Goal: Task Accomplishment & Management: Use online tool/utility

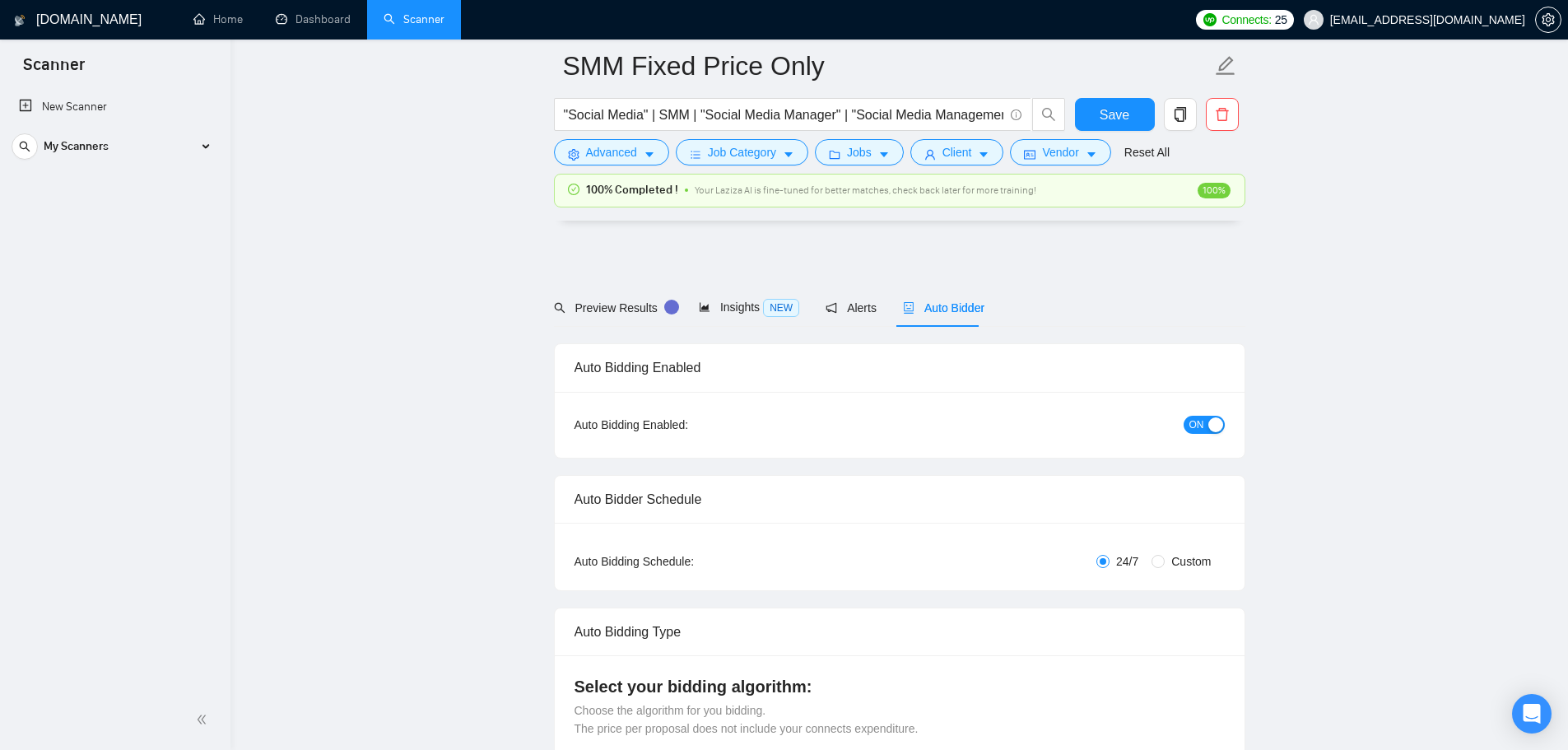
scroll to position [4467, 0]
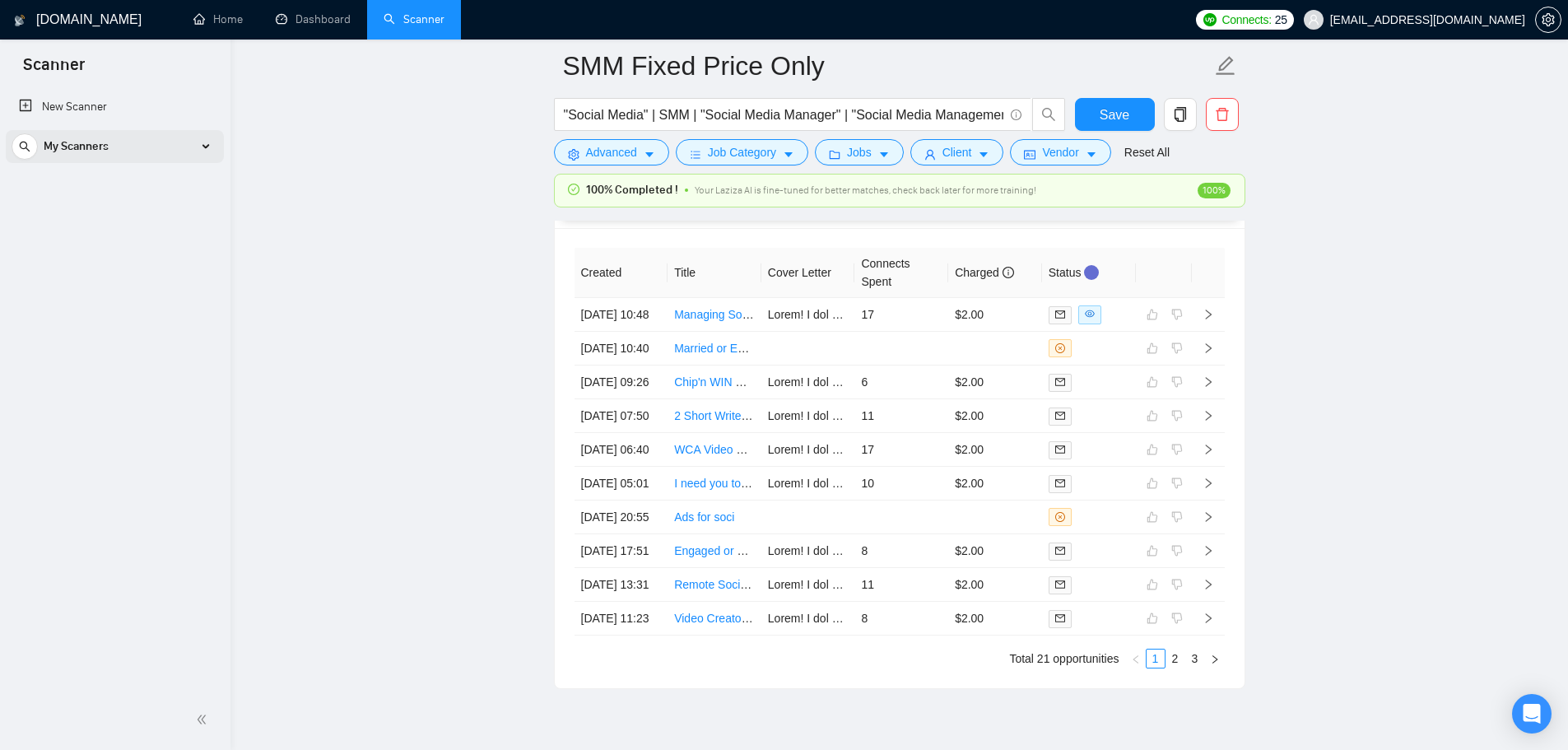
click at [196, 149] on div "My Scanners" at bounding box center [115, 146] width 207 height 33
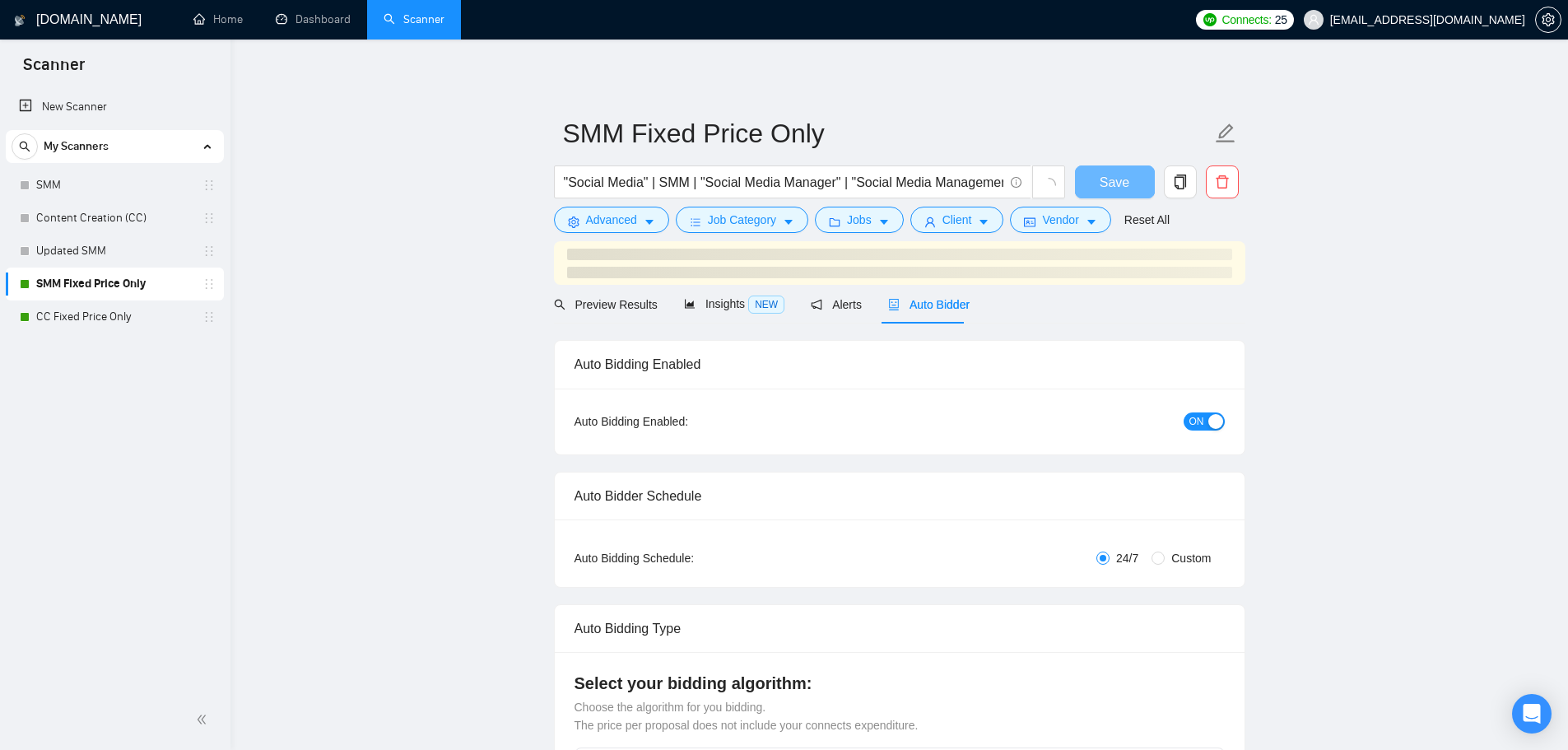
click at [936, 308] on span "Auto Bidder" at bounding box center [928, 305] width 82 height 13
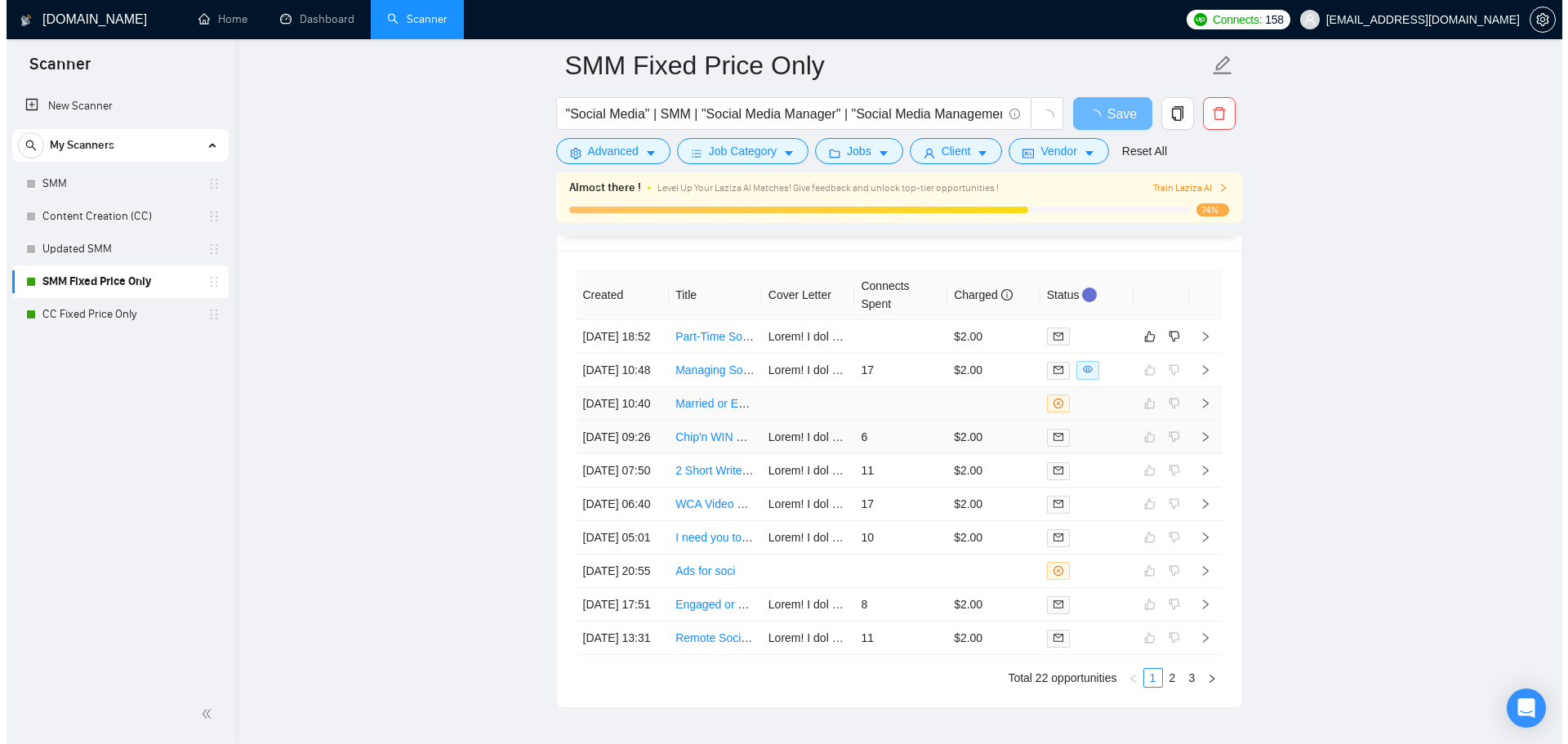
scroll to position [4129, 0]
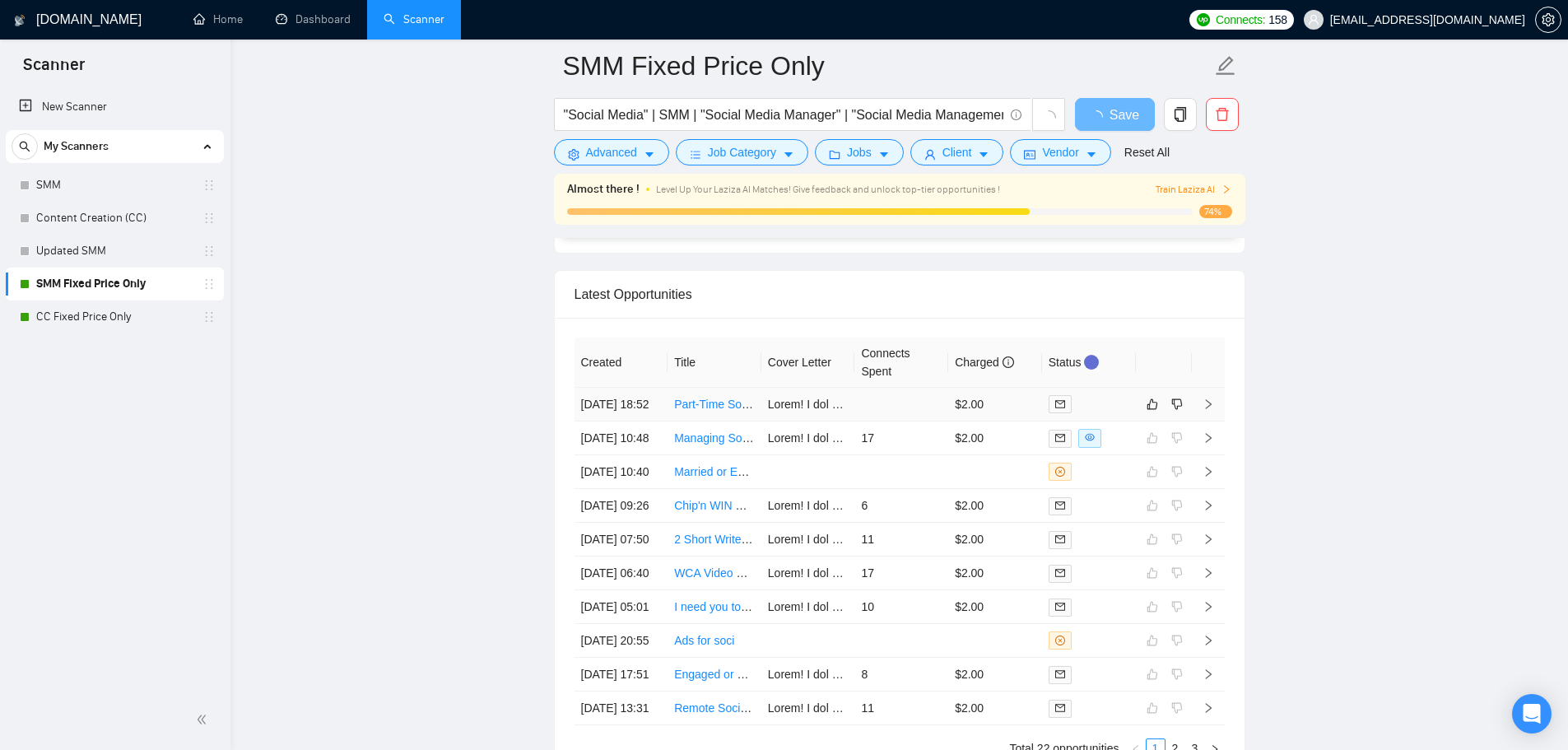
click at [887, 420] on td at bounding box center [901, 405] width 94 height 34
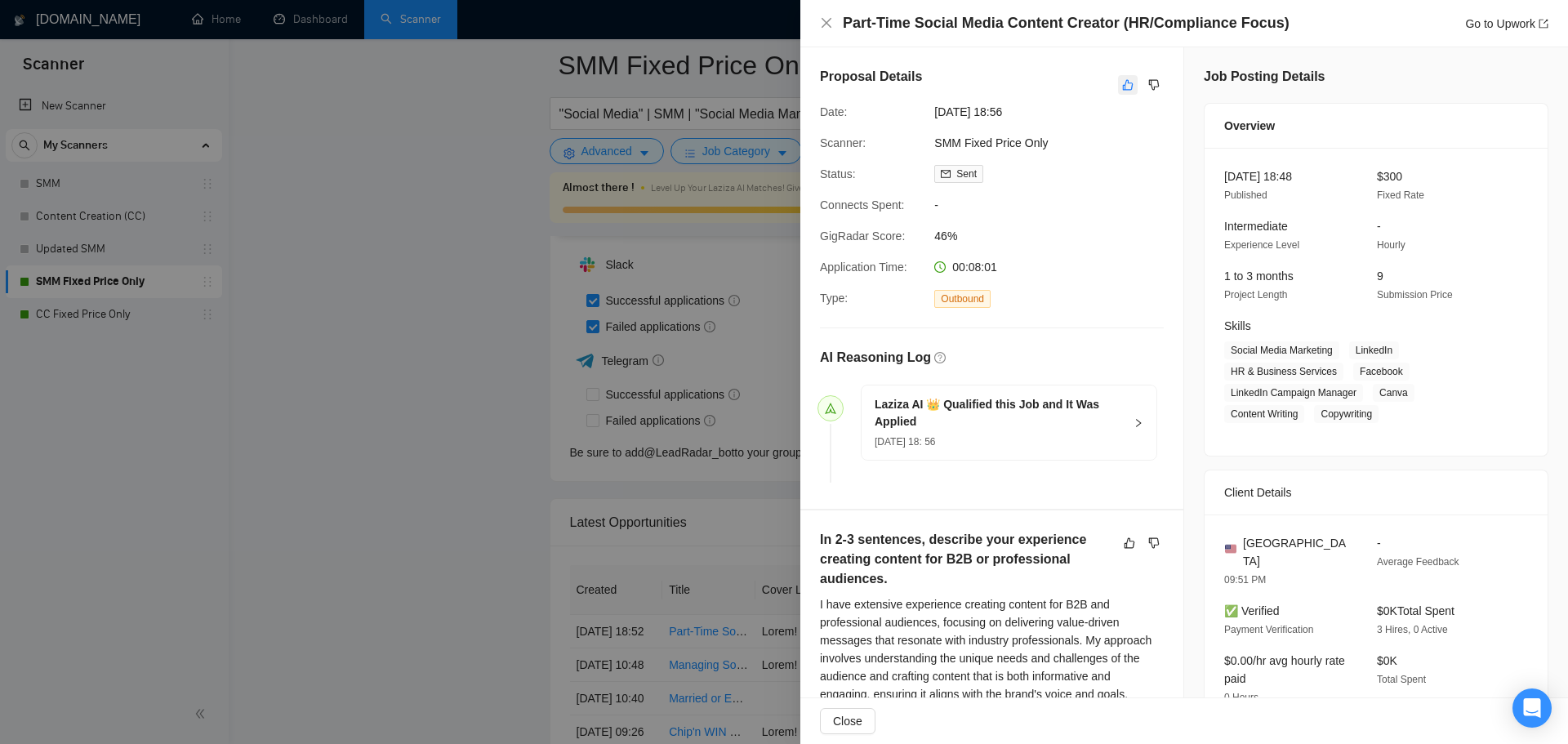
click at [1125, 89] on icon "like" at bounding box center [1127, 85] width 10 height 10
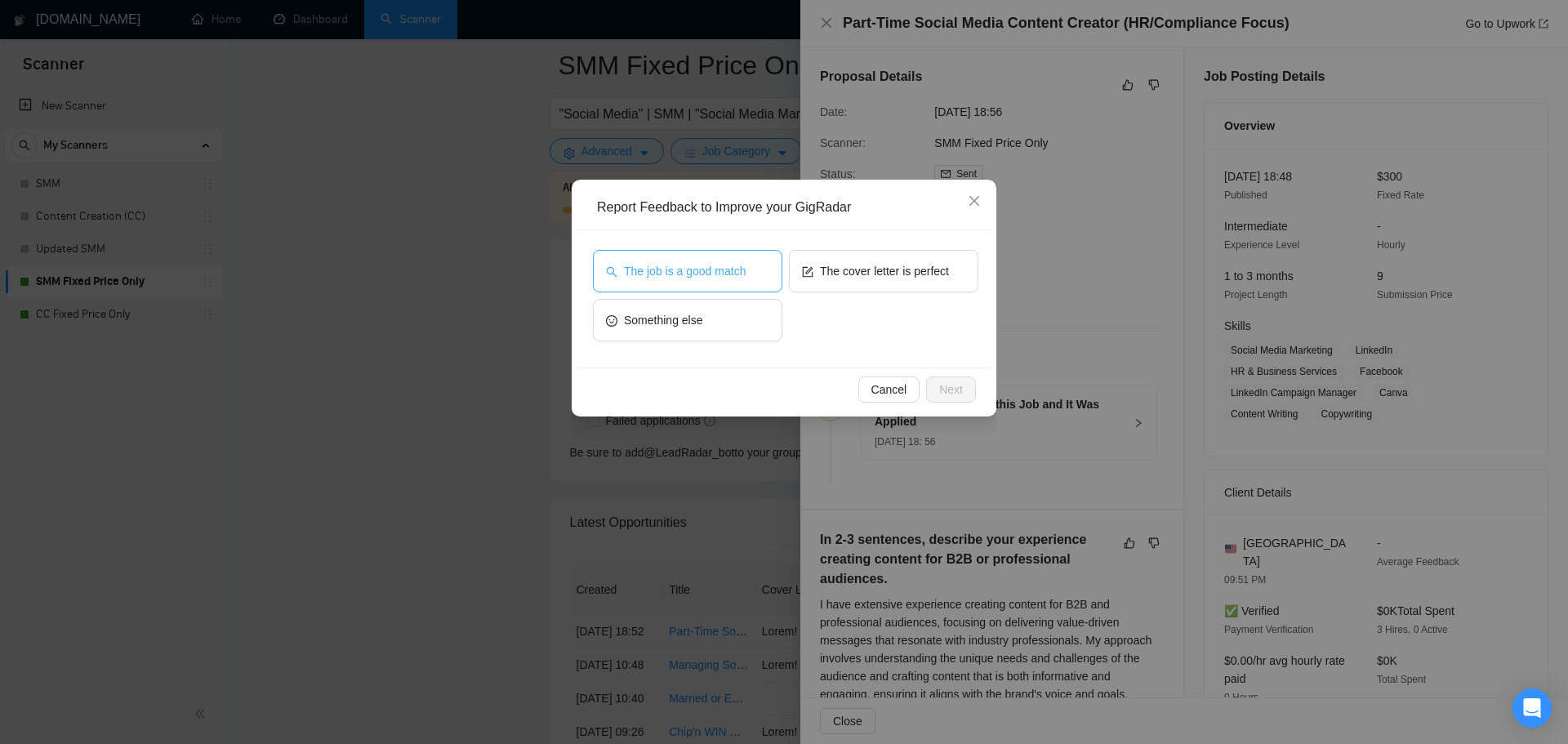
click at [750, 276] on button "The job is a good match" at bounding box center [687, 271] width 189 height 43
click at [963, 393] on button "Next" at bounding box center [950, 390] width 49 height 26
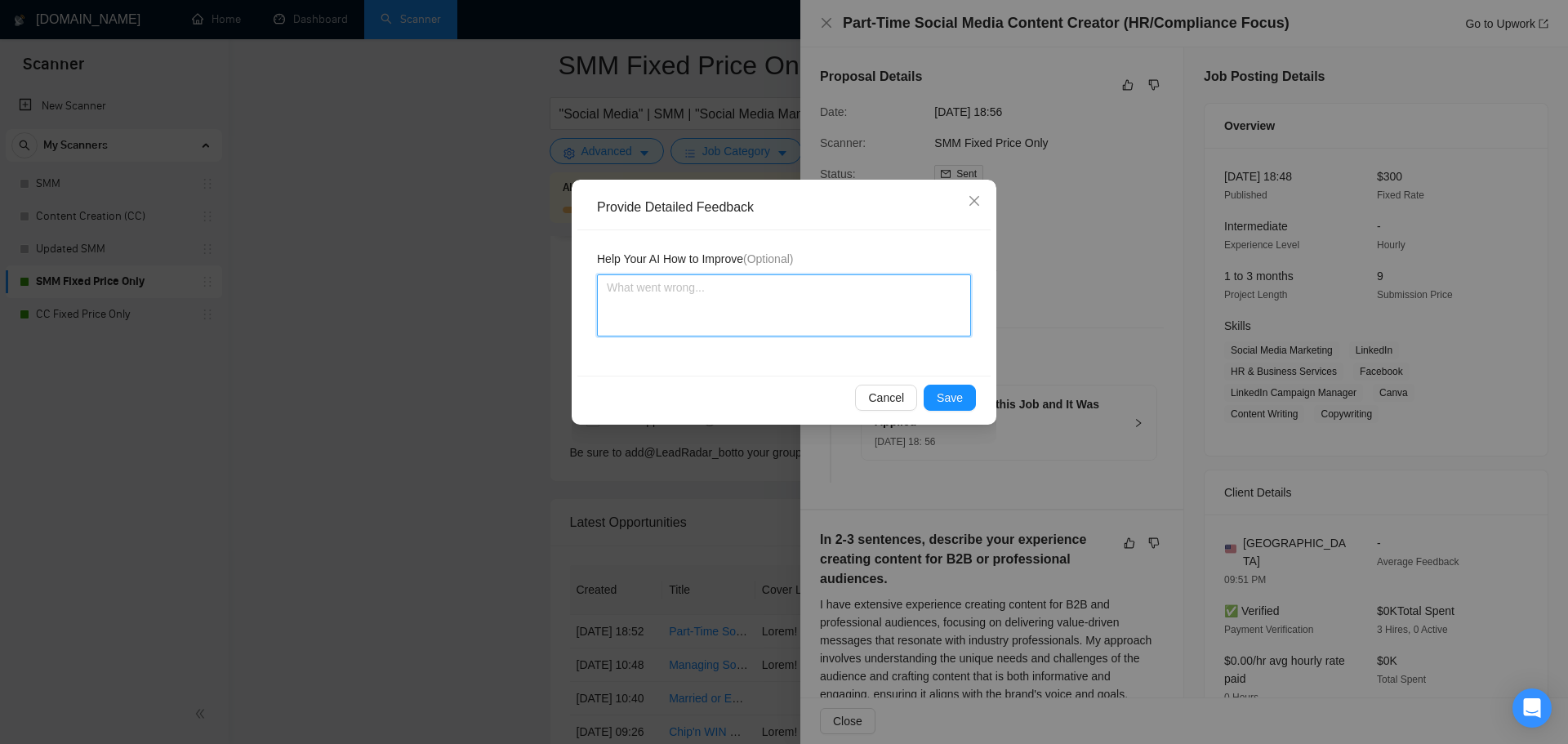
click at [736, 318] on textarea at bounding box center [783, 305] width 374 height 62
type textarea "T"
type textarea "Th"
type textarea "The"
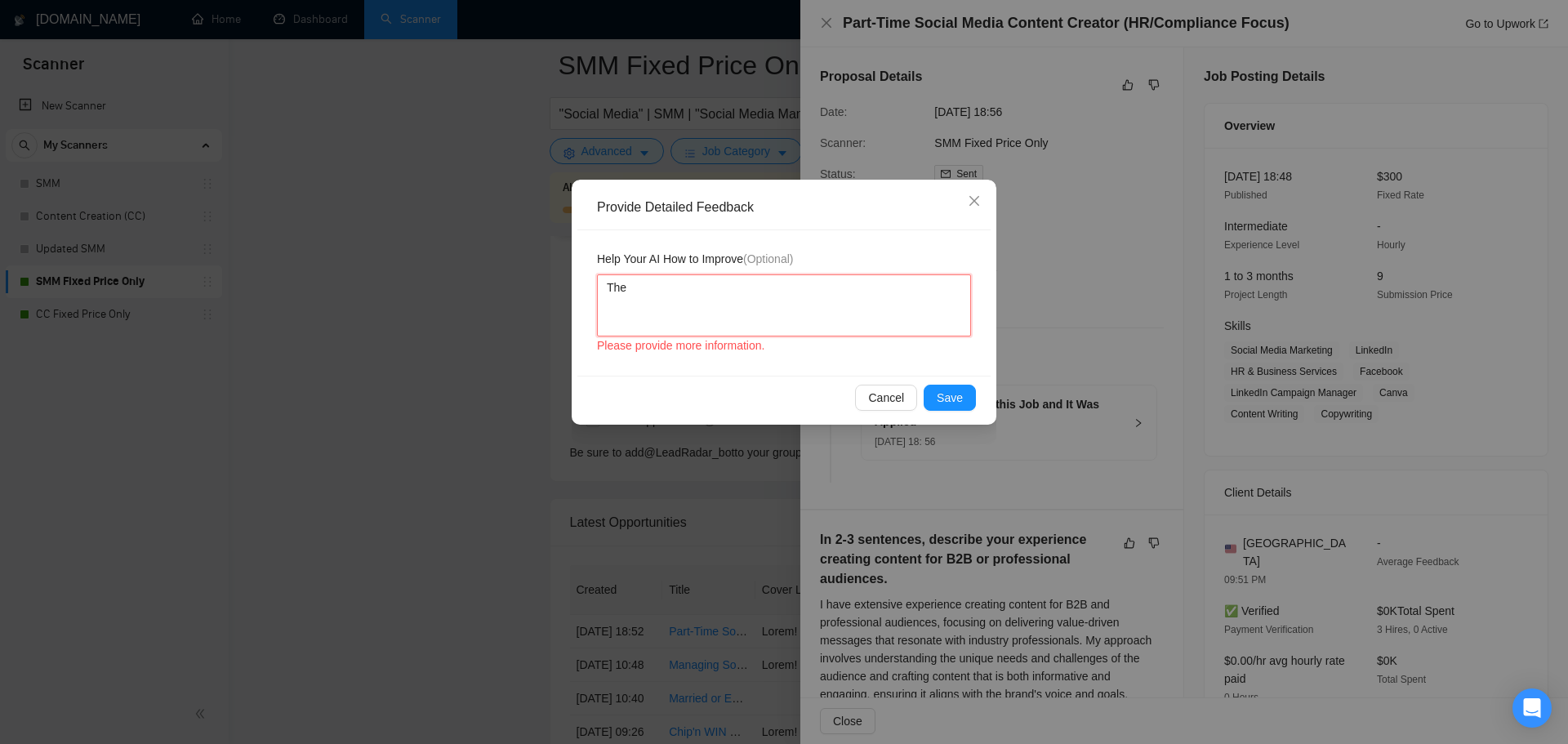
type textarea "The"
type textarea "Th"
type textarea "T"
type textarea "O"
type textarea "On"
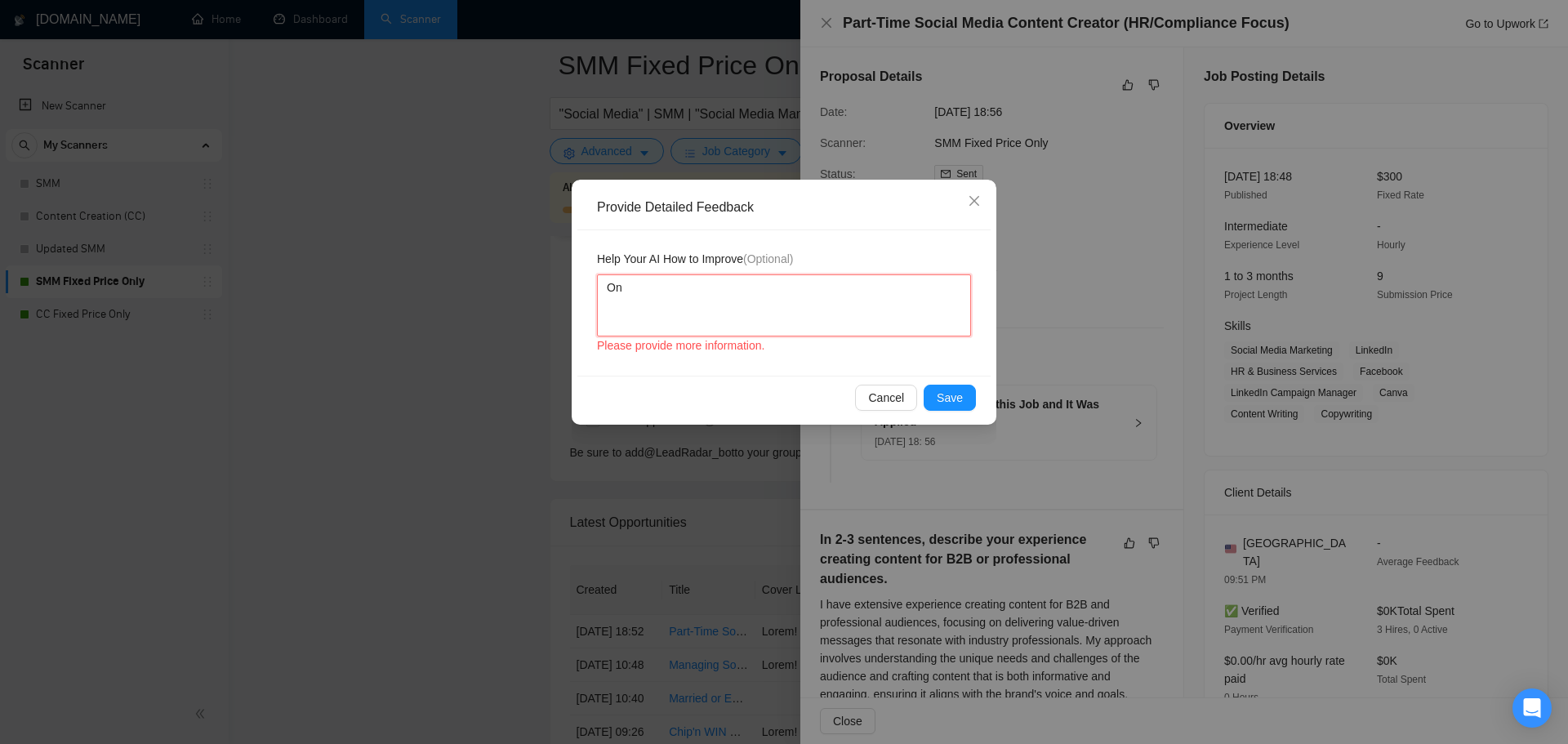
type textarea "One"
type textarea "One o"
type textarea "One of"
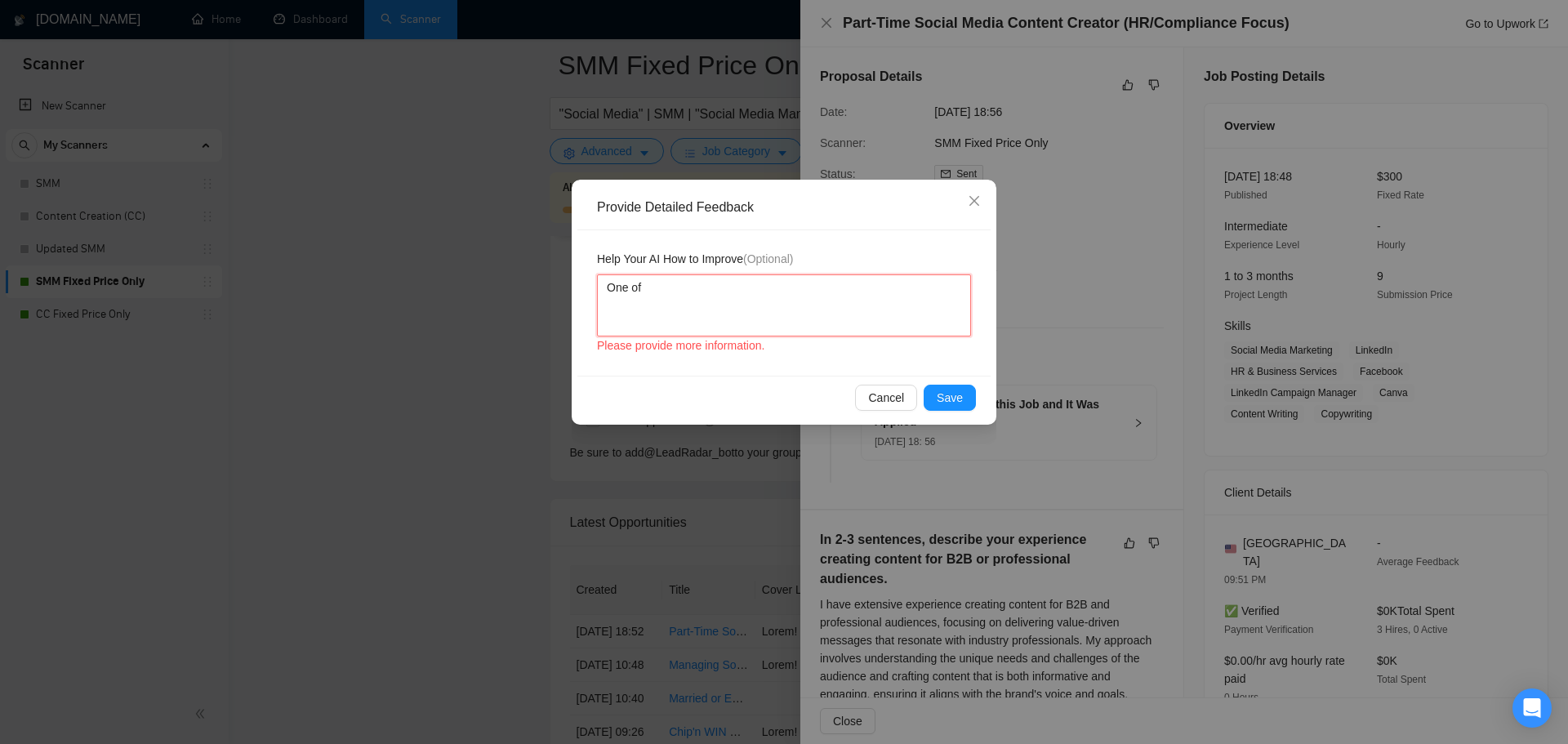
type textarea "One of t"
type textarea "One of th"
type textarea "One of the"
type textarea "One of the p"
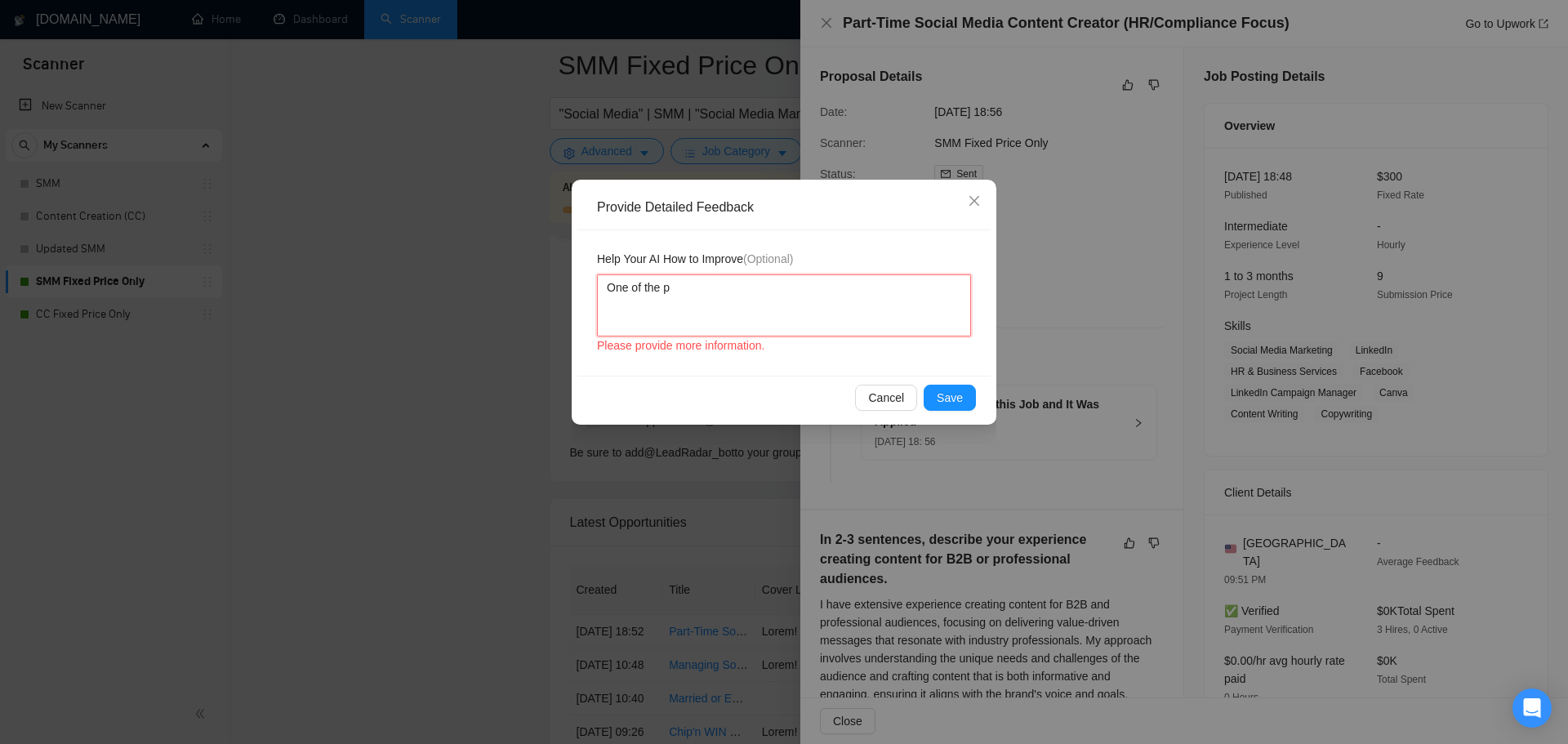
type textarea "One of the pr"
type textarea "One of the pro"
type textarea "One of the prom"
type textarea "One of the promp"
type textarea "One of the prompt"
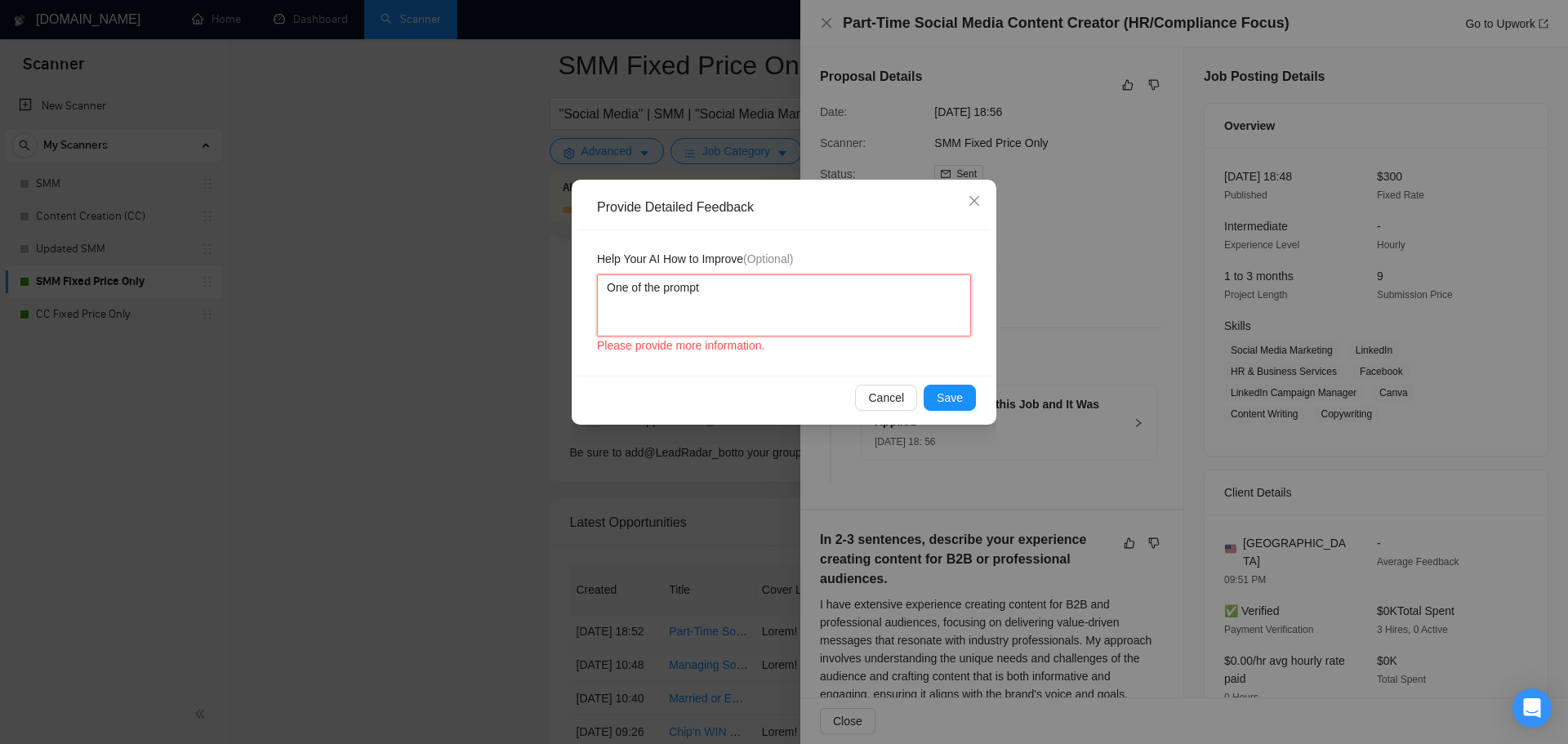
type textarea "One of the prompts"
type textarea "One of the prompts a"
type textarea "One of the prompts as"
type textarea "One of the prompts ask"
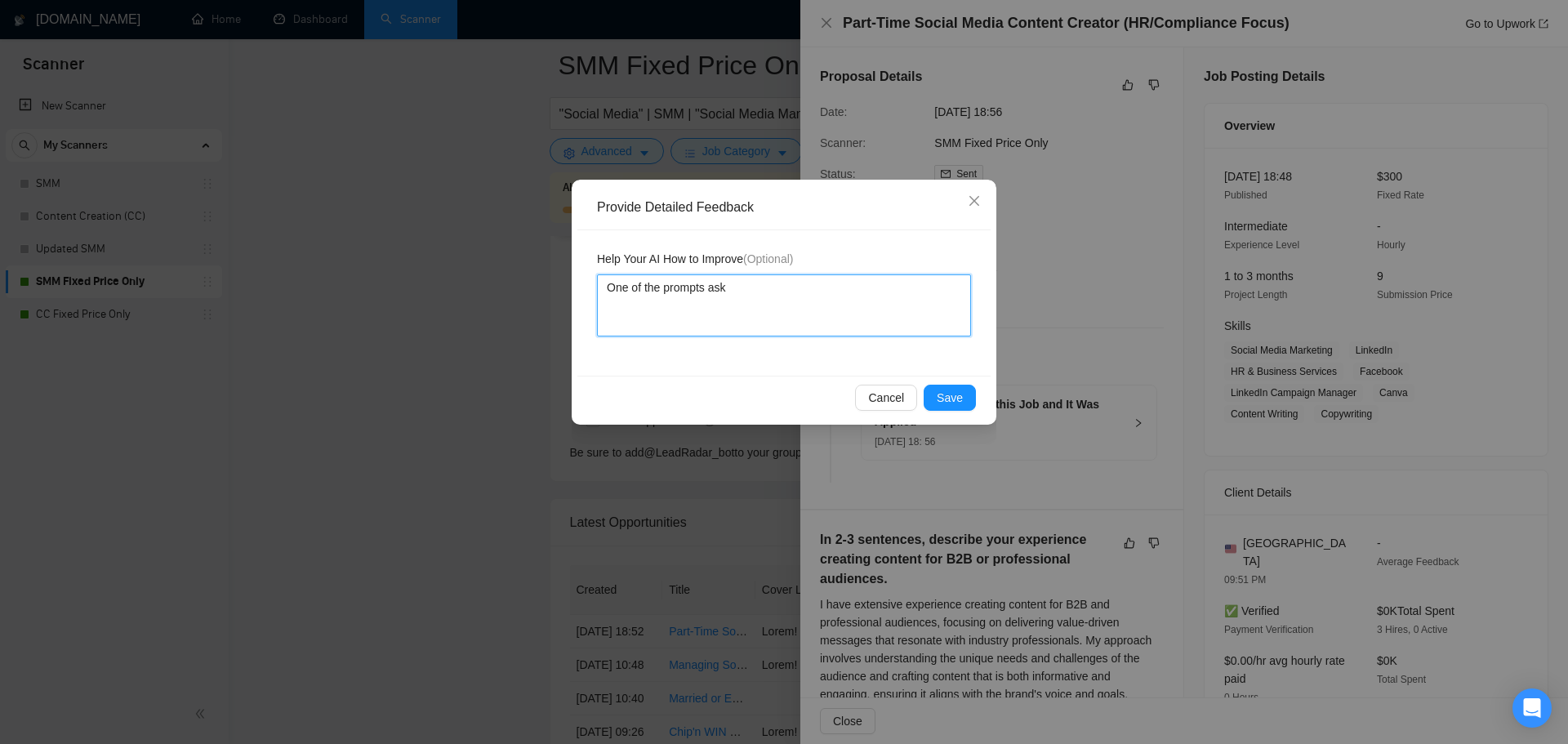
type textarea "One of the prompts aske"
type textarea "One of the prompts asked"
type textarea "One of the prompts asked ""
type textarea "One of the prompts asked"
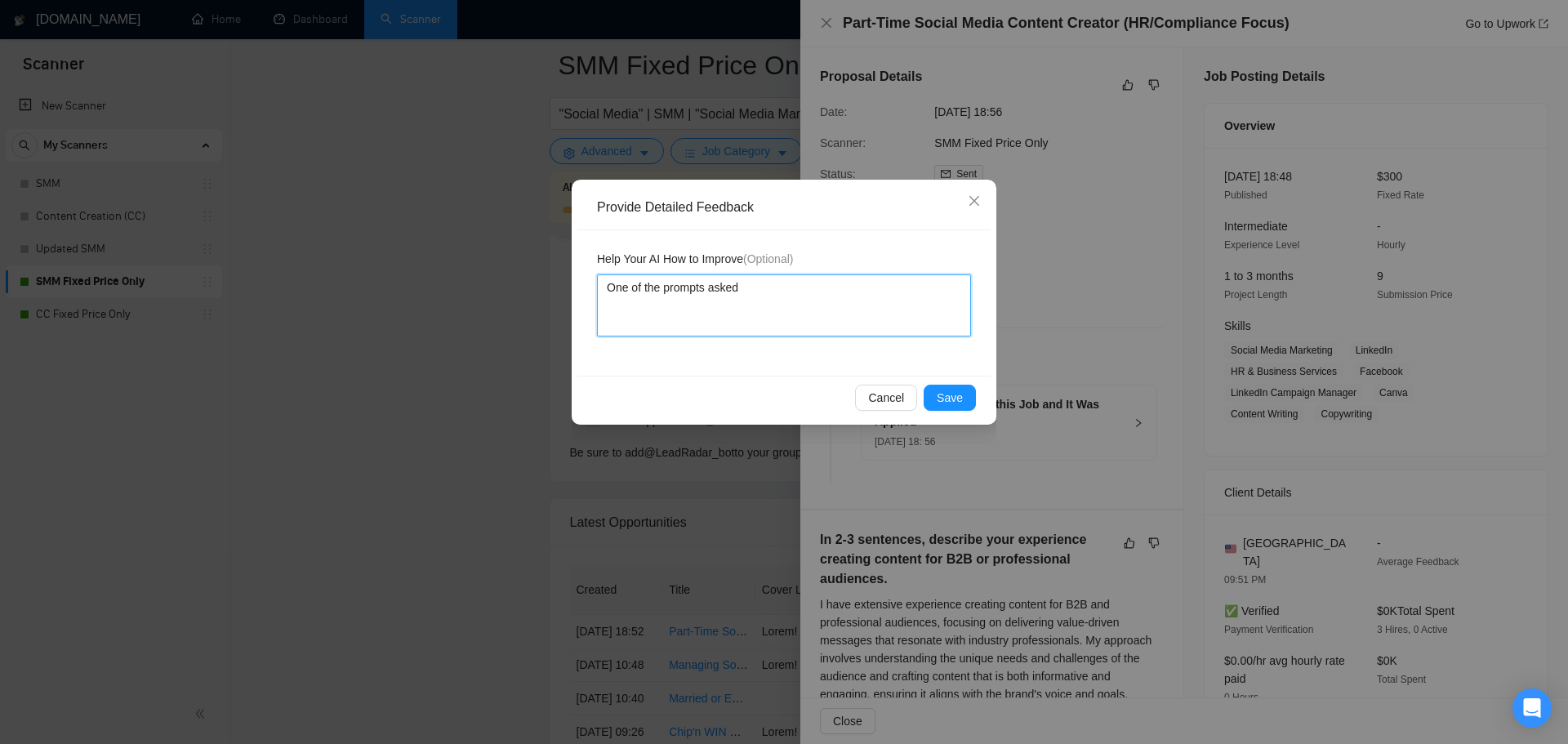
type textarea "One of the prompts asked a"
type textarea "One of the prompts asked a q"
type textarea "One of the prompts asked a qu"
type textarea "One of the prompts asked a que"
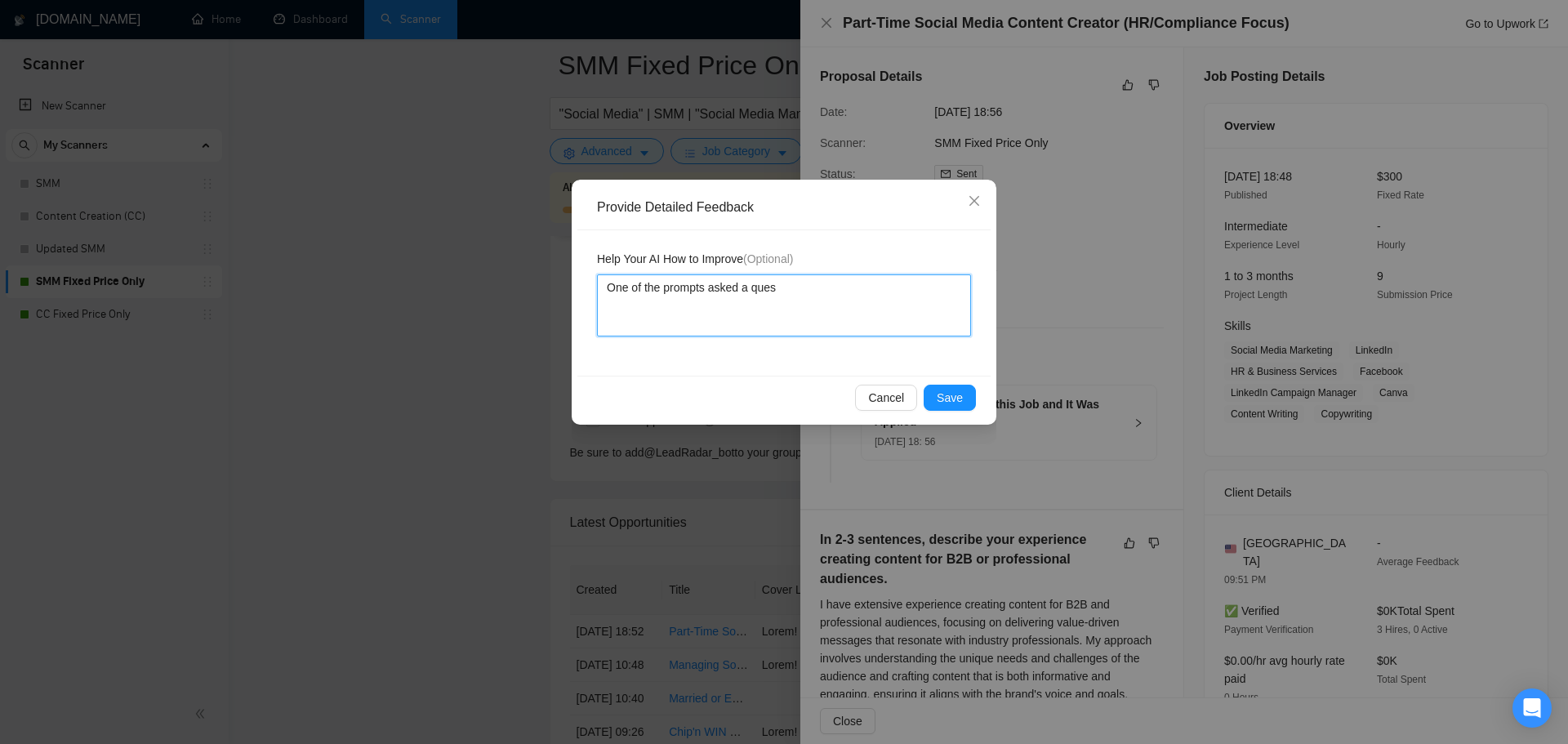
type textarea "One of the prompts asked a quest"
type textarea "One of the prompts asked a questi"
type textarea "One of the prompts asked a questio"
type textarea "One of the prompts asked a question"
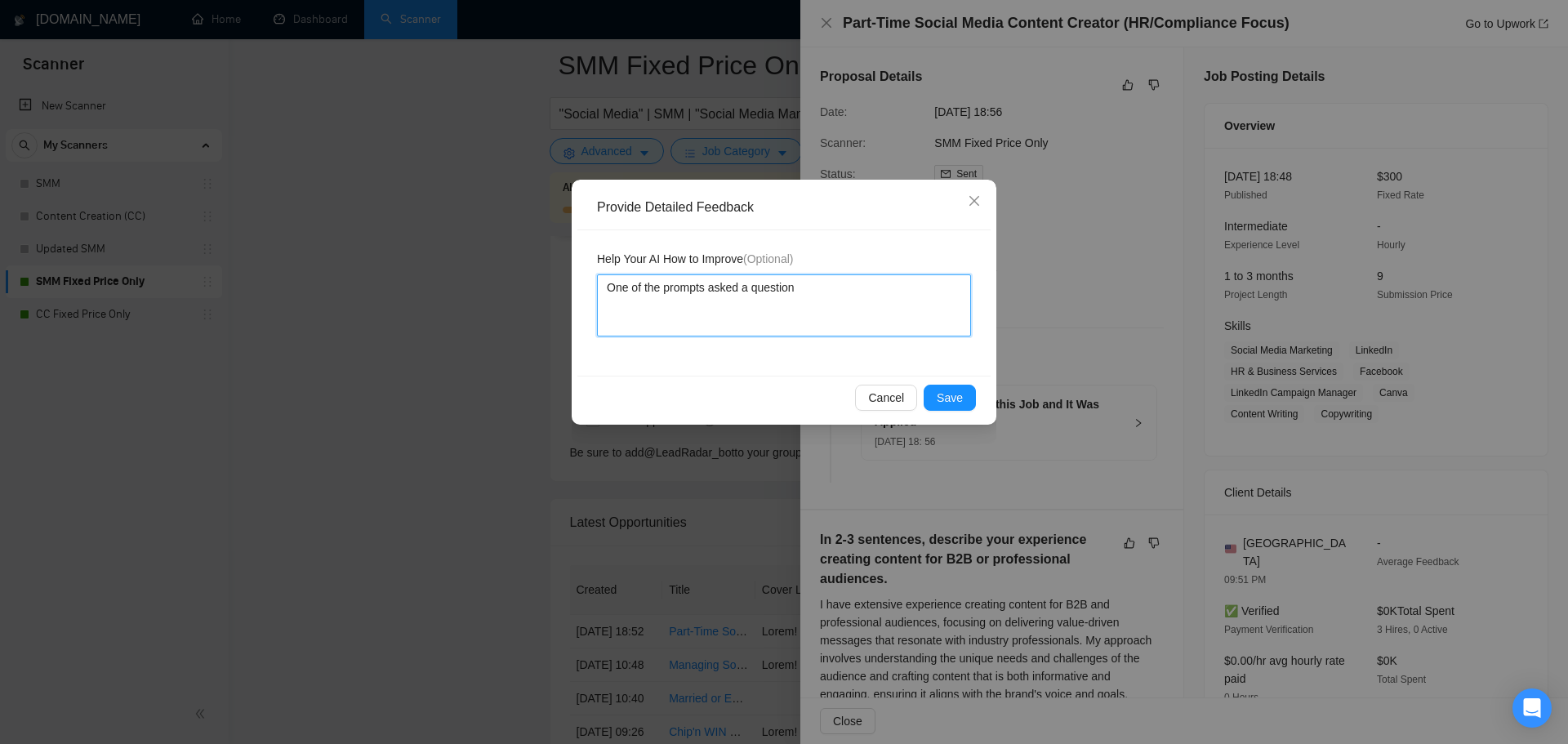
type textarea "One of the prompts asked a question t"
type textarea "One of the prompts asked a question th"
type textarea "One of the prompts asked a question t"
type textarea "One of the prompts asked a question"
type textarea "One of the prompts asked a question o"
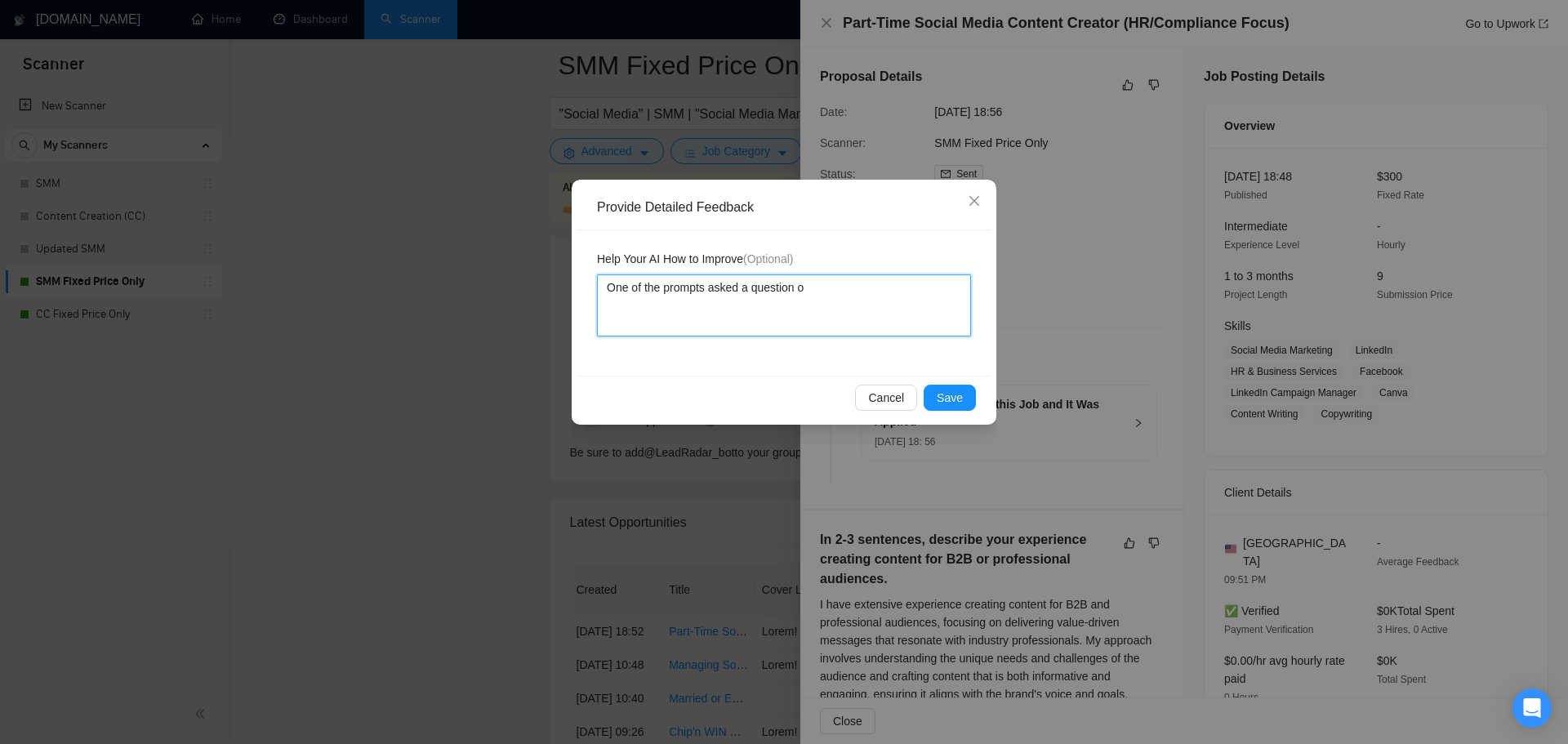
type textarea "One of the prompts asked a question of"
type textarea "One of the prompts asked a question of w"
type textarea "One of the prompts asked a question of we"
type textarea "One of the prompts asked a question of weh"
type textarea "One of the prompts asked a question of we"
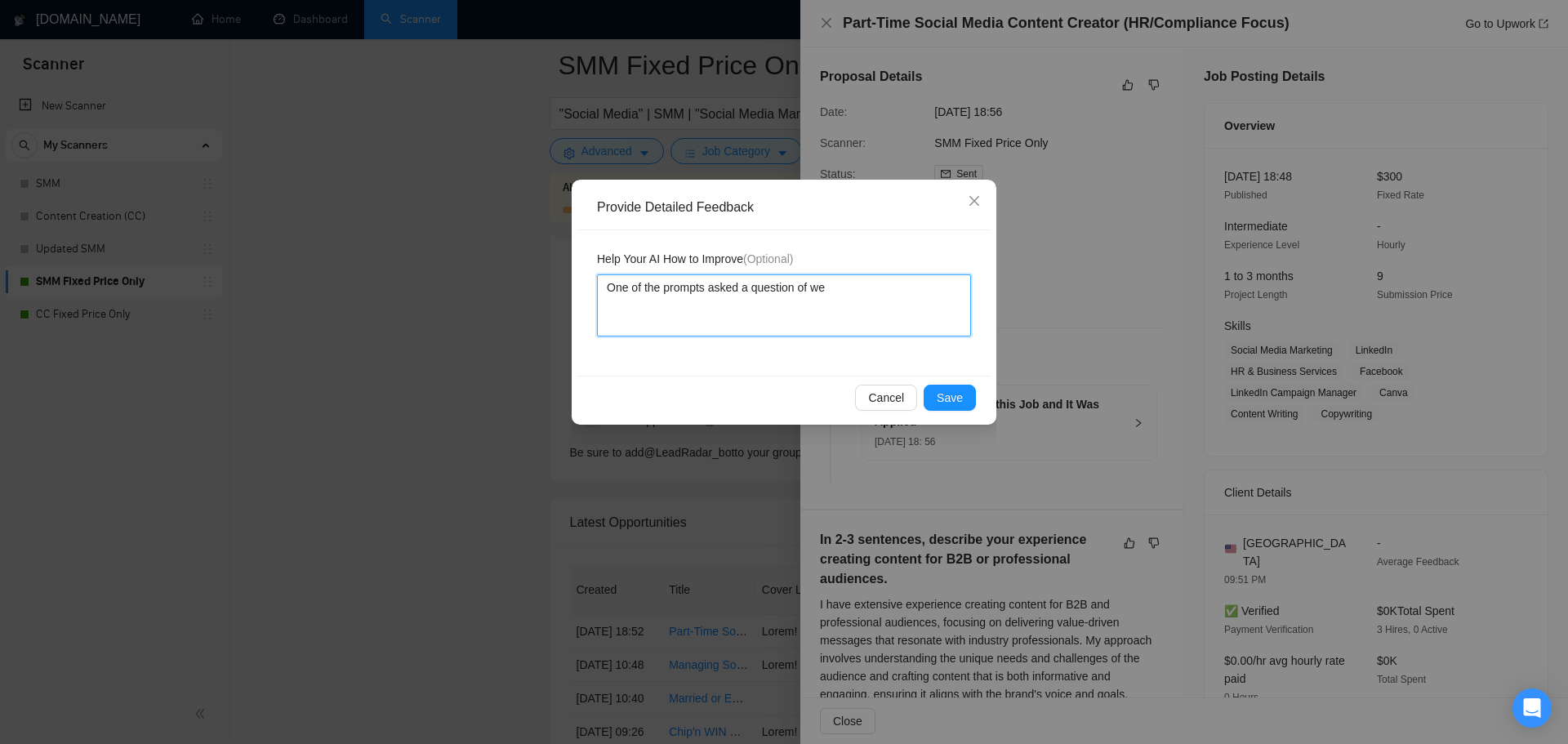
type textarea "One of the prompts asked a question of w"
type textarea "One of the prompts asked a question of wh"
type textarea "One of the prompts asked a question of whe"
type textarea "One of the prompts asked a question of whet"
type textarea "One of the prompts asked a question of whete"
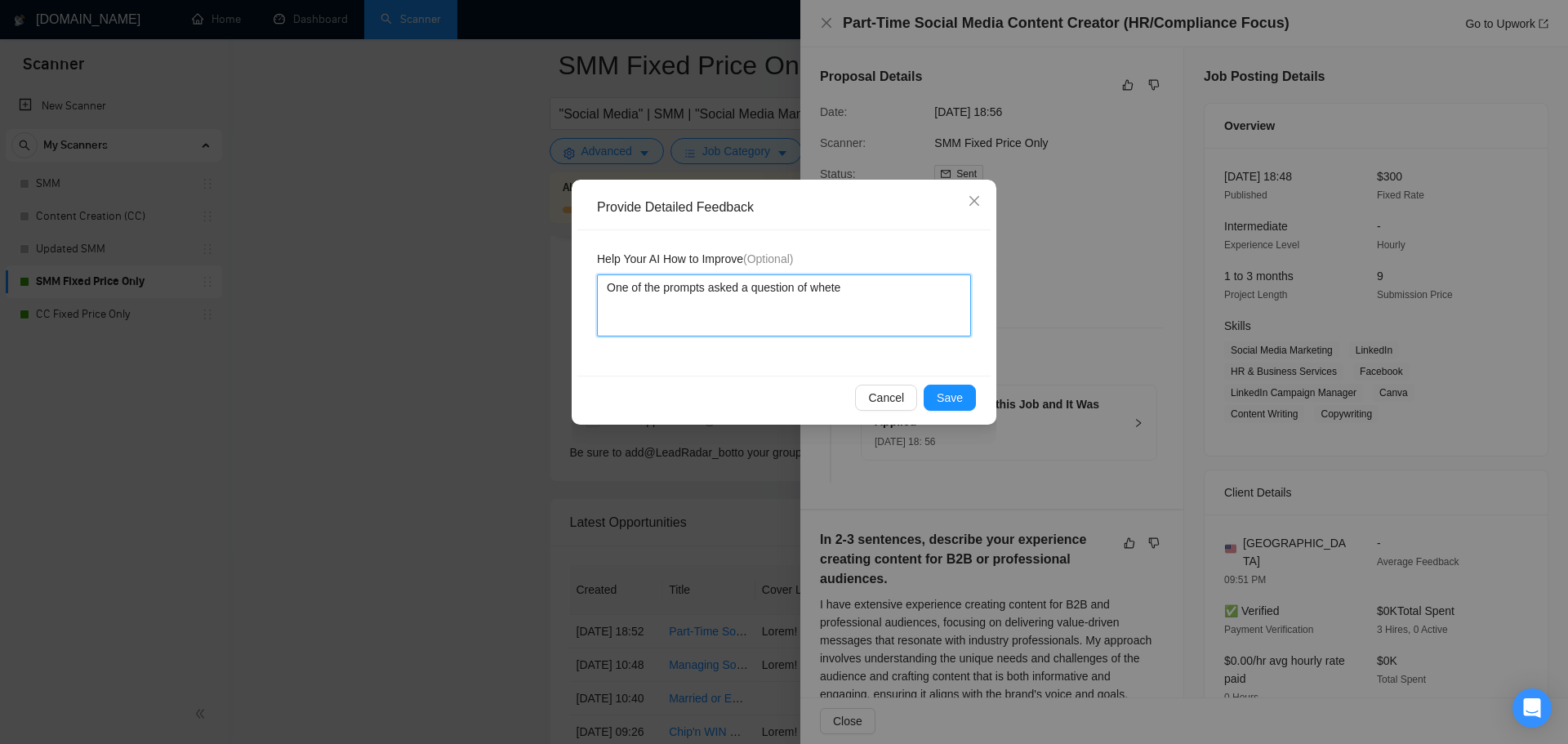
type textarea "One of the prompts asked a question of wheteh"
type textarea "One of the prompts asked a question of whetehr"
type textarea "One of the prompts asked a question of wheteh"
type textarea "One of the prompts asked a question of whete"
type textarea "One of the prompts asked a question of whet"
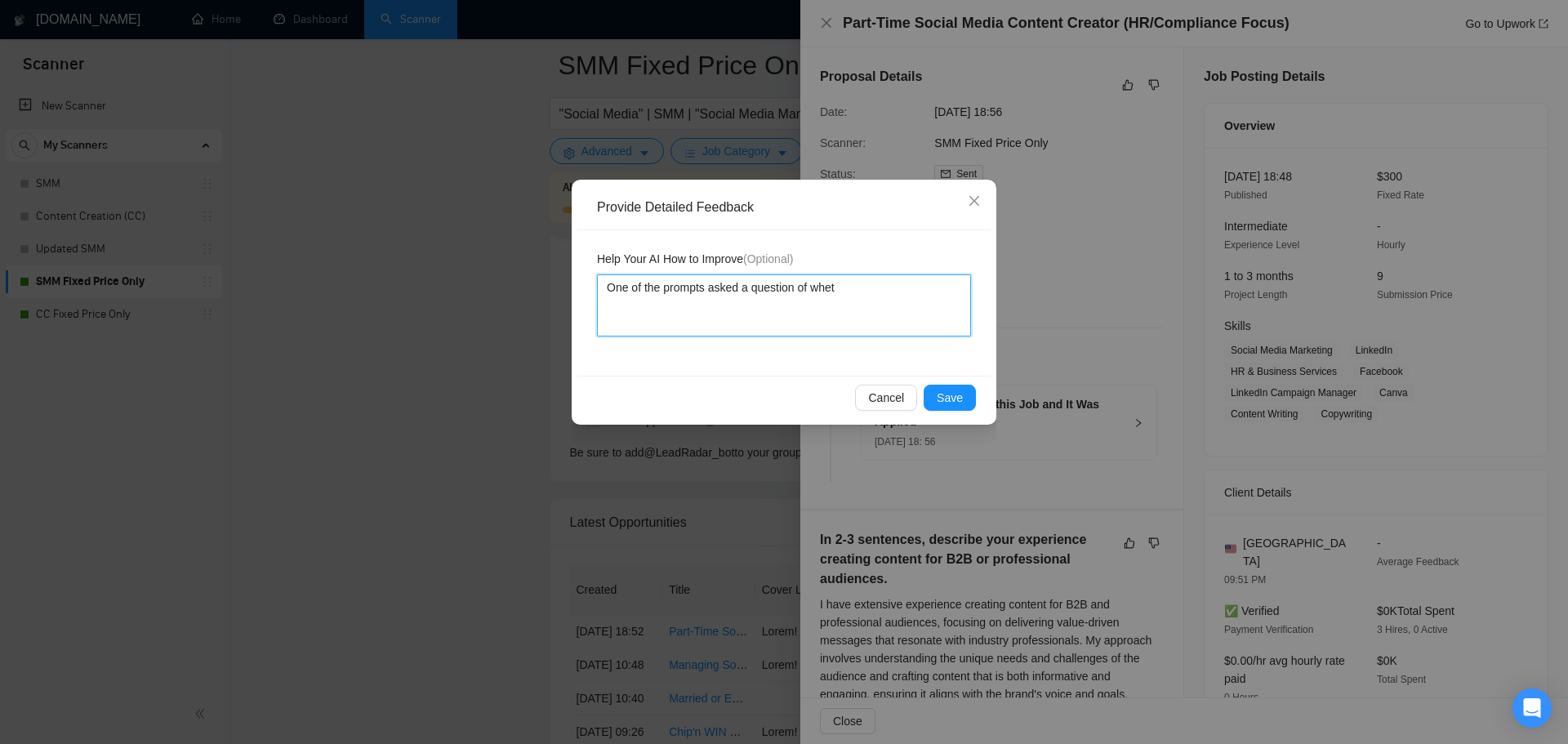
type textarea "One of the prompts asked a question of whe"
type textarea "One of the prompts asked a question of whet"
type textarea "One of the prompts asked a question of wheth"
type textarea "One of the prompts asked a question of whethe"
type textarea "One of the prompts asked a question of whether"
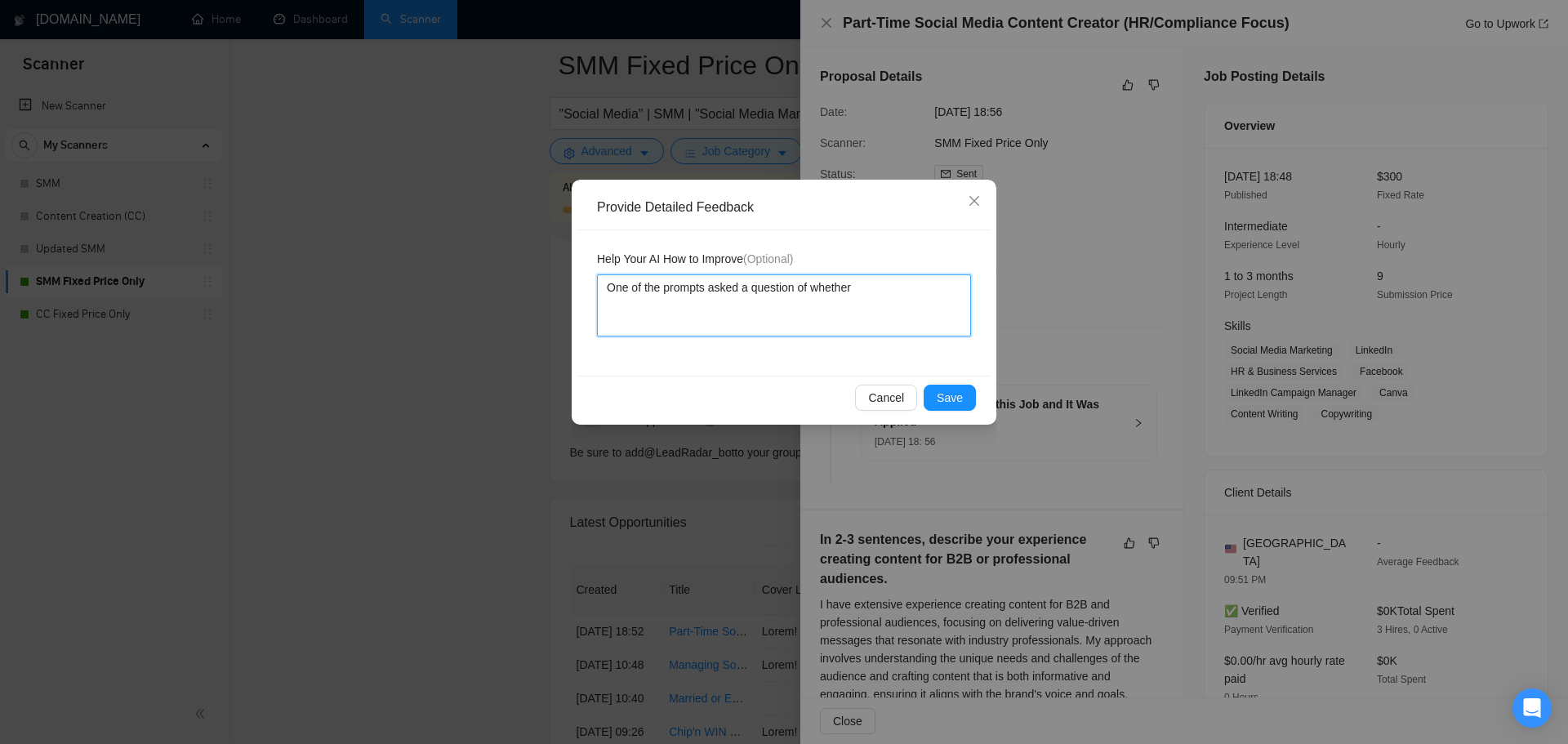
type textarea "One of the prompts asked a question of whether"
type textarea "One of the prompts asked a question of whether o"
type textarea "One of the prompts asked a question of whether or"
type textarea "One of the prompts asked a question of whether or n"
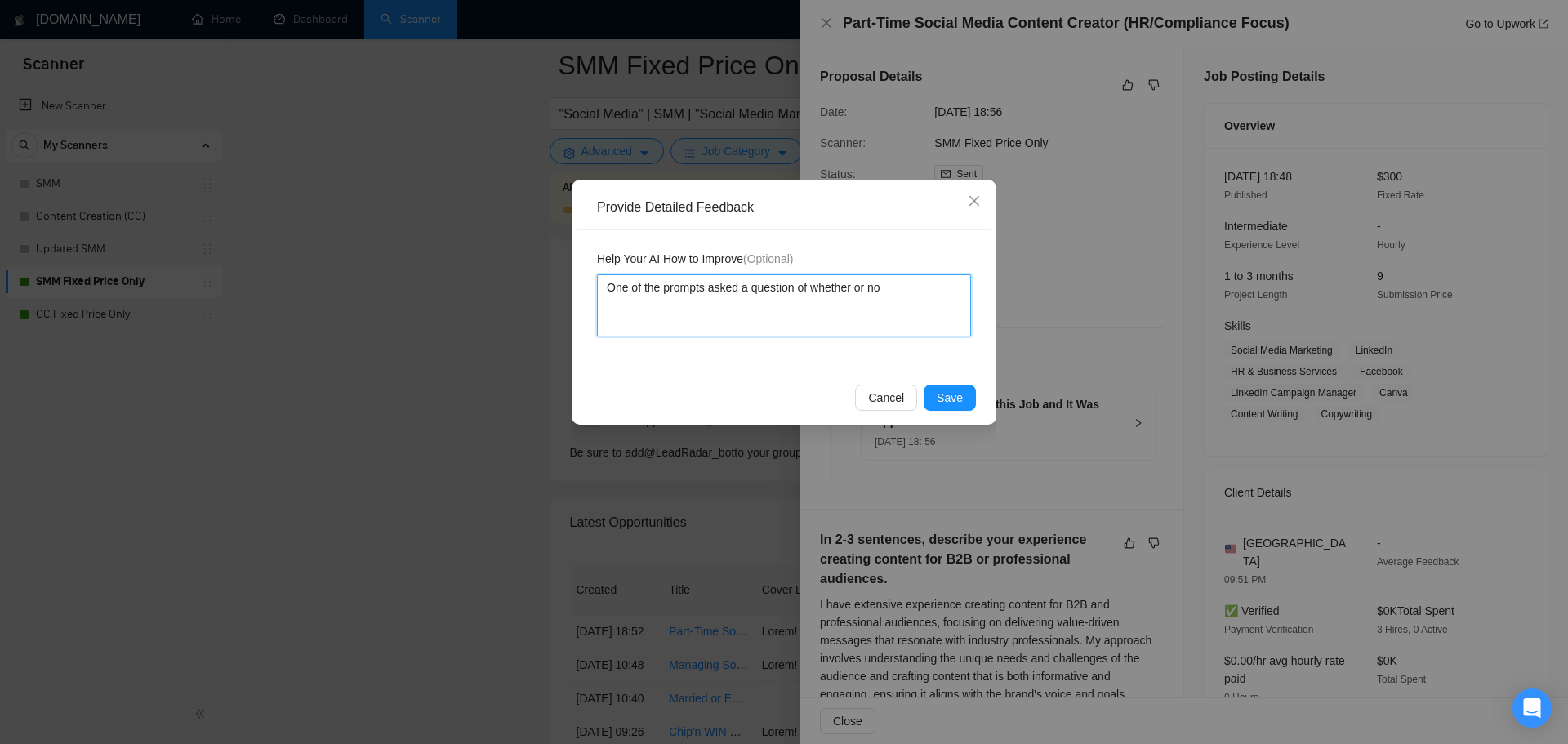
type textarea "One of the prompts asked a question of whether or not"
type textarea "One of the prompts asked a question of whether or notr"
type textarea "One of the prompts asked a question of whether or not"
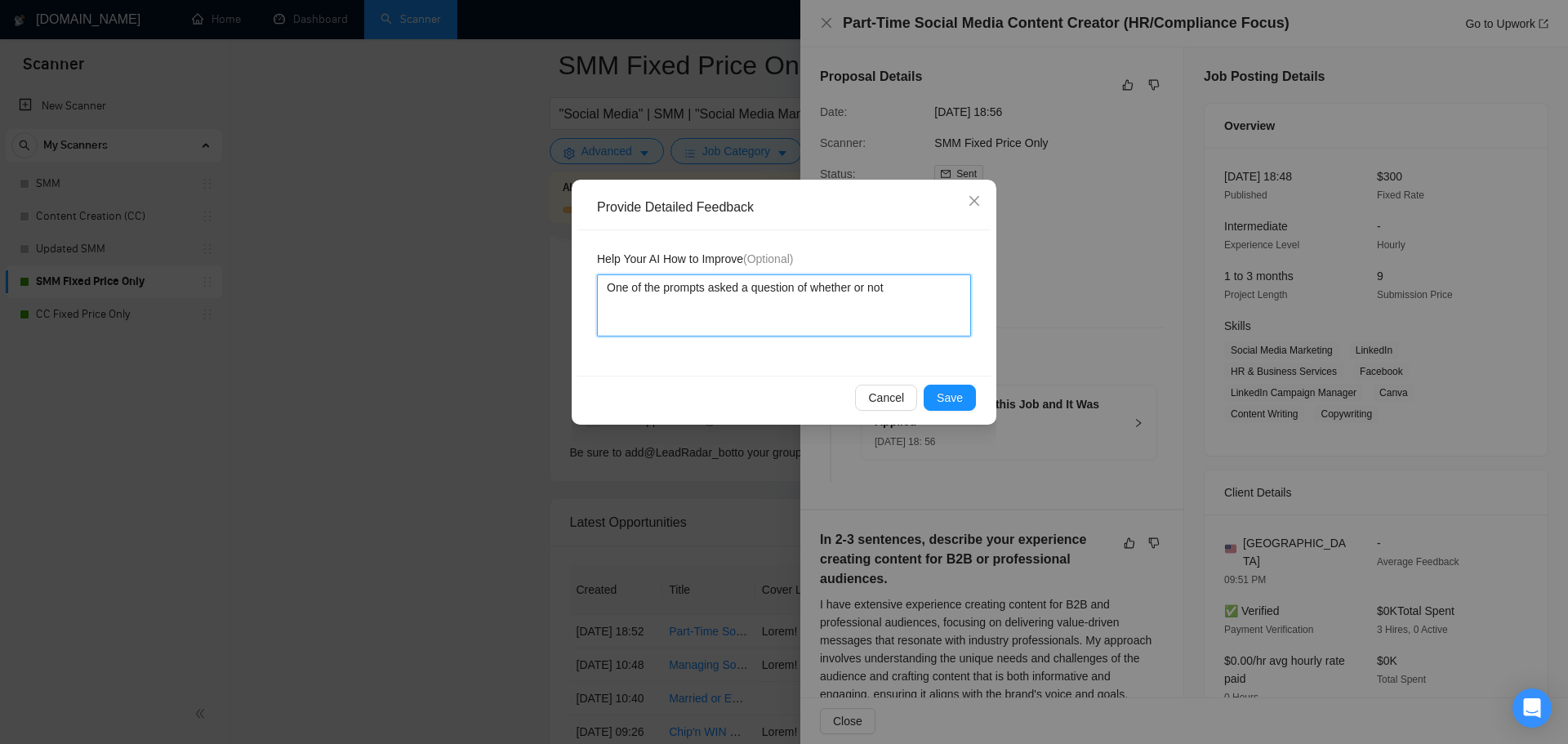
type textarea "One of the prompts asked a question of whether or not"
type textarea "One of the prompts asked a question of whether or not t"
type textarea "One of the prompts asked a question of whether or not th"
type textarea "One of the prompts asked a question of whether or not the"
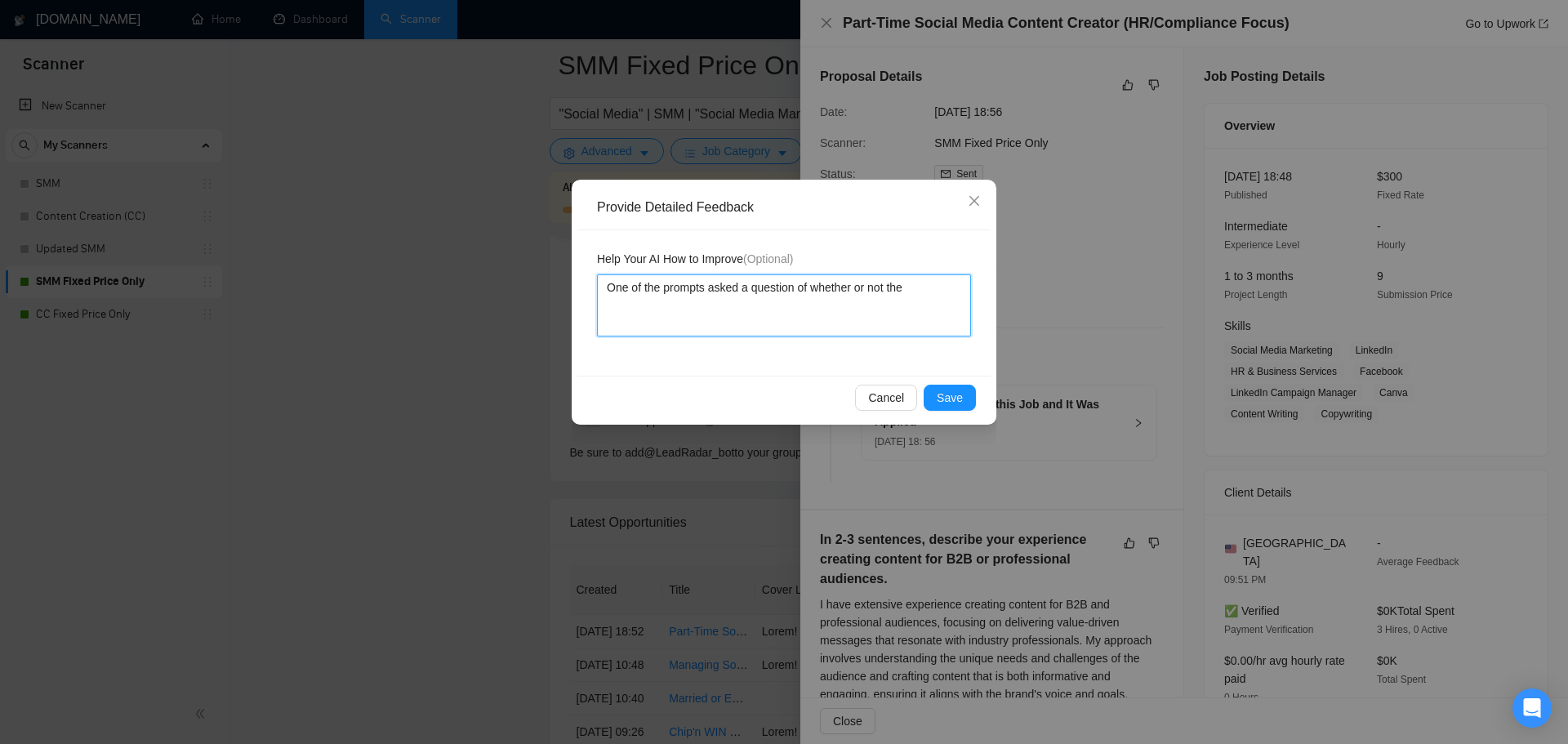
type textarea "One of the prompts asked a question of whether or not the f"
type textarea "One of the prompts asked a question of whether or not the fr"
type textarea "One of the prompts asked a question of whether or not the fre"
type textarea "One of the prompts asked a question of whether or not the free"
type textarea "One of the prompts asked a question of whether or not the freel"
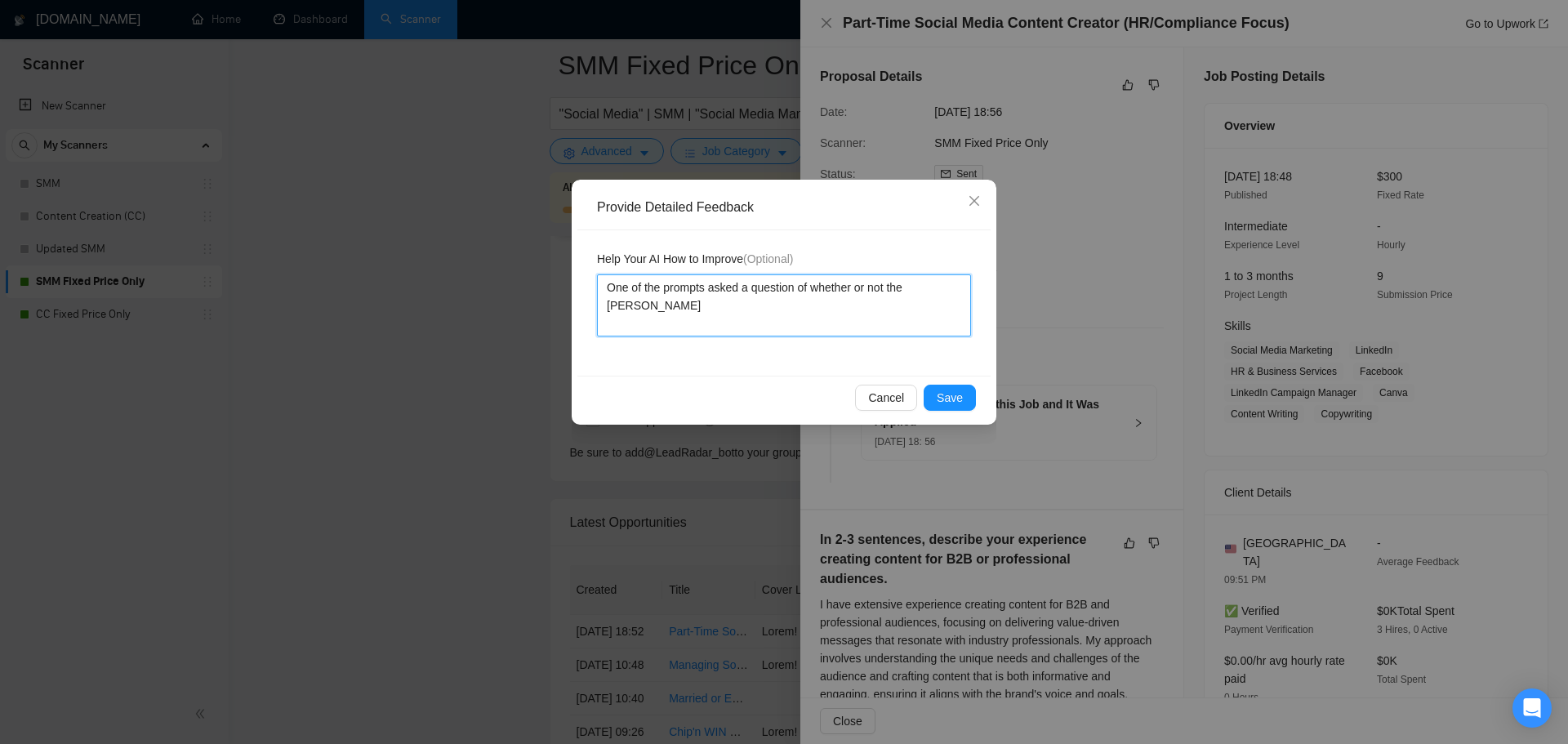
type textarea "One of the prompts asked a question of whether or not the freela"
type textarea "One of the prompts asked a question of whether or not the freelan"
type textarea "One of the prompts asked a question of whether or not the freelanc"
type textarea "One of the prompts asked a question of whether or not the freelance"
type textarea "One of the prompts asked a question of whether or not the freelancer"
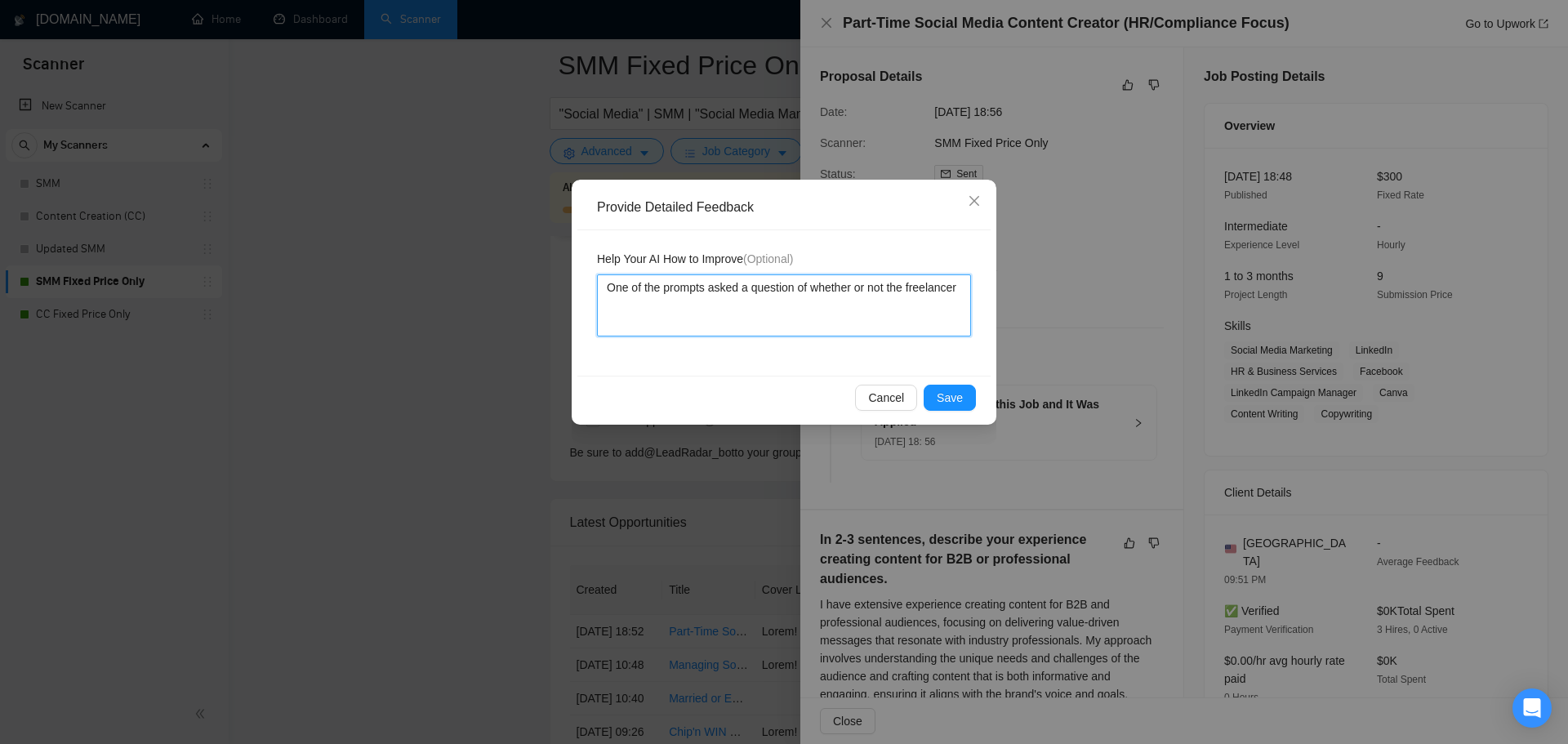
type textarea "One of the prompts asked a question of whether or not the freelancer"
type textarea "One of the prompts asked a question of whether or not the freelancer ("
type textarea "One of the prompts asked a question of whether or not the freelancer (S"
type textarea "One of the prompts asked a question of whether or not the freelancer (Su"
type textarea "One of the prompts asked a question of whether or not the freelancer (Sun"
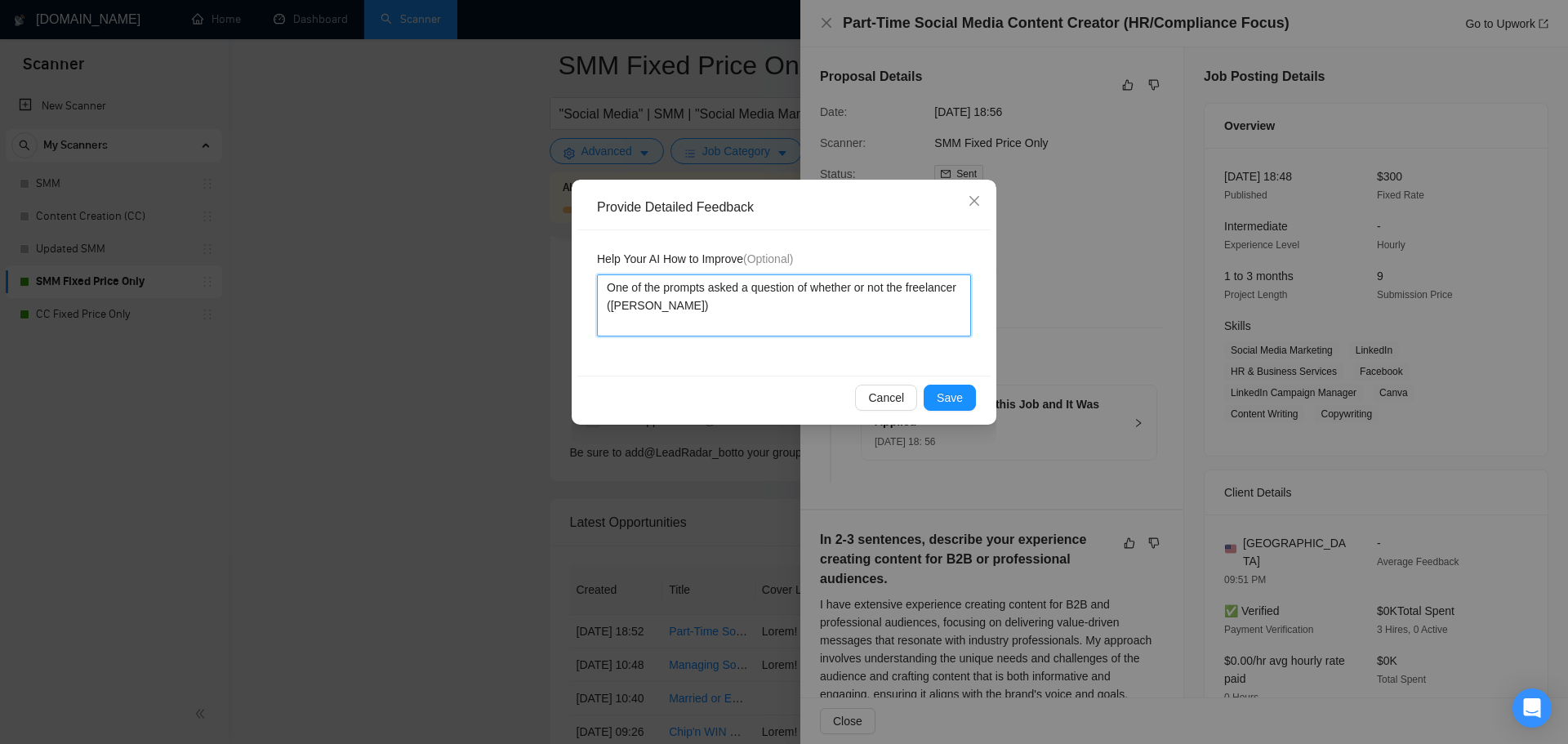
drag, startPoint x: 782, startPoint y: 291, endPoint x: 882, endPoint y: 289, distance: 100.0
click at [882, 289] on textarea "One of the prompts asked a question of whether or not the freelancer (Sunny Har…" at bounding box center [783, 305] width 374 height 62
click at [888, 298] on textarea "One of the prompts asked a question of whether or not the freelancer (Sunny Har…" at bounding box center [783, 305] width 374 height 62
drag, startPoint x: 901, startPoint y: 306, endPoint x: 890, endPoint y: 294, distance: 16.3
click at [890, 294] on textarea "One of the prompts asked a question of whether or not the freelancer (Sunny Har…" at bounding box center [783, 305] width 374 height 62
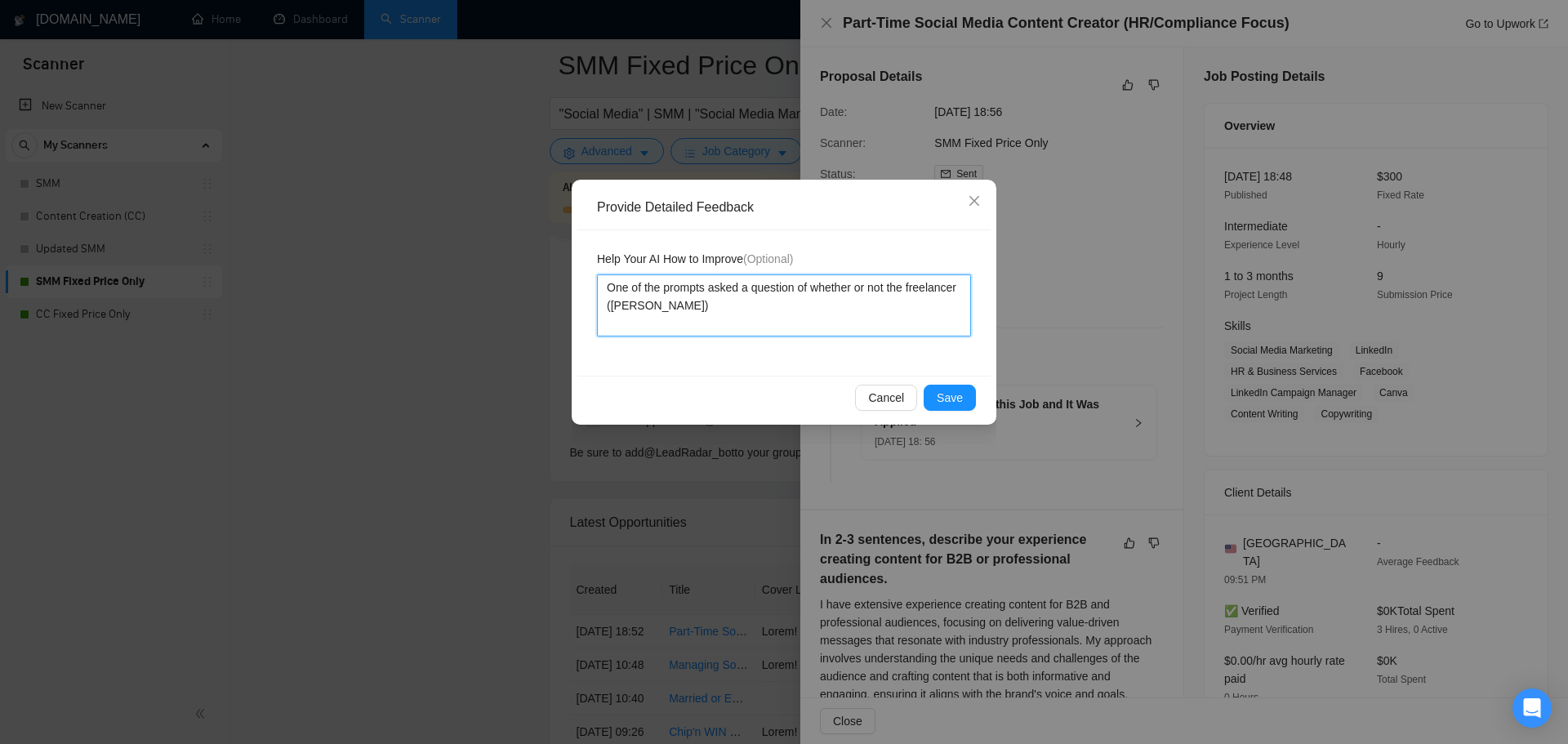
click at [894, 303] on textarea "One of the prompts asked a question of whether or not the freelancer (Sunny Har…" at bounding box center [783, 305] width 374 height 62
paste textarea "the freelancer ([PERSON_NAME])"
click at [846, 306] on textarea "One of the prompts asked a question of whether or not the freelancer (Sunny Har…" at bounding box center [783, 305] width 374 height 62
click at [849, 321] on textarea "One of the prompts asked a question of whether or not the freelancer (Sunny Har…" at bounding box center [783, 305] width 374 height 62
click at [916, 303] on textarea "One of the prompts asked a question of whether or not the freelancer (Sunny Har…" at bounding box center [783, 305] width 374 height 62
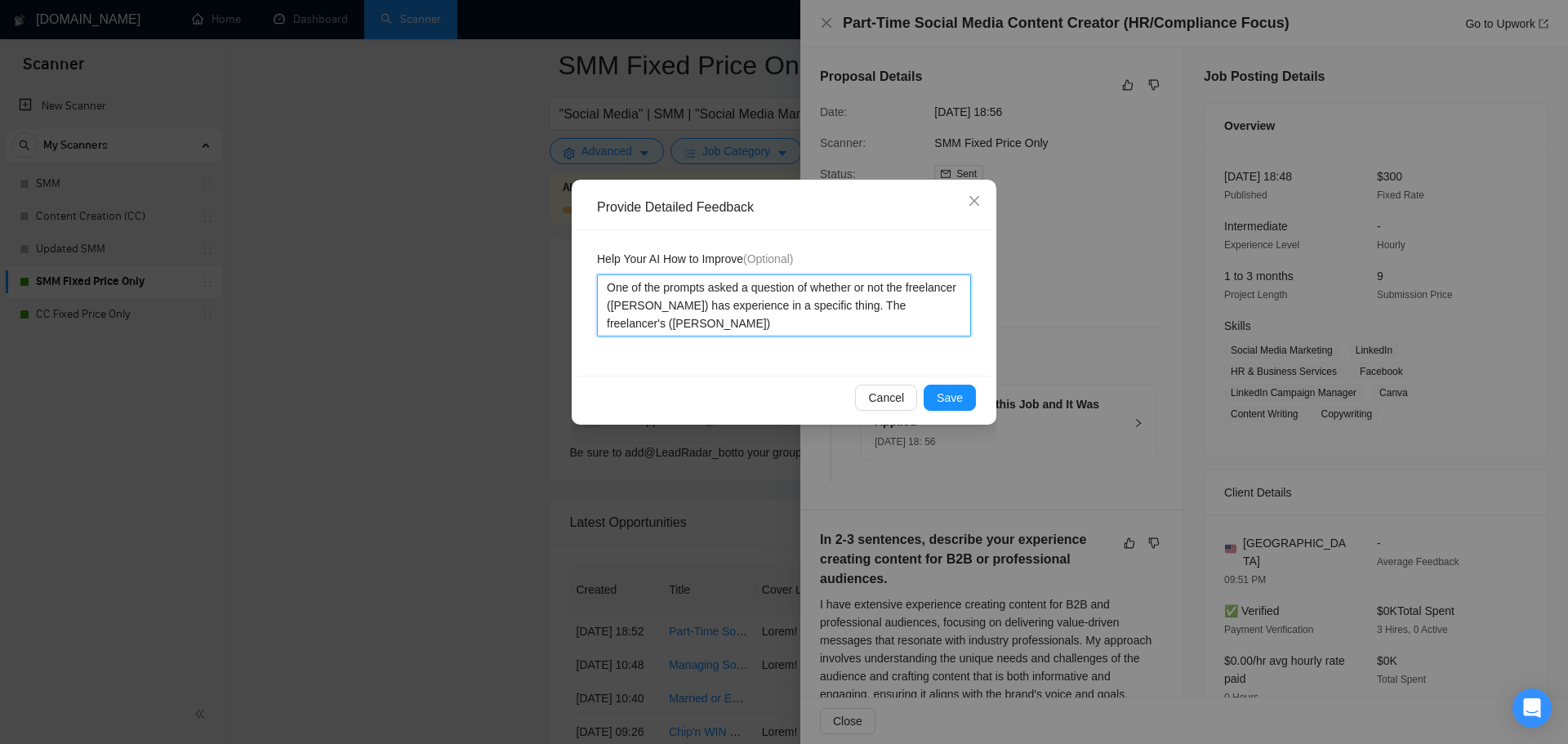
click at [876, 326] on textarea "One of the prompts asked a question of whether or not the freelancer (Sunny Har…" at bounding box center [783, 305] width 374 height 62
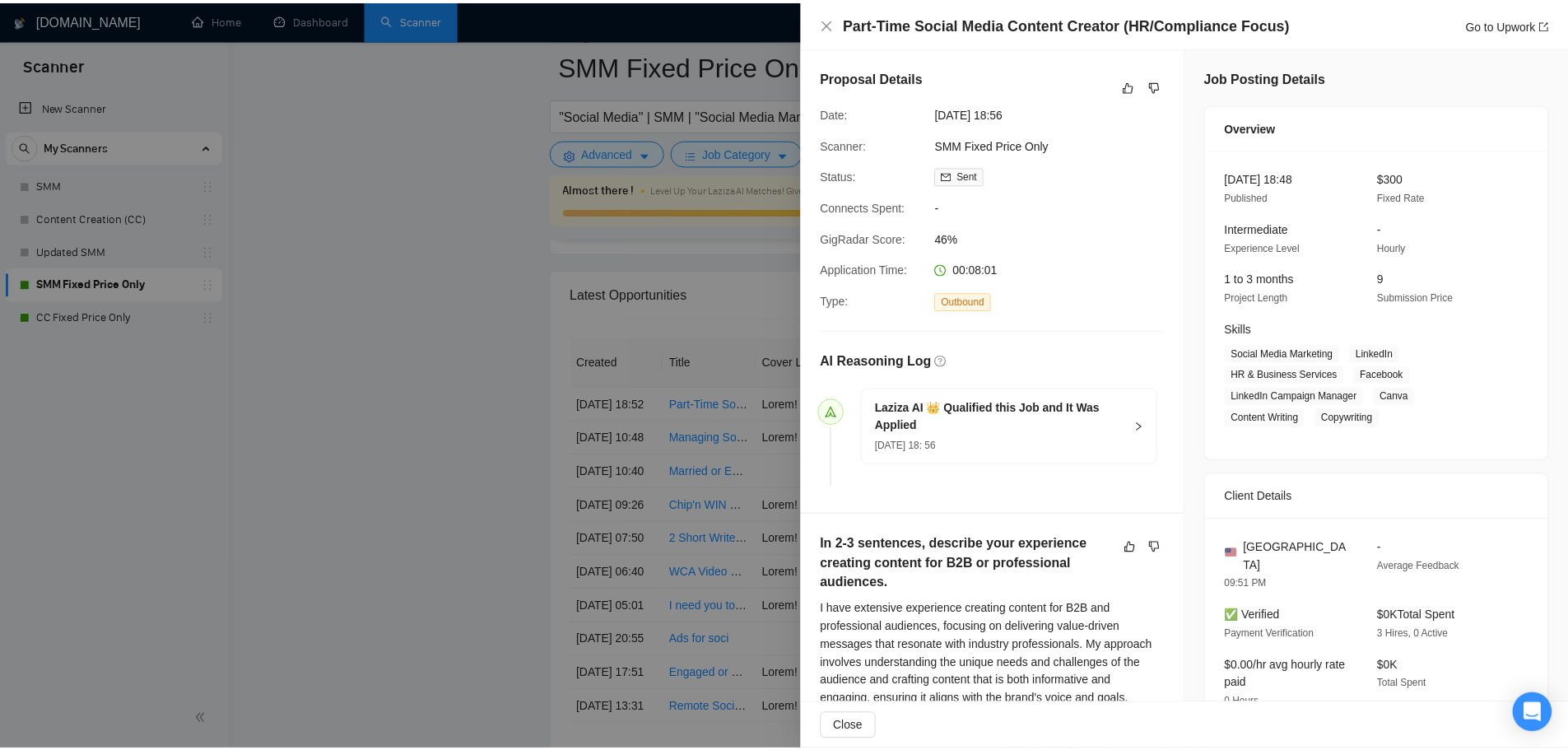
scroll to position [4163, 0]
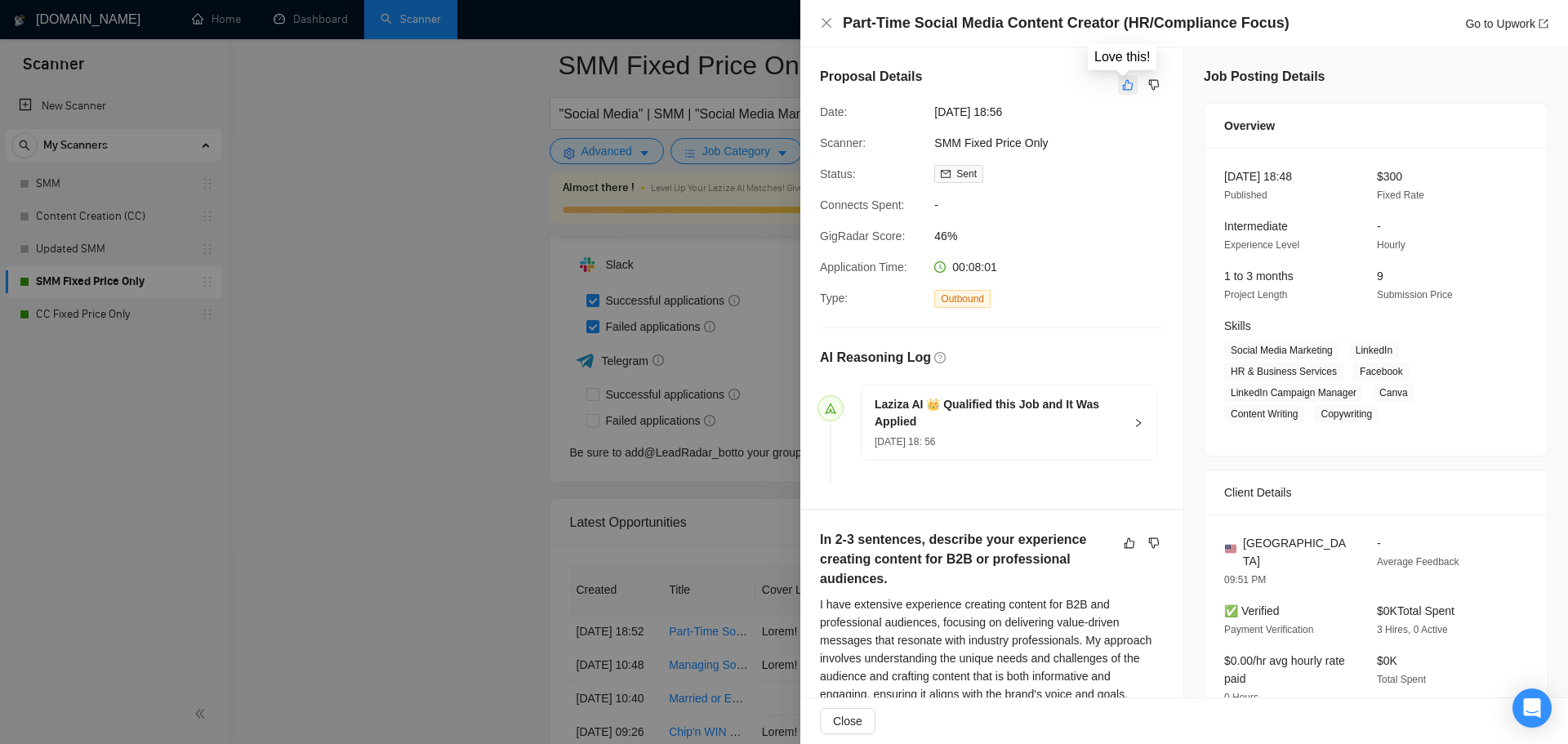
click at [1122, 83] on icon "like" at bounding box center [1128, 85] width 11 height 13
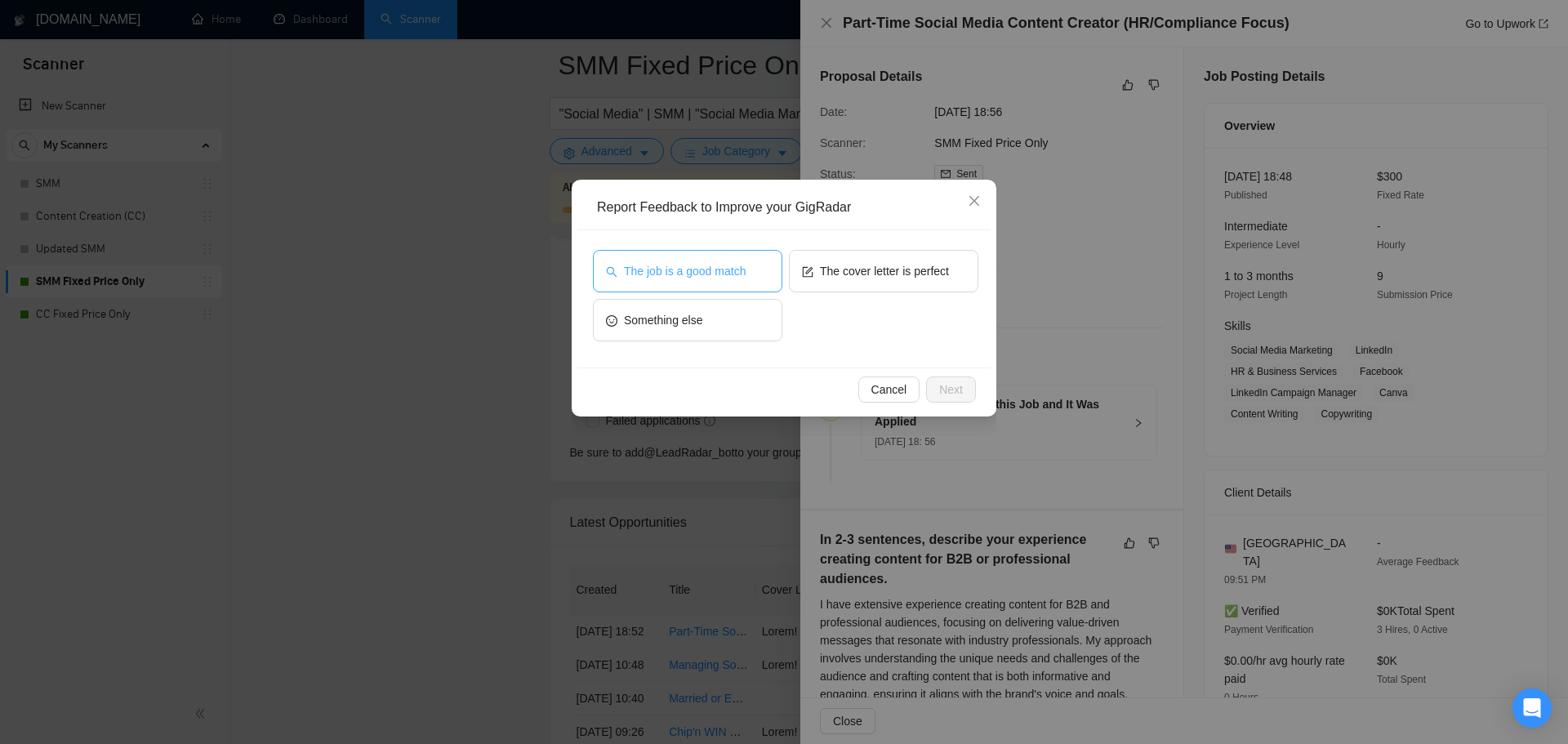
click at [672, 284] on button "The job is a good match" at bounding box center [687, 271] width 189 height 43
click at [964, 394] on button "Next" at bounding box center [950, 390] width 49 height 26
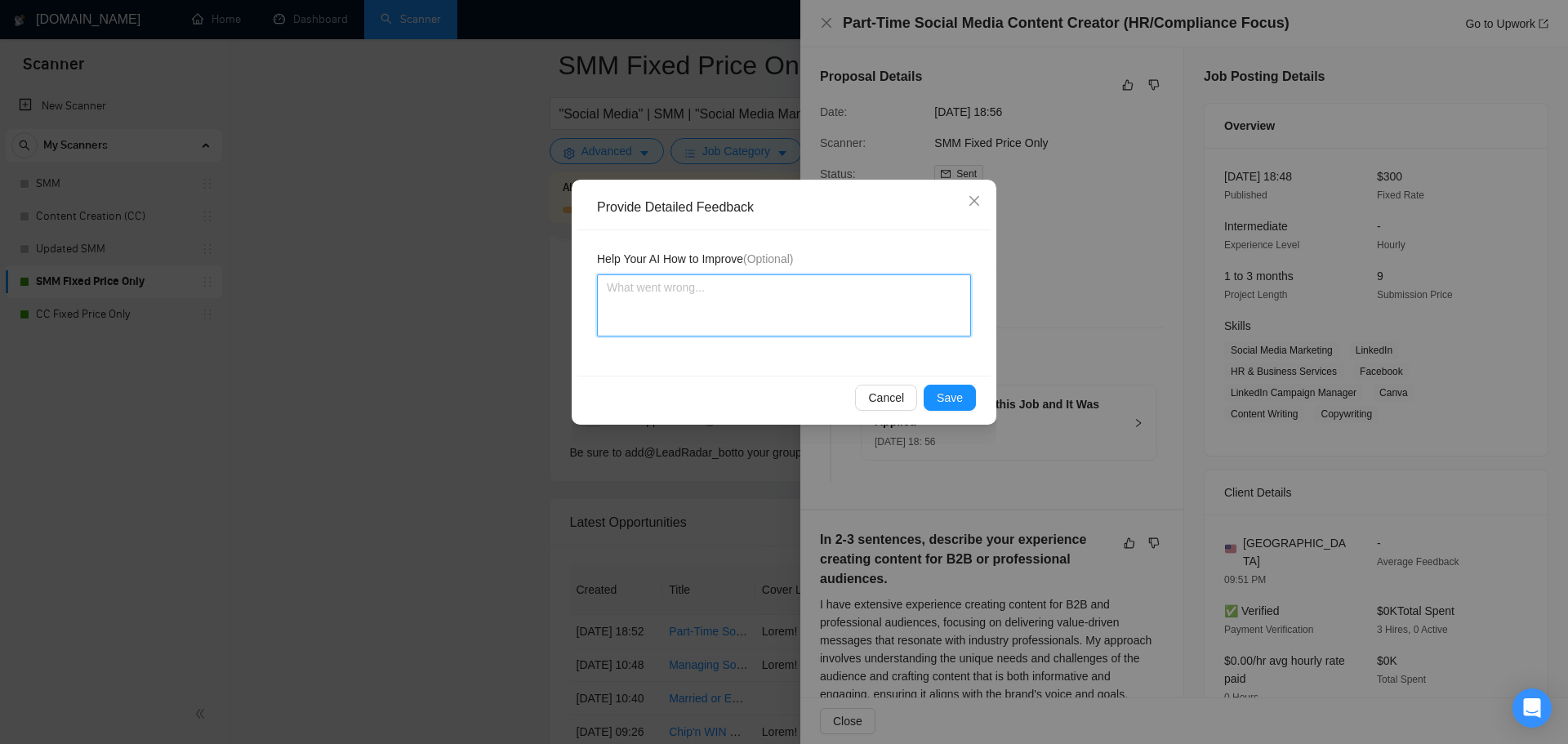
click at [764, 316] on textarea at bounding box center [783, 305] width 374 height 62
type textarea "T"
type textarea "TH"
type textarea "THe"
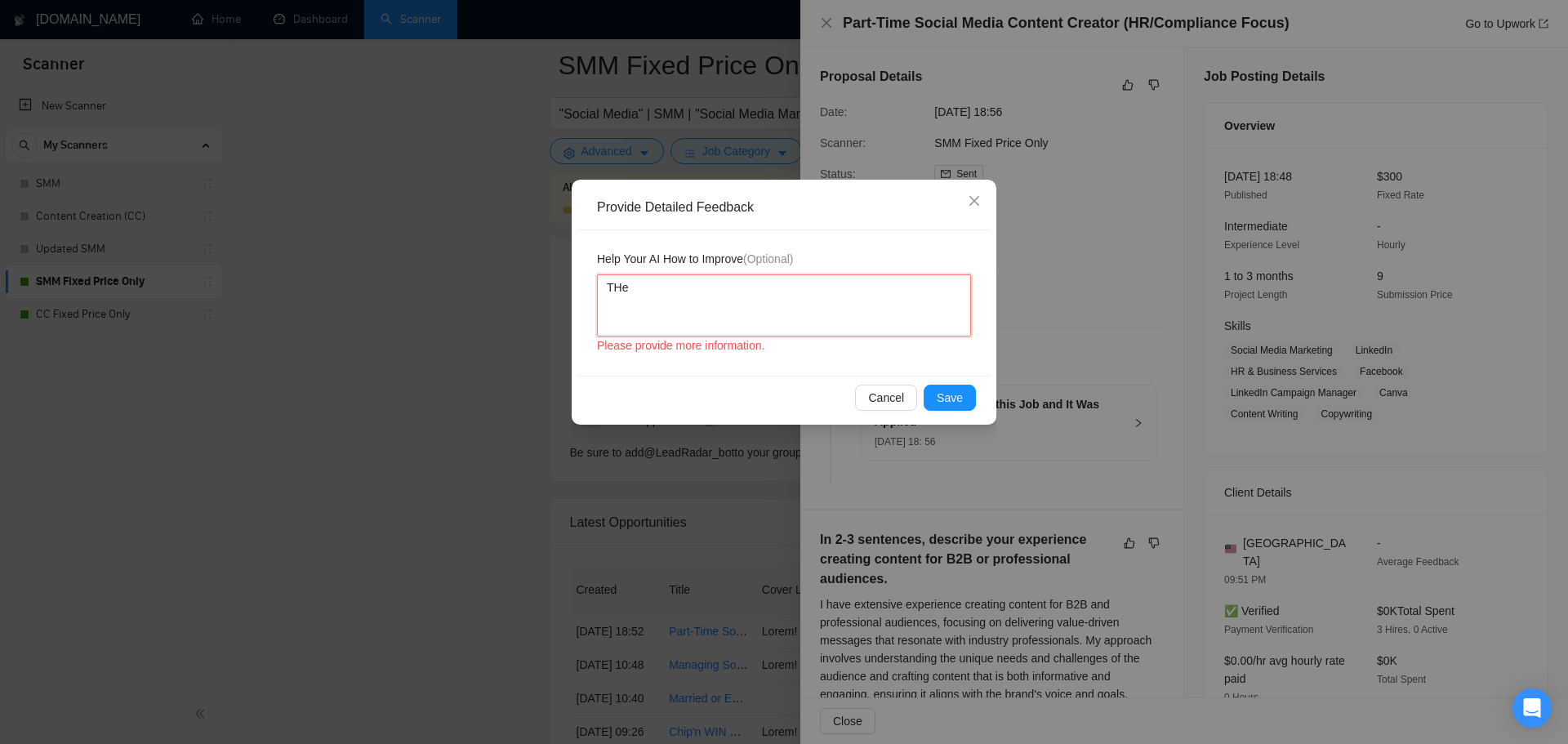
type textarea "THe"
type textarea "TH"
type textarea "T"
type textarea "Th"
type textarea "The"
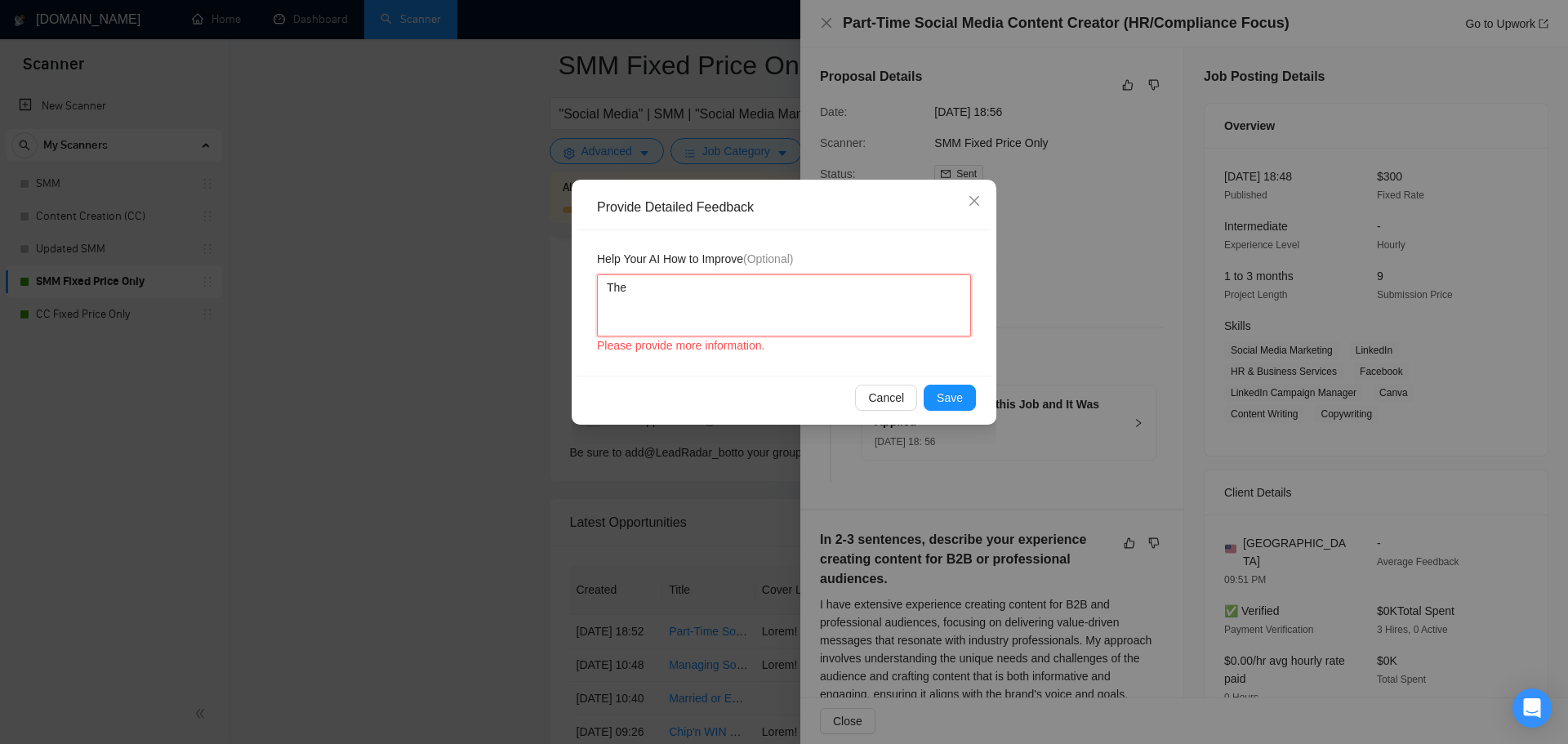
type textarea "The"
type textarea "The j"
type textarea "The jo"
type textarea "The job"
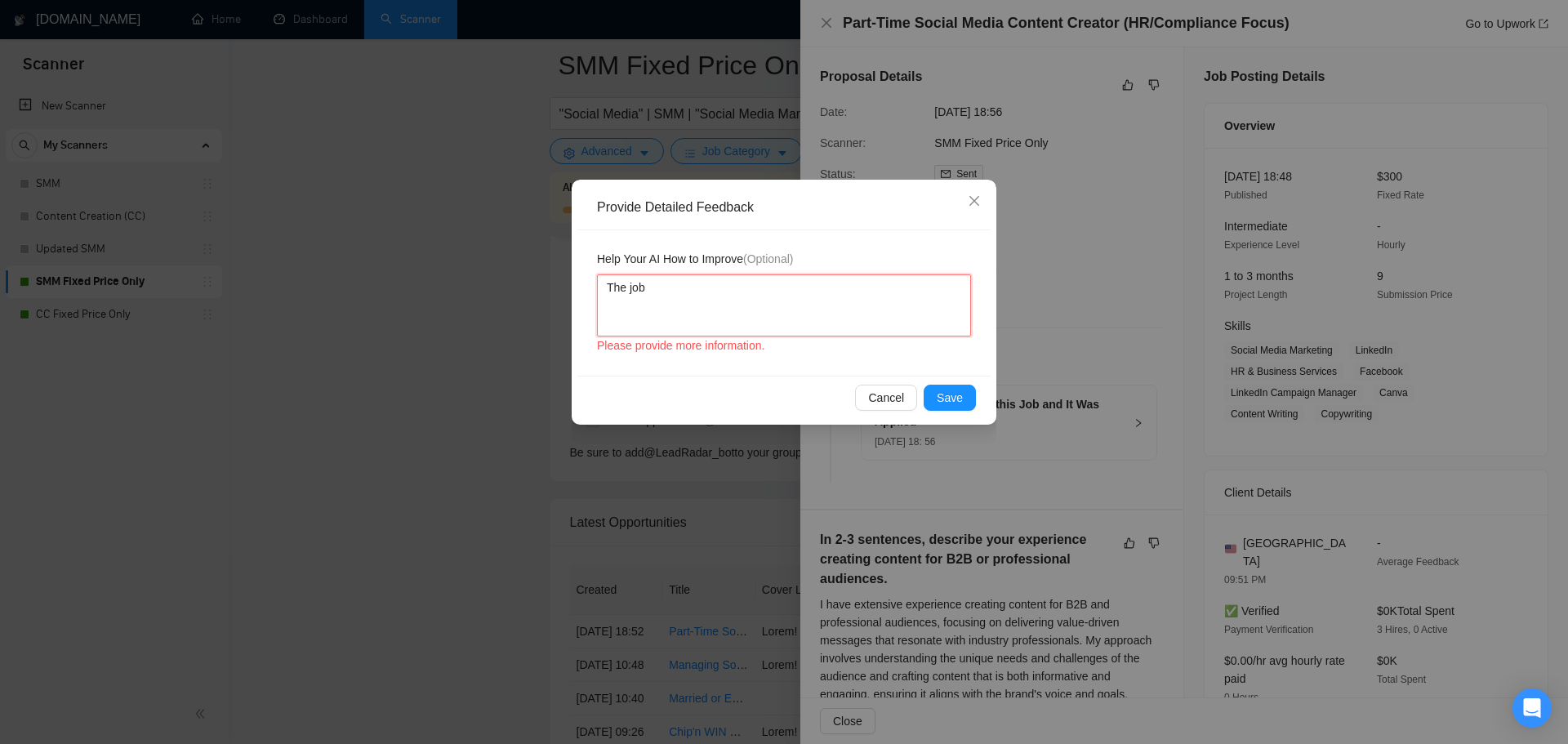
type textarea "The job p"
type textarea "The job po"
type textarea "The job pos"
type textarea "The job post"
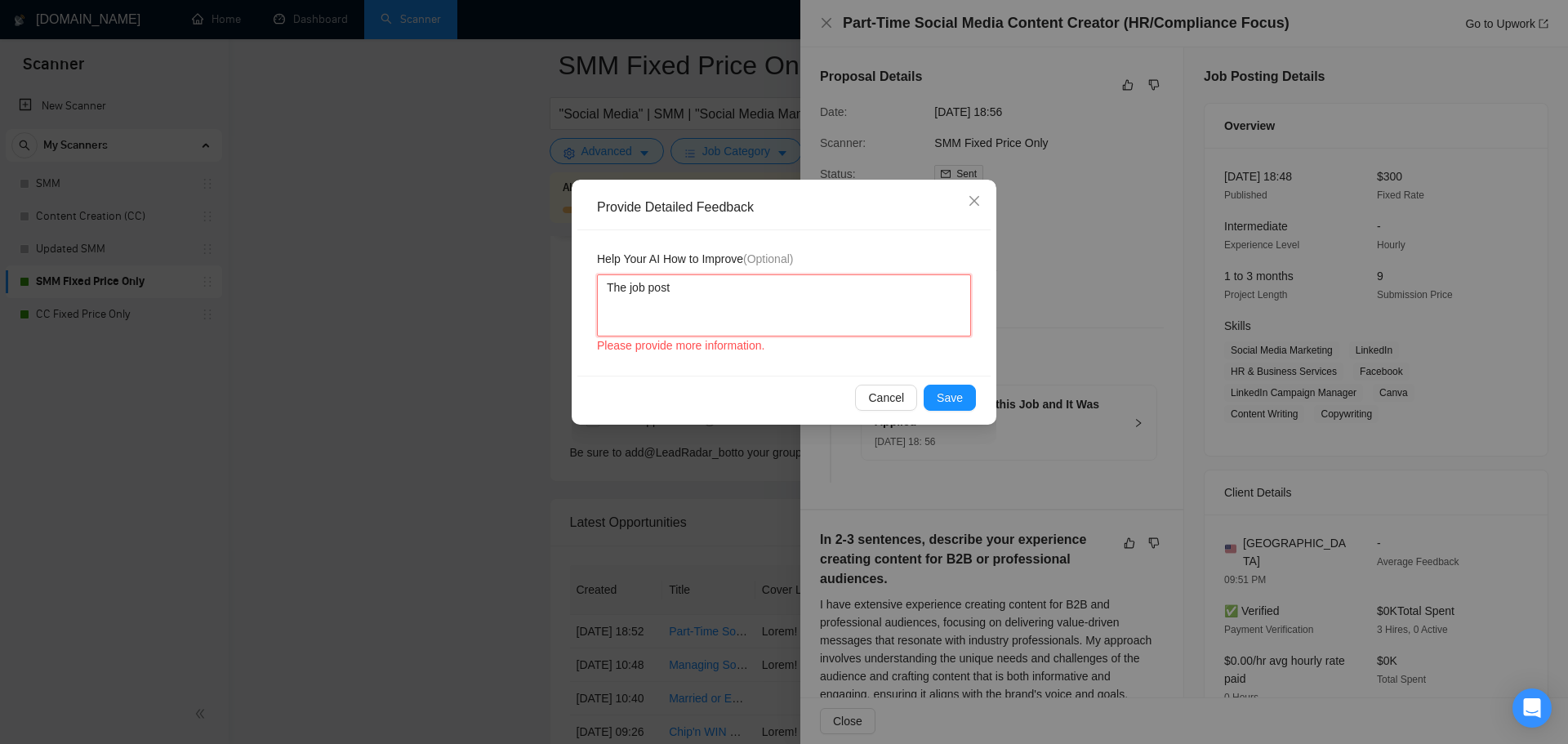
type textarea "The job post a"
type textarea "The job post as"
type textarea "The job post ask"
type textarea "The job post aske"
type textarea "The job post asked"
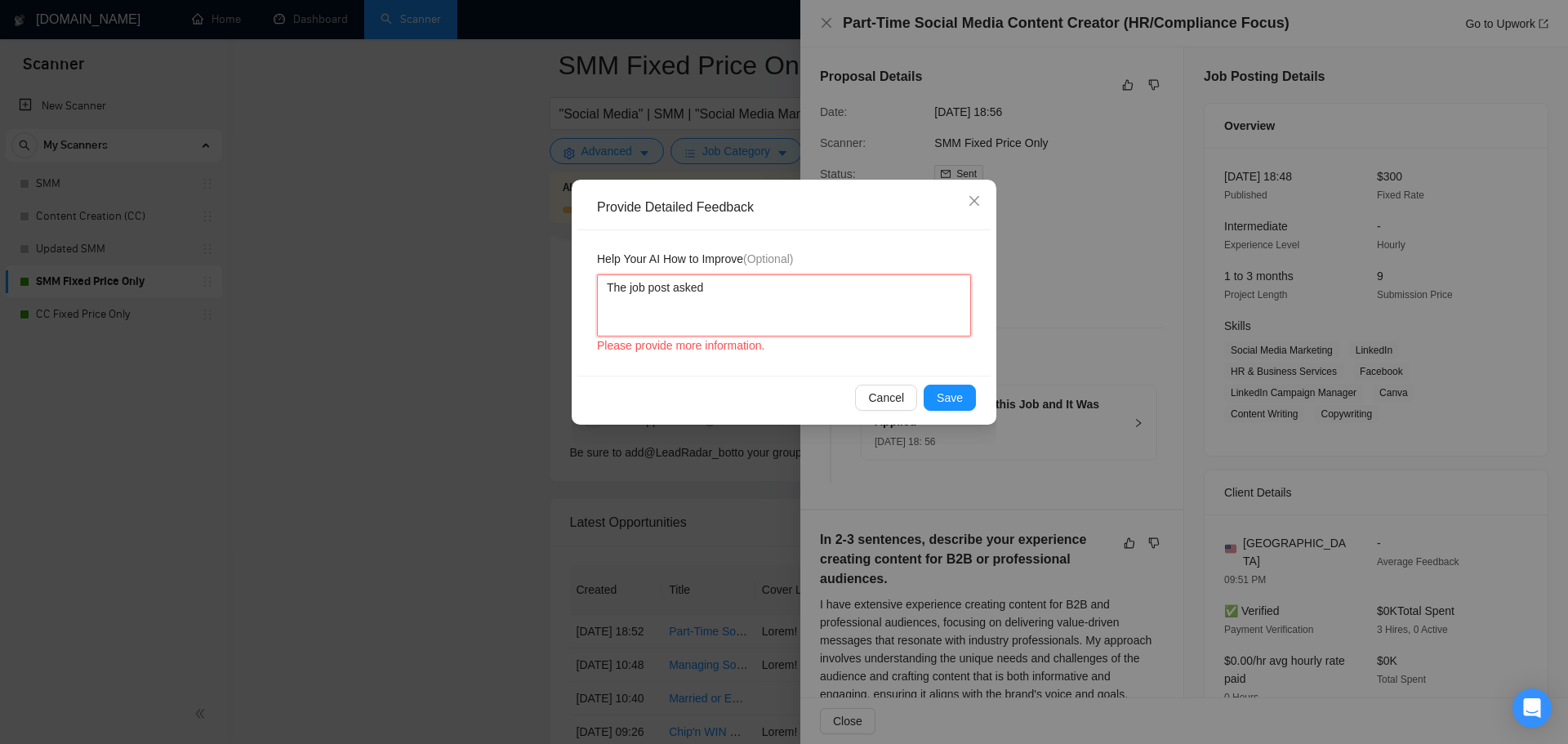
type textarea "The job post asked"
type textarea "The job post asked a"
type textarea "The job post asked a q"
type textarea "The job post asked a qu"
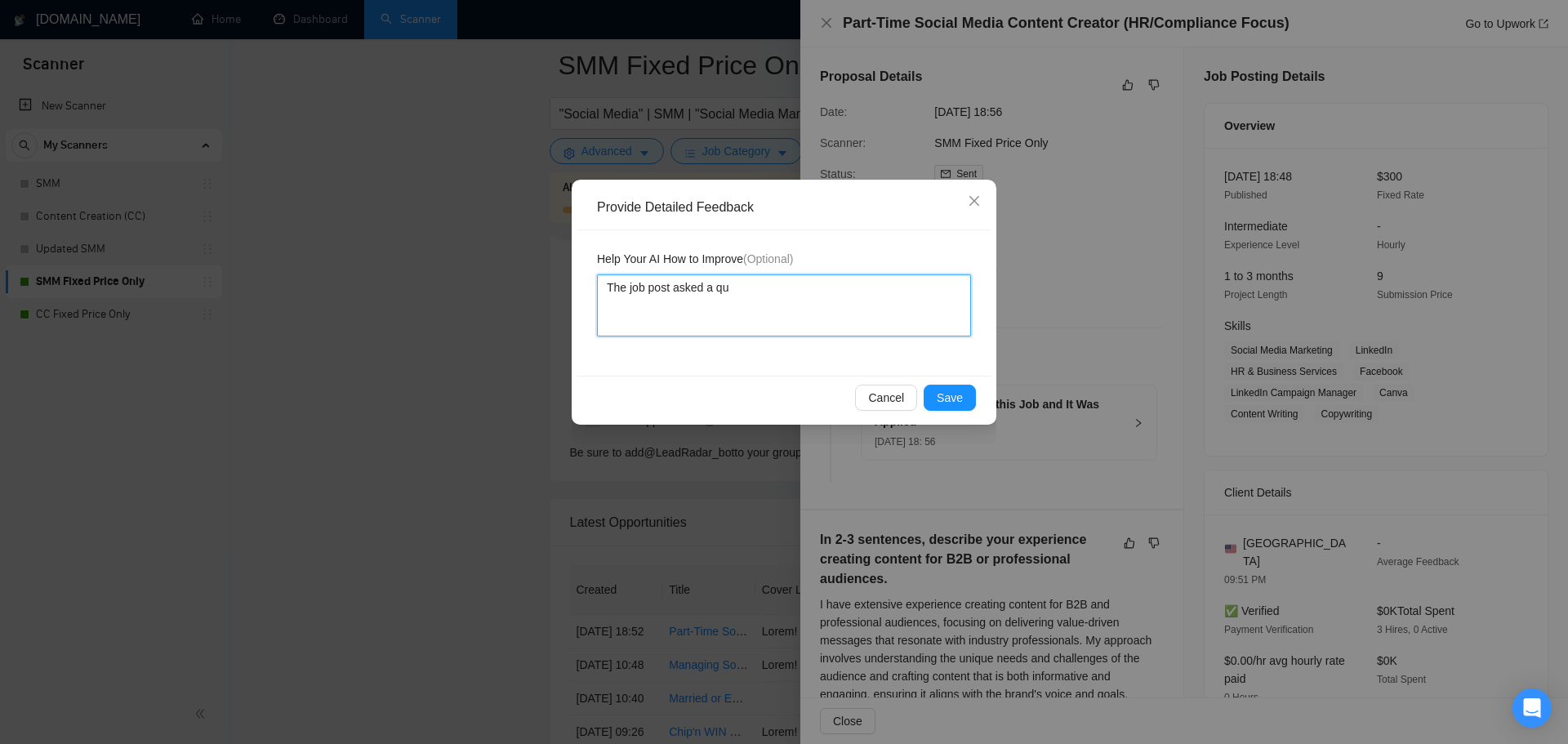
type textarea "The job post asked a que"
type textarea "The job post asked a ques"
type textarea "The job post asked a quest"
type textarea "The job post asked a questi"
type textarea "The job post asked a questio"
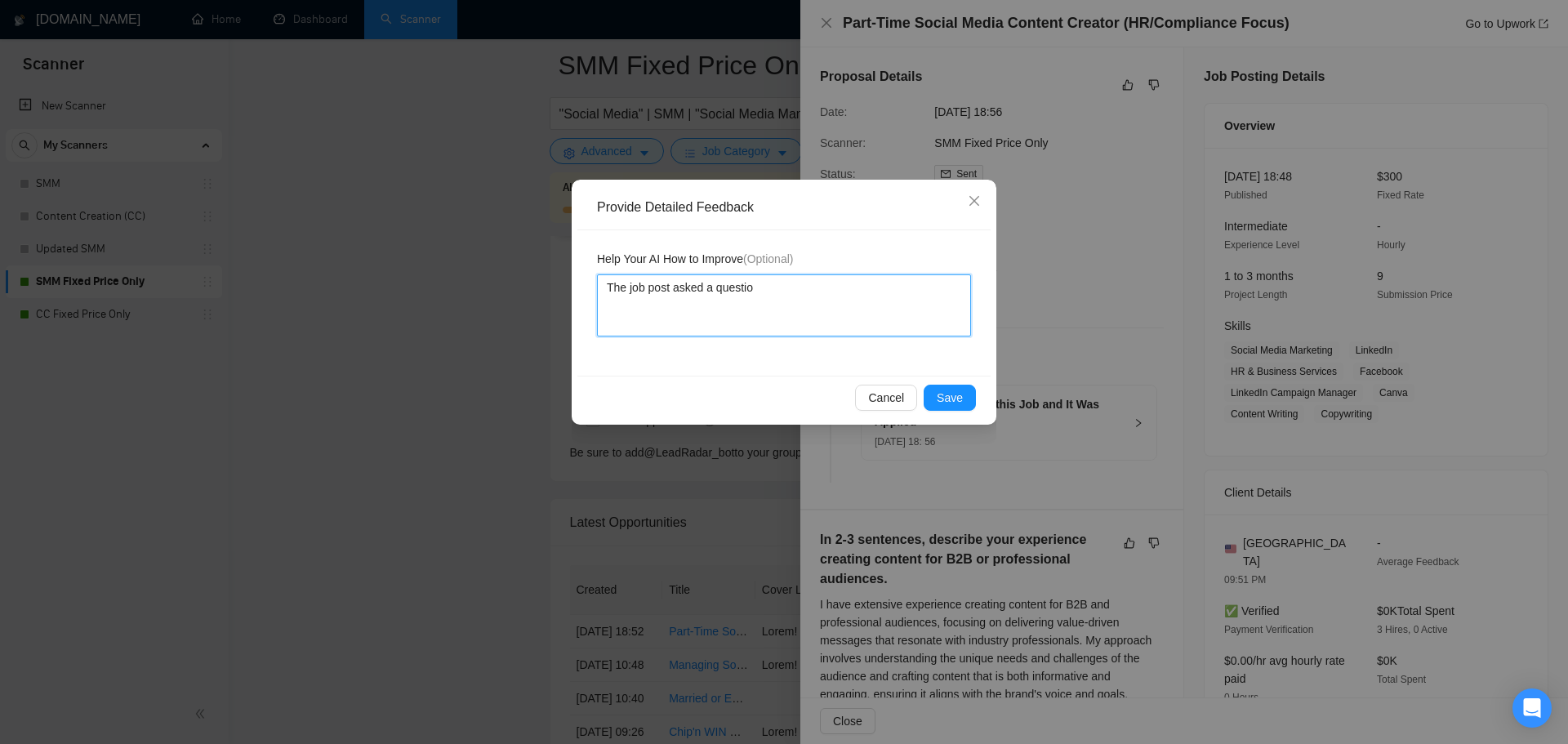
type textarea "The job post asked a question"
type textarea "The job post asked a question w"
type textarea "The job post asked a question wh"
type textarea "The job post asked a question whe"
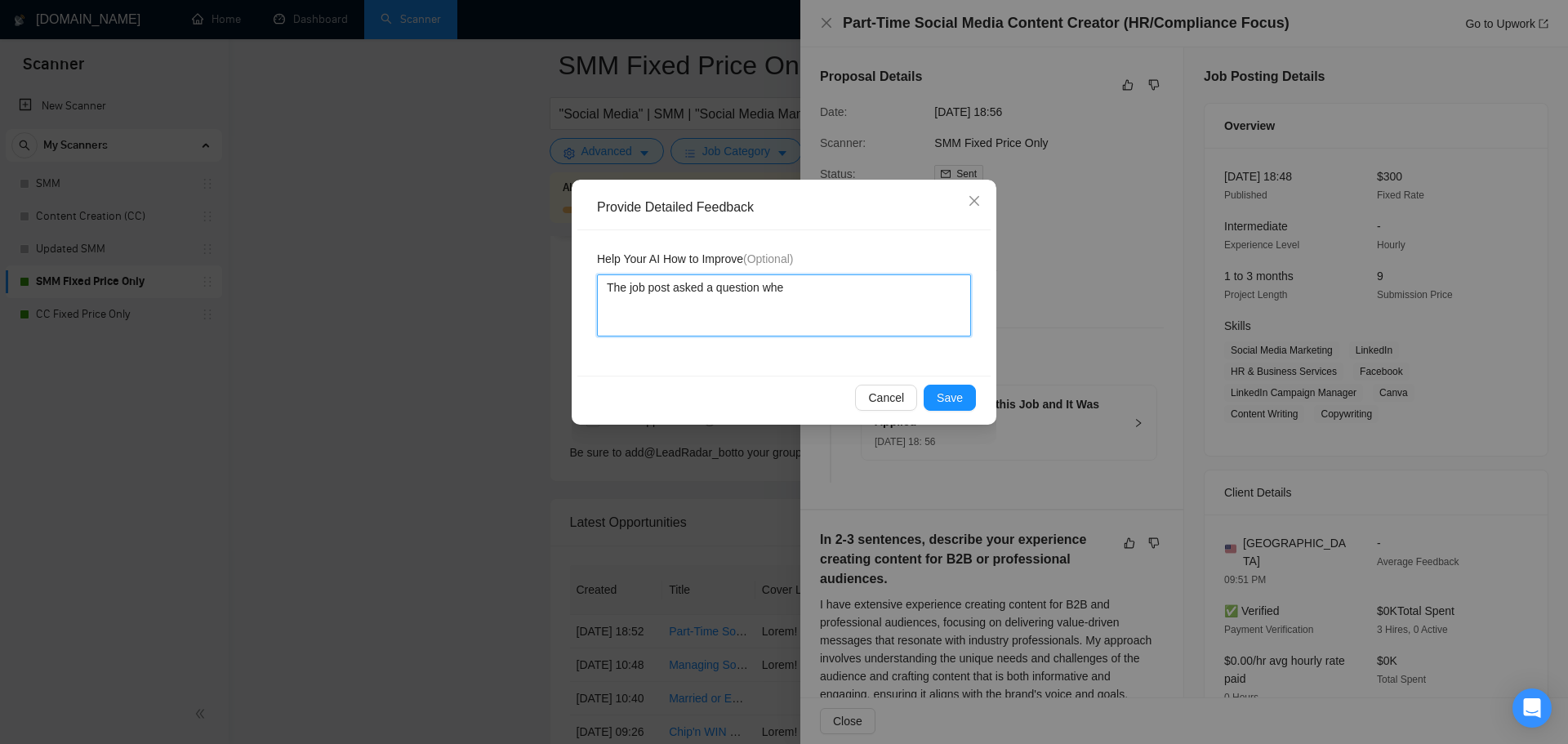
type textarea "The job post asked a question whet"
type textarea "The job post asked a question wheth"
type textarea "The job post asked a question whethe"
type textarea "The job post asked a question whether"
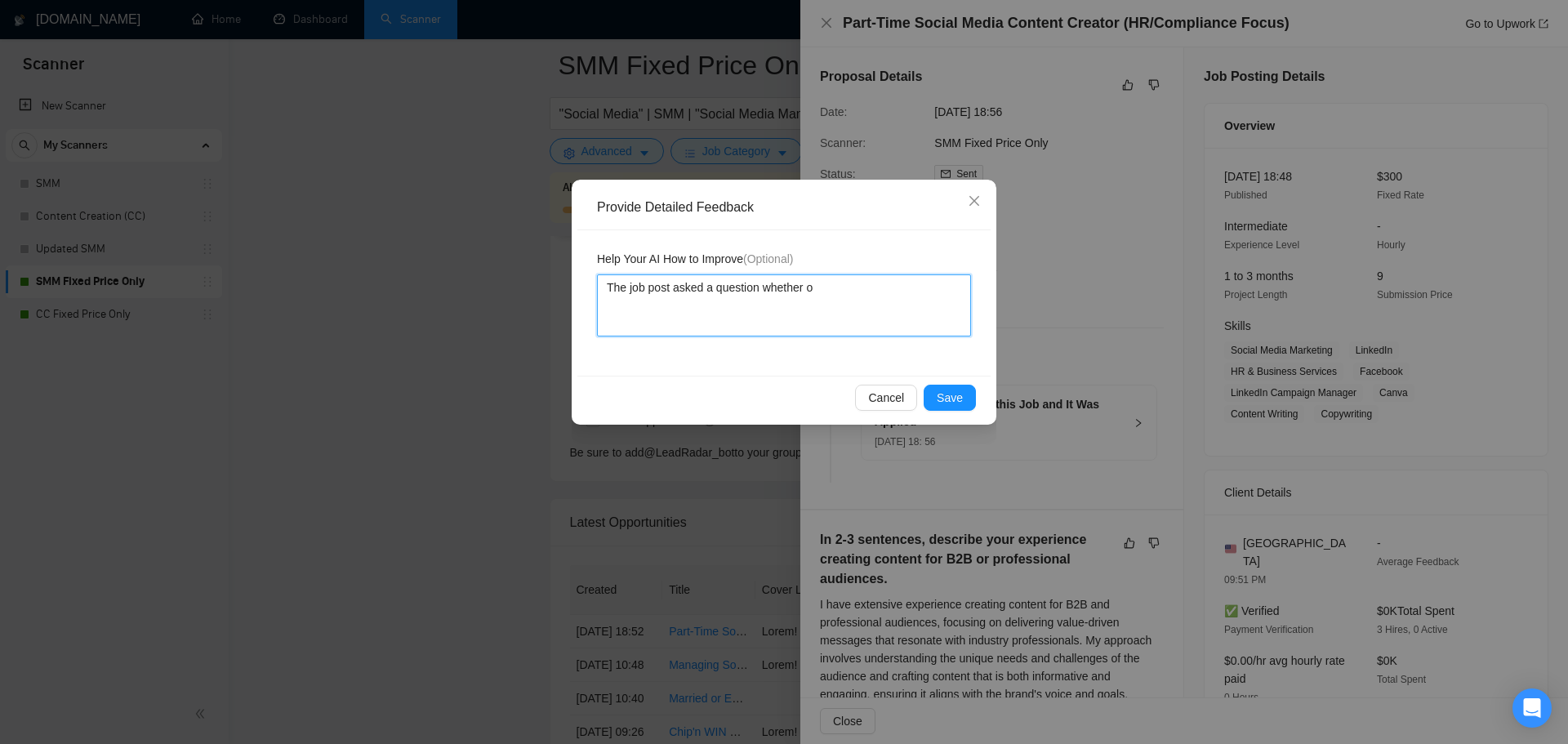
type textarea "The job post asked a question whether or"
type textarea "The job post asked a question whether ort"
type textarea "The job post asked a question whether or"
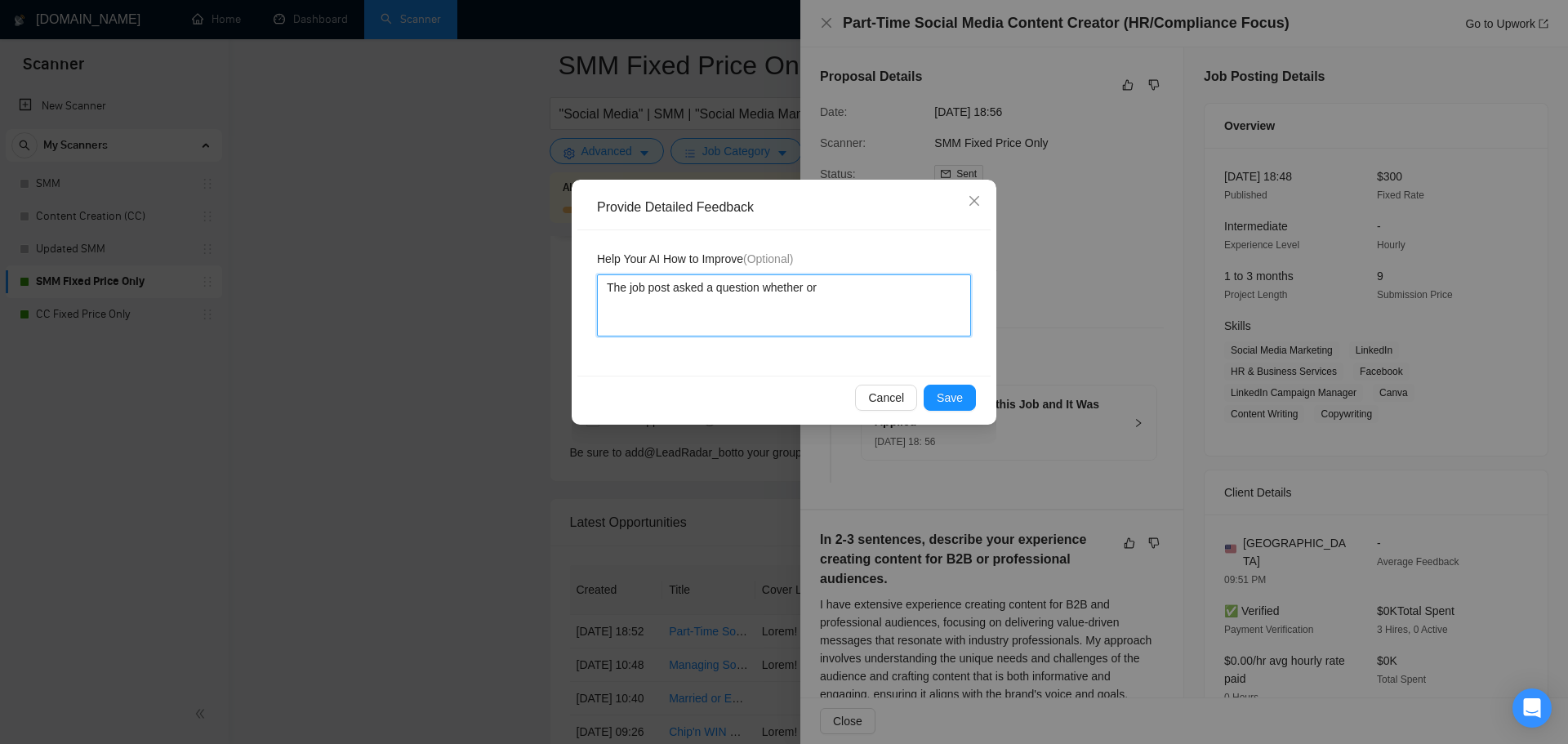
type textarea "The job post asked a question whether or"
type textarea "The job post asked a question whether or n"
type textarea "The job post asked a question whether or no"
type textarea "The job post asked a question whether or not"
type textarea "The job post asked a question whether or not t"
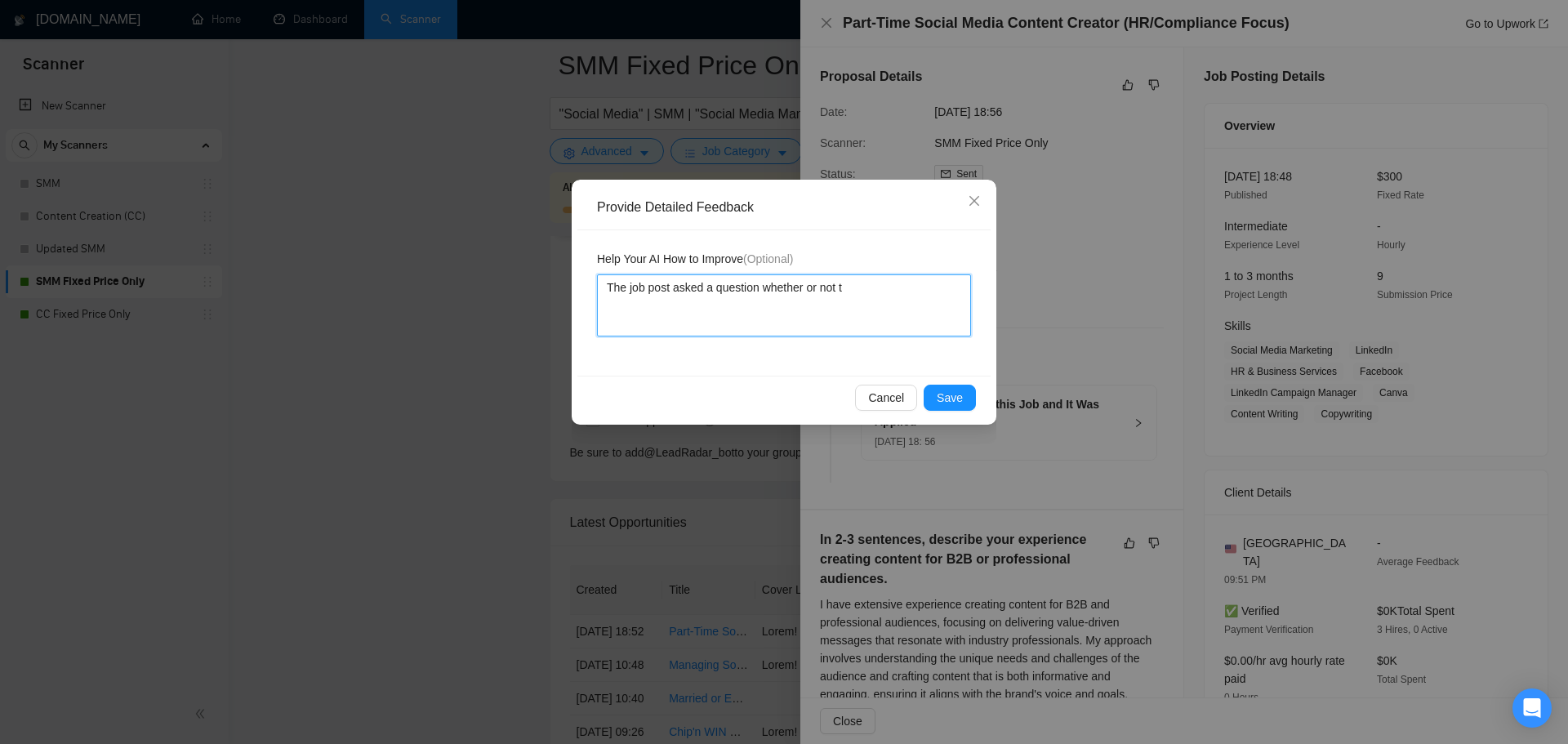
type textarea "The job post asked a question whether or not th"
type textarea "The job post asked a question whether or not the"
type textarea "The job post asked a question whether or not the f"
type textarea "The job post asked a question whether or not the fr"
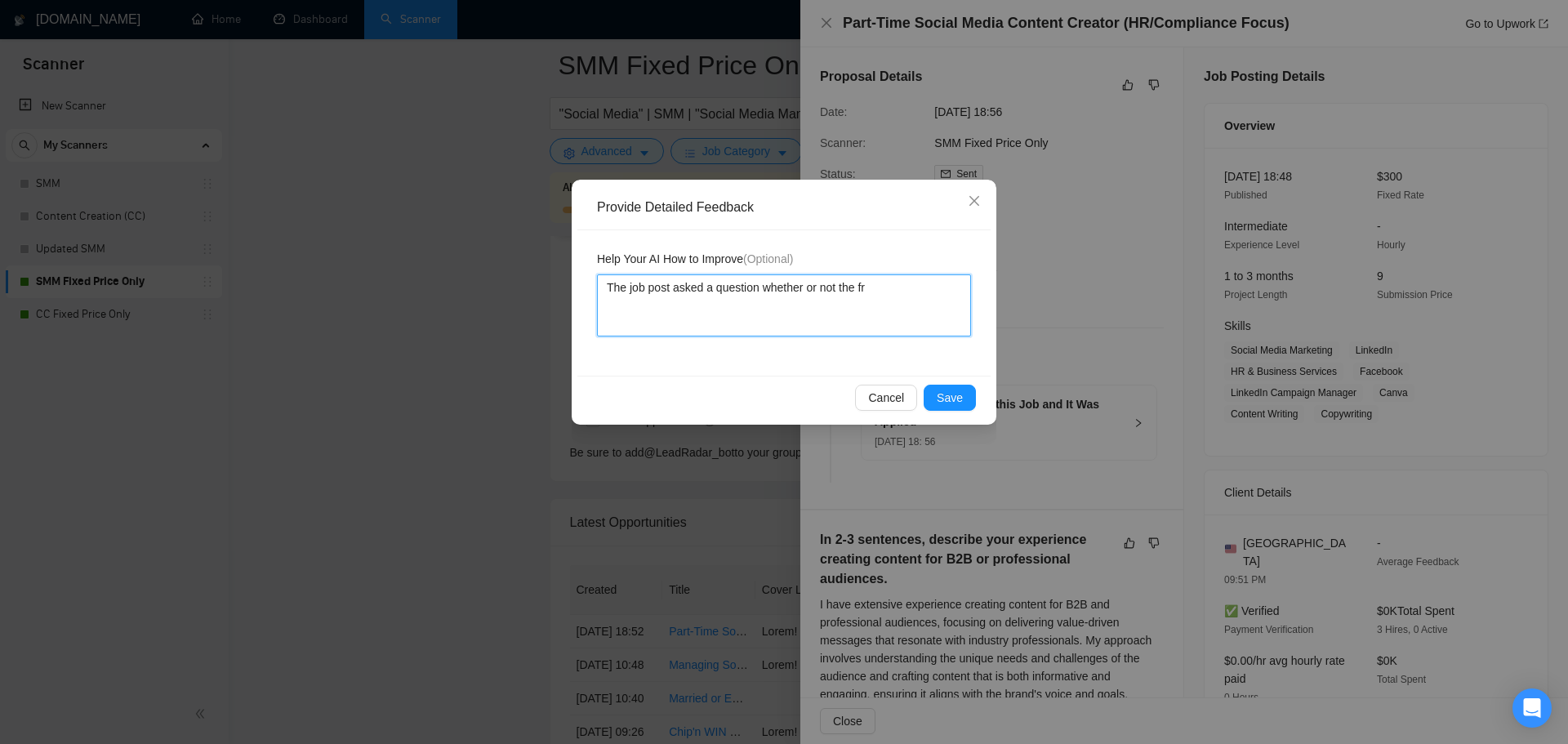
type textarea "The job post asked a question whether or not the fre"
type textarea "The job post asked a question whether or not the free"
type textarea "The job post asked a question whether or not the [PERSON_NAME]"
type textarea "The job post asked a question whether or not the freela"
type textarea "The job post asked a question whether or not the freelan"
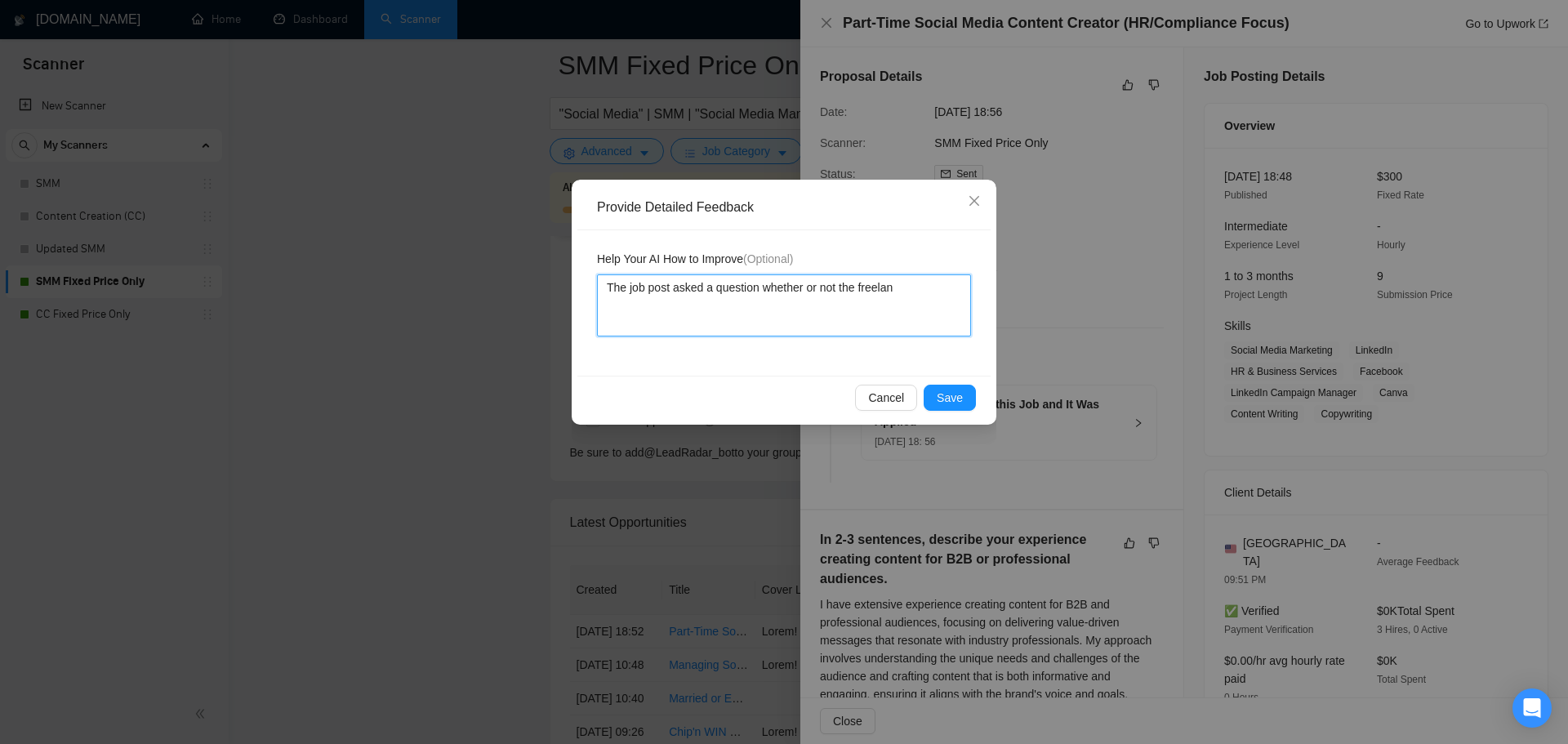
type textarea "The job post asked a question whether or not the freelanc"
type textarea "The job post asked a question whether or not the freelance"
type textarea "The job post asked a question whether or not the freelancer"
type textarea "The job post asked a question whether or not the freelancer ("
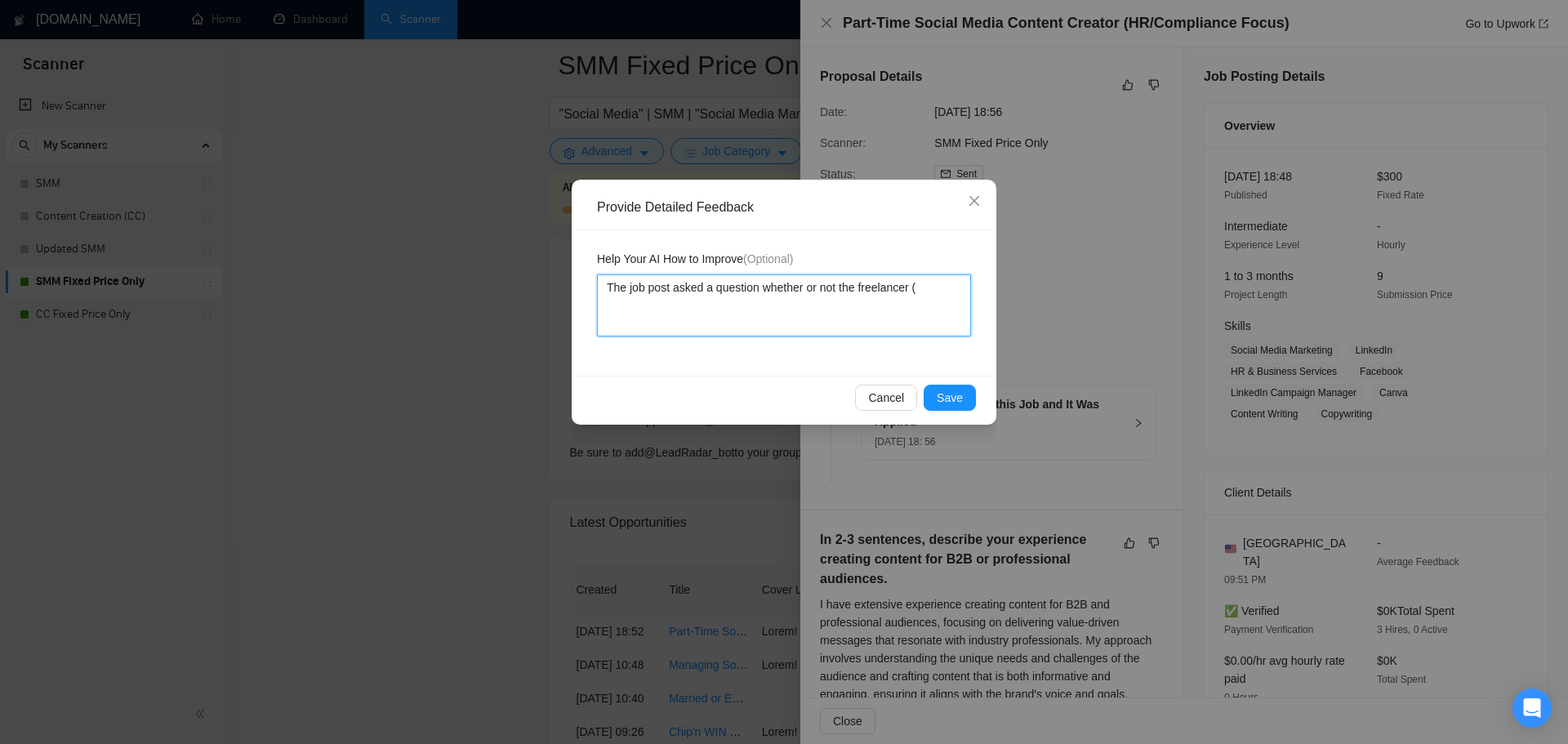
type textarea "The job post asked a question whether or not the freelancer (S"
type textarea "The job post asked a question whether or not the freelancer (Su"
type textarea "The job post asked a question whether or not the freelancer (Sun"
type textarea "The job post asked a question whether or not the freelancer (Sunn"
type textarea "The job post asked a question whether or not the freelancer (Sunny"
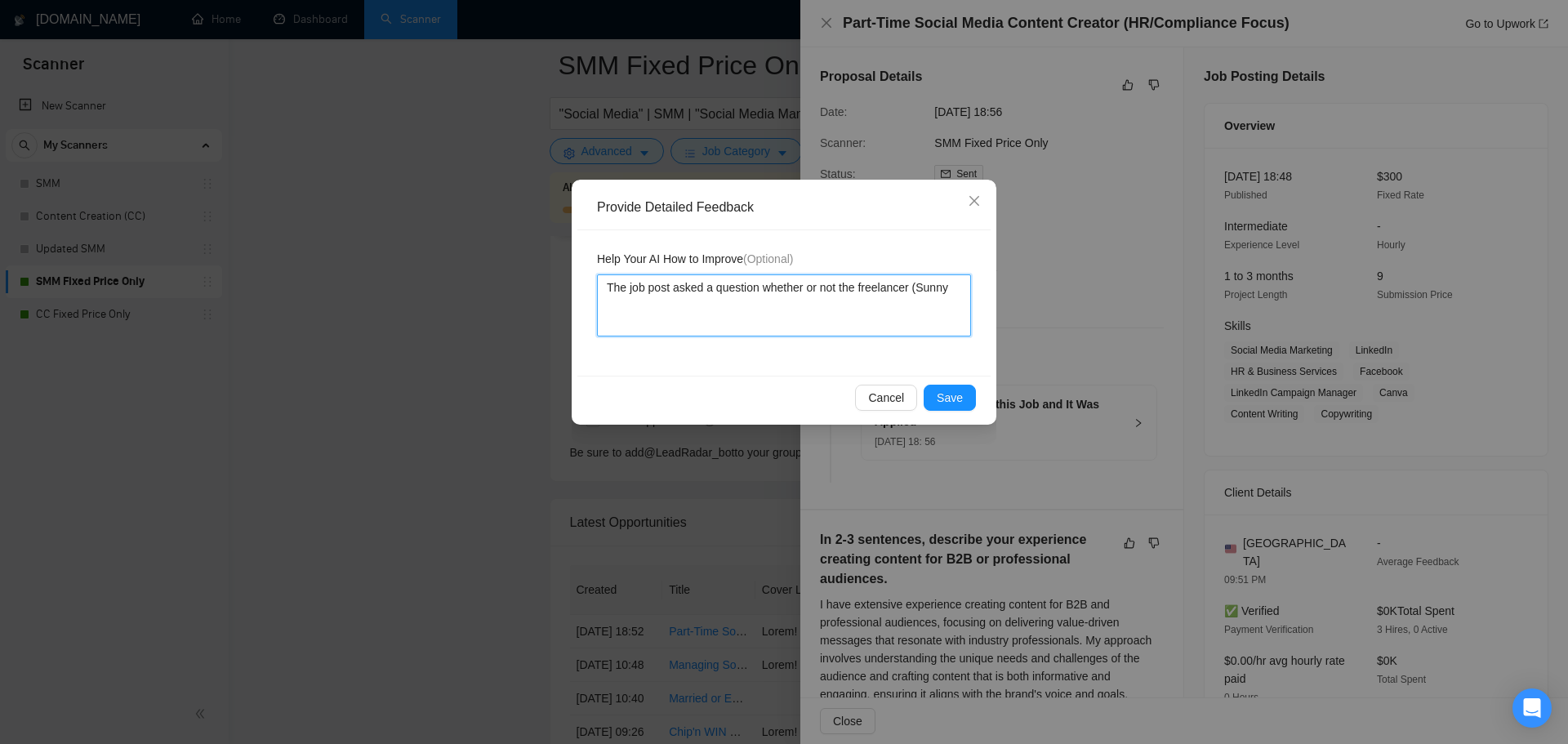
type textarea "The job post asked a question whether or not the freelancer (Sunny"
type textarea "The job post asked a question whether or not the freelancer ([PERSON_NAME]"
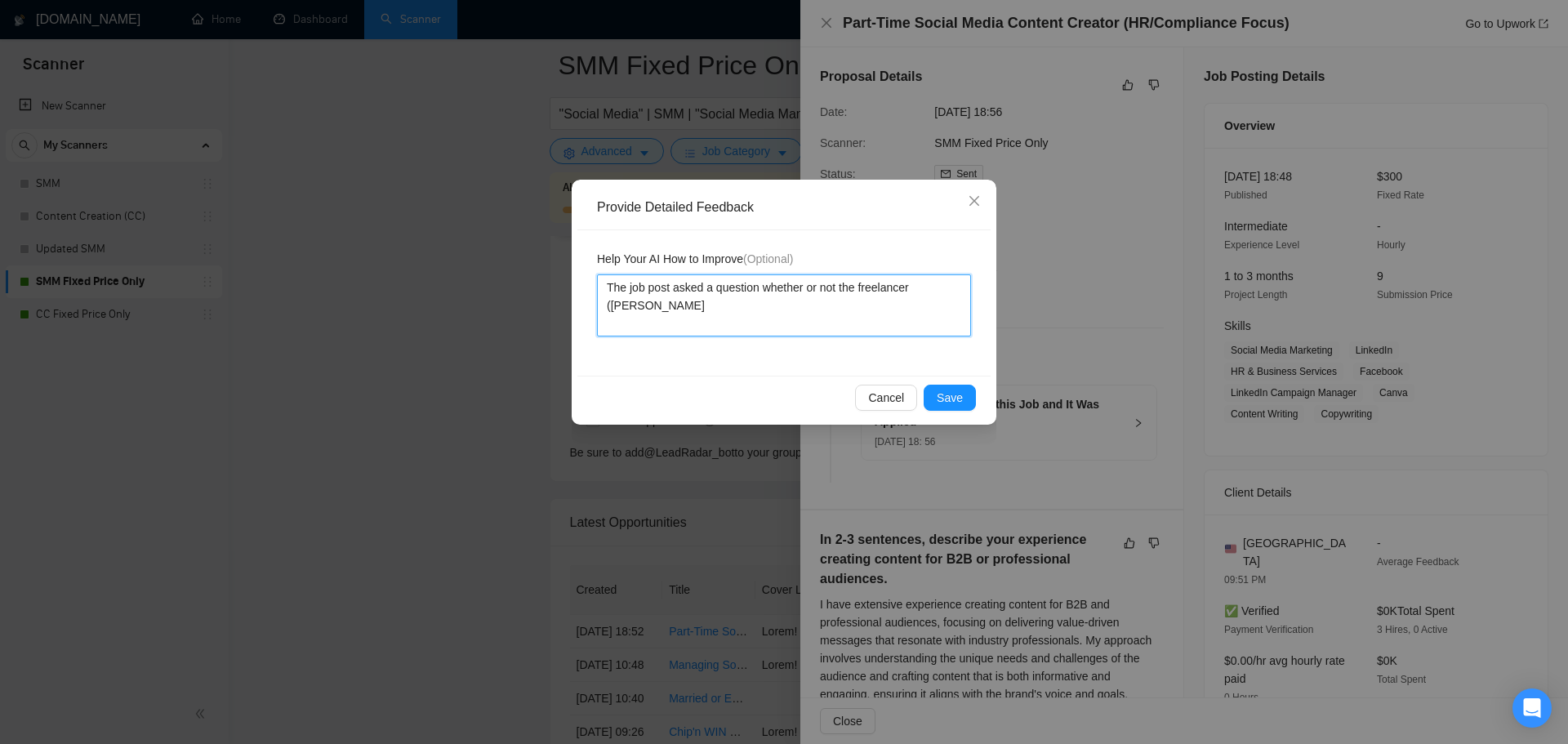
type textarea "The job post asked a question whether or not the freelancer ([PERSON_NAME])"
drag, startPoint x: 870, startPoint y: 320, endPoint x: 839, endPoint y: 295, distance: 39.8
click at [839, 295] on textarea "The job post asked a question whether or not the freelancer ([PERSON_NAME])" at bounding box center [783, 305] width 374 height 62
click at [836, 298] on textarea "The job post asked a question whether or not the freelancer ([PERSON_NAME])" at bounding box center [783, 305] width 374 height 62
click at [898, 299] on textarea "The job post asked a question whether or not the freelancer ([PERSON_NAME])" at bounding box center [783, 305] width 374 height 62
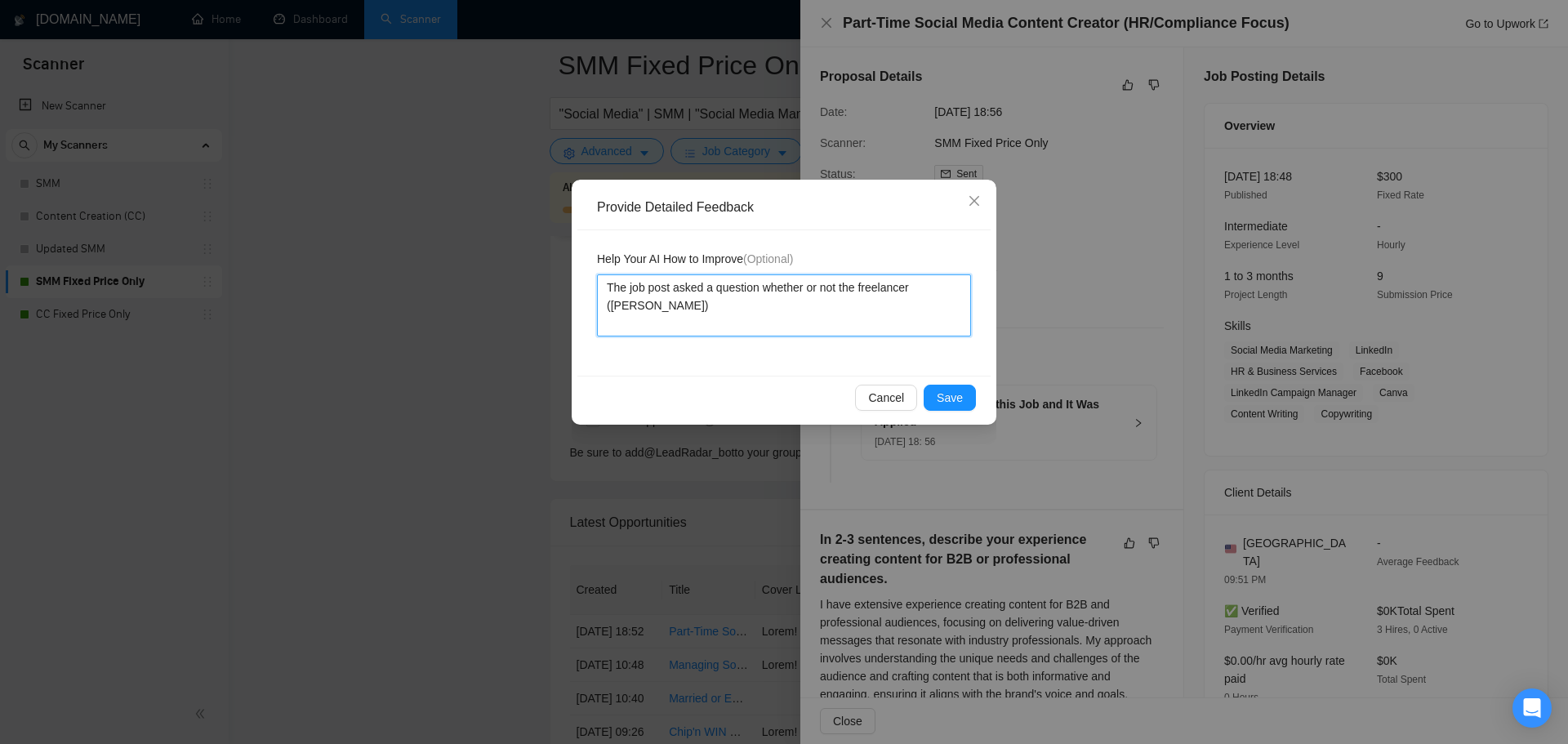
type textarea "The job post asked a question whether or not the freelancer ([PERSON_NAME])"
type textarea "The job post asked a question whether or not the freelancer ([PERSON_NAME]) h"
type textarea "The job post asked a question whether or not the freelancer ([PERSON_NAME]) ha"
type textarea "The job post asked a question whether or not the freelancer ([PERSON_NAME]) has"
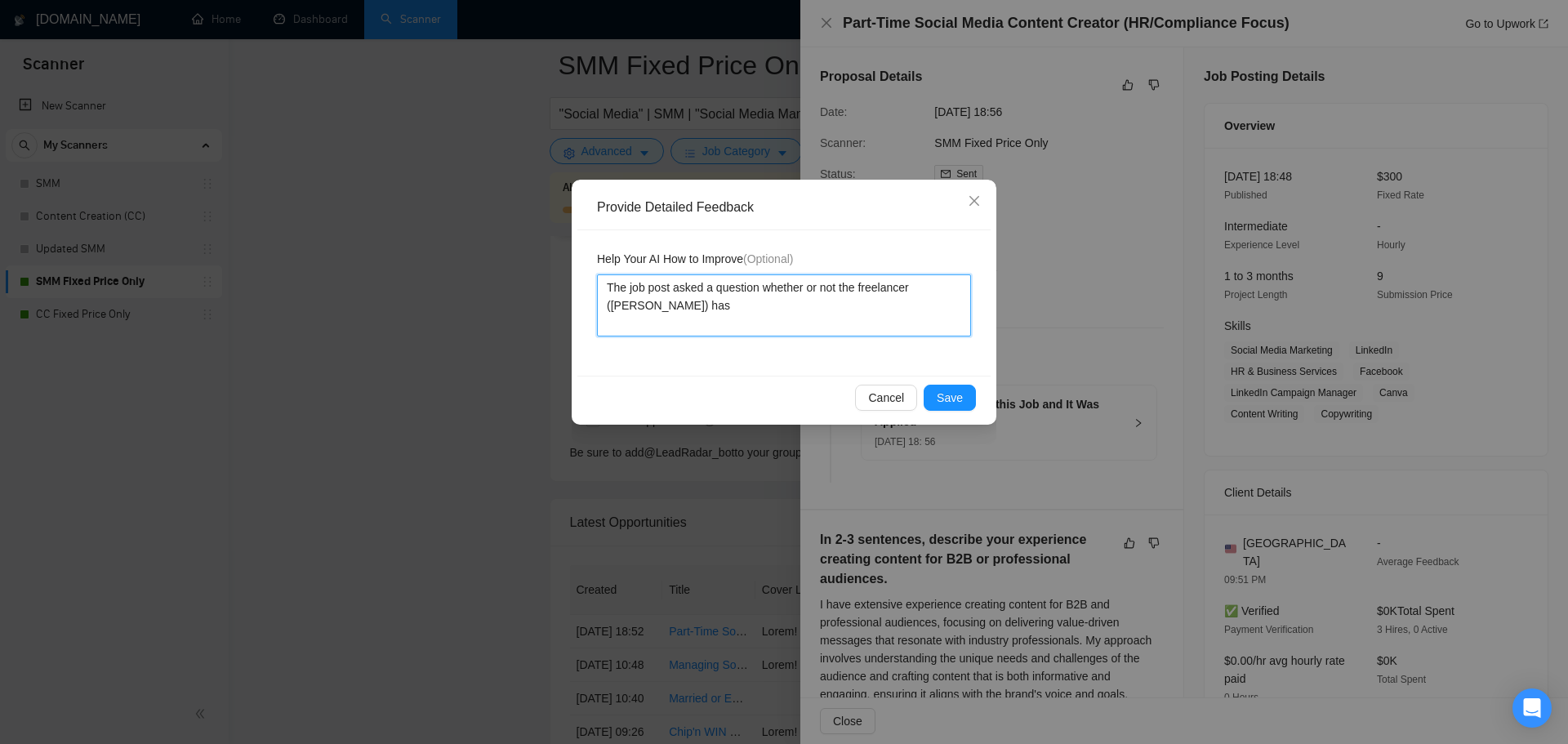
type textarea "The job post asked a question whether or not the freelancer ([PERSON_NAME]) has…"
type textarea "The job post asked a question whether or not the freelancer ([PERSON_NAME]) has"
type textarea "The job post asked a question whether or not the freelancer ([PERSON_NAME]) has…"
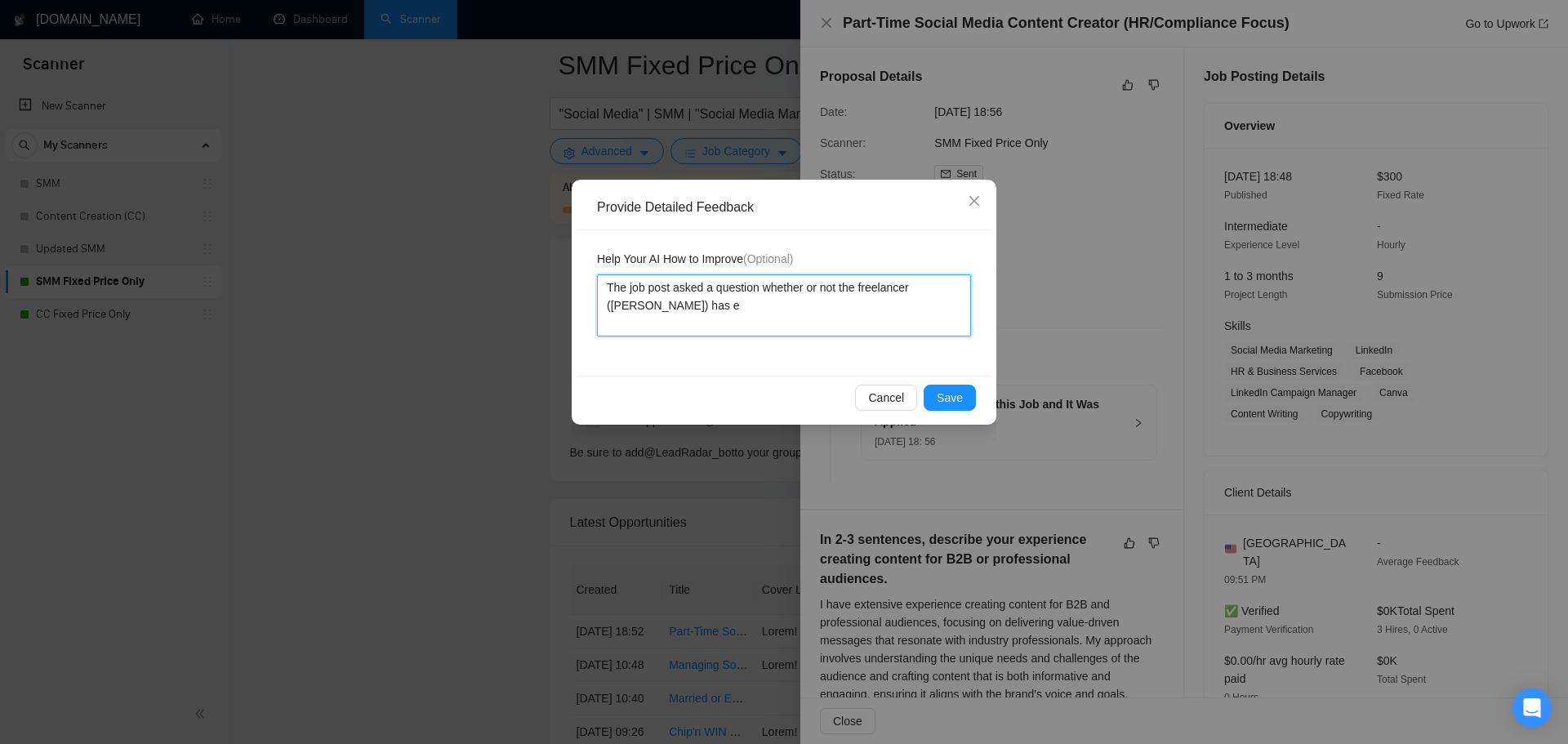
type textarea "The job post asked a question whether or not the freelancer ([PERSON_NAME]) has…"
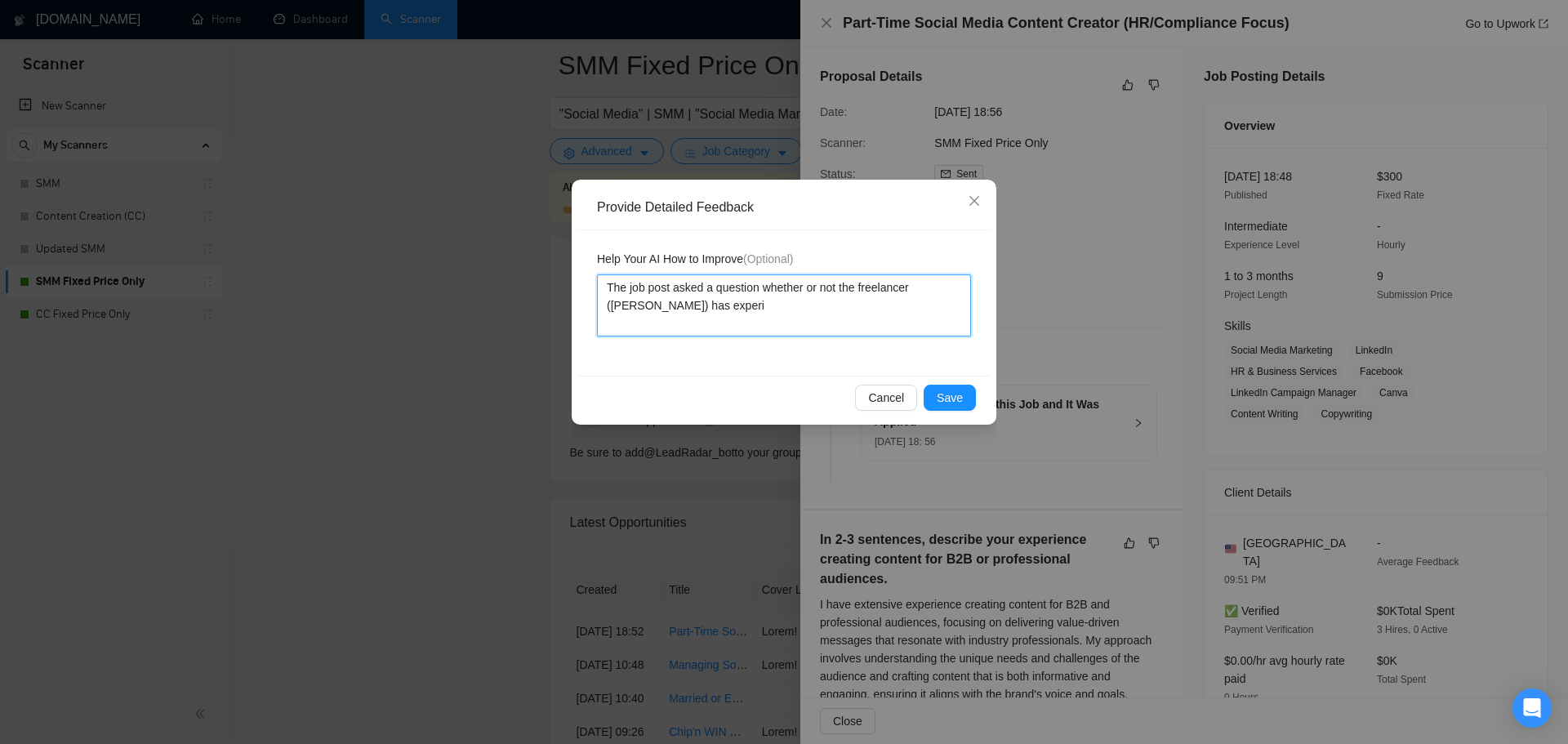
type textarea "The job post asked a question whether or not the freelancer ([PERSON_NAME]) has…"
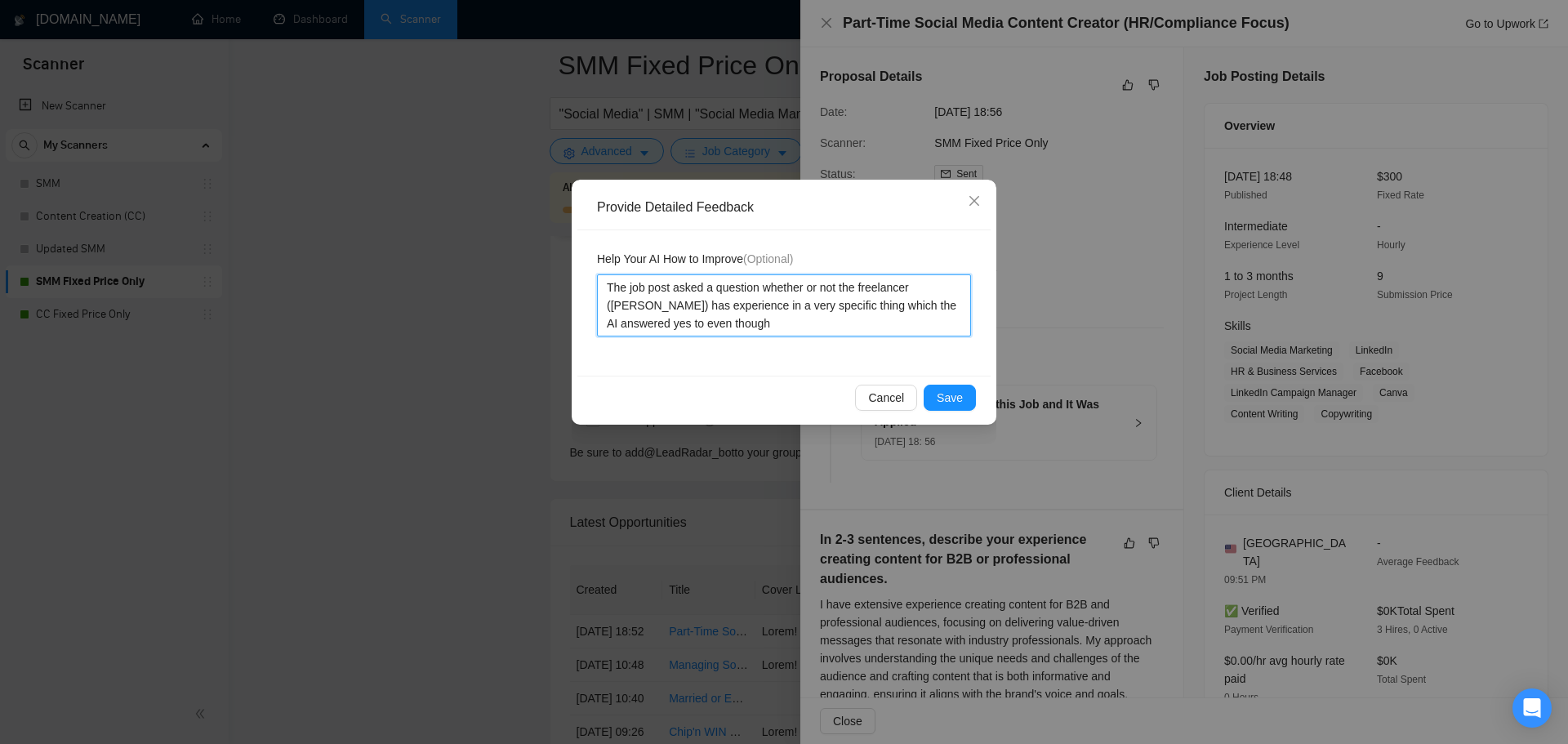
paste textarea "the freelancer ([PERSON_NAME])"
click at [758, 325] on textarea "The job post asked a question whether or not the freelancer ([PERSON_NAME]) has…" at bounding box center [783, 305] width 374 height 62
click at [866, 328] on textarea "The job post asked a question whether or not the freelancer ([PERSON_NAME]) has…" at bounding box center [783, 305] width 374 height 62
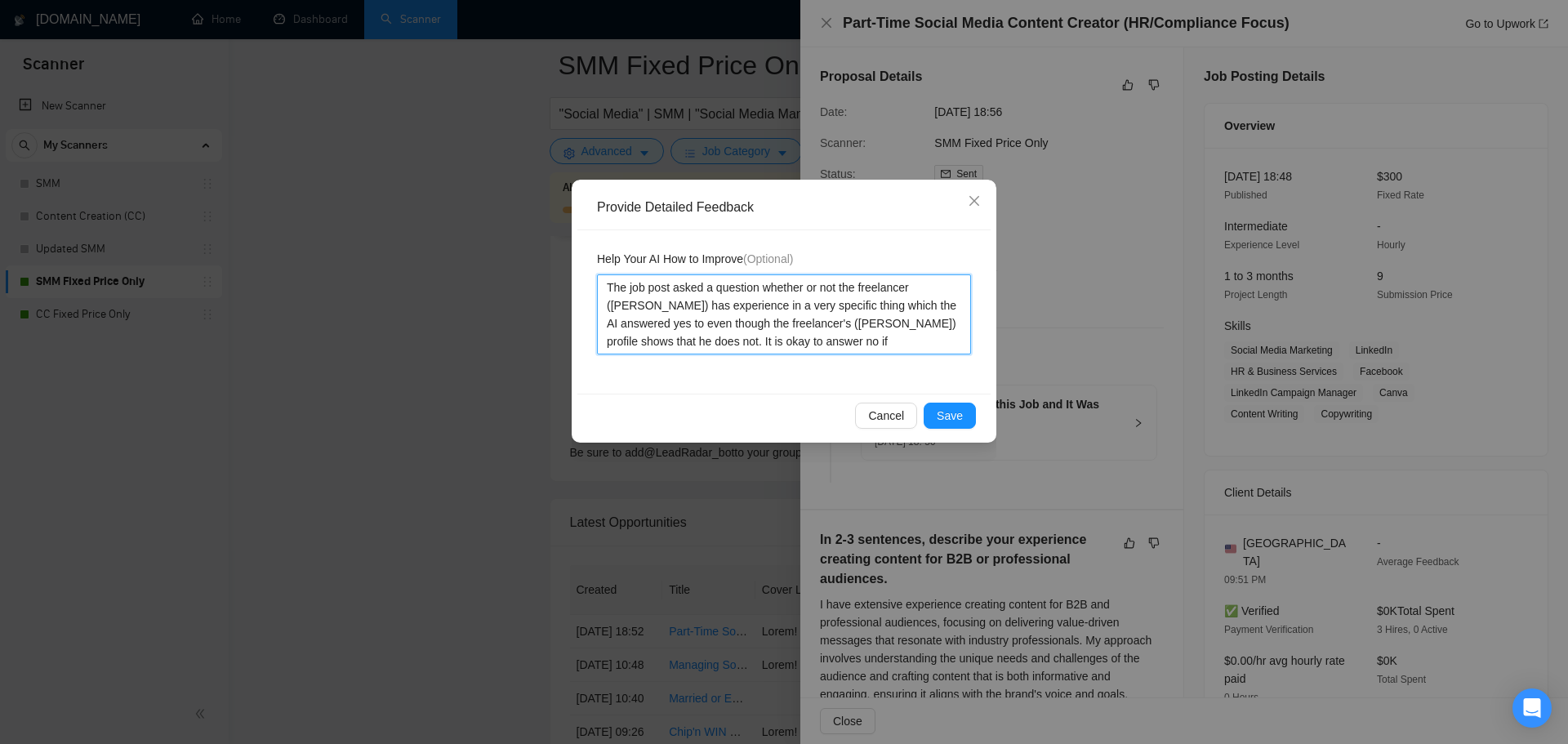
paste textarea "the freelancer ([PERSON_NAME])"
click at [849, 341] on textarea "The job post asked a question whether or not the freelancer ([PERSON_NAME]) has…" at bounding box center [783, 314] width 374 height 80
click at [964, 350] on textarea "The job post asked a question whether or not the freelancer ([PERSON_NAME]) has…" at bounding box center [783, 314] width 374 height 80
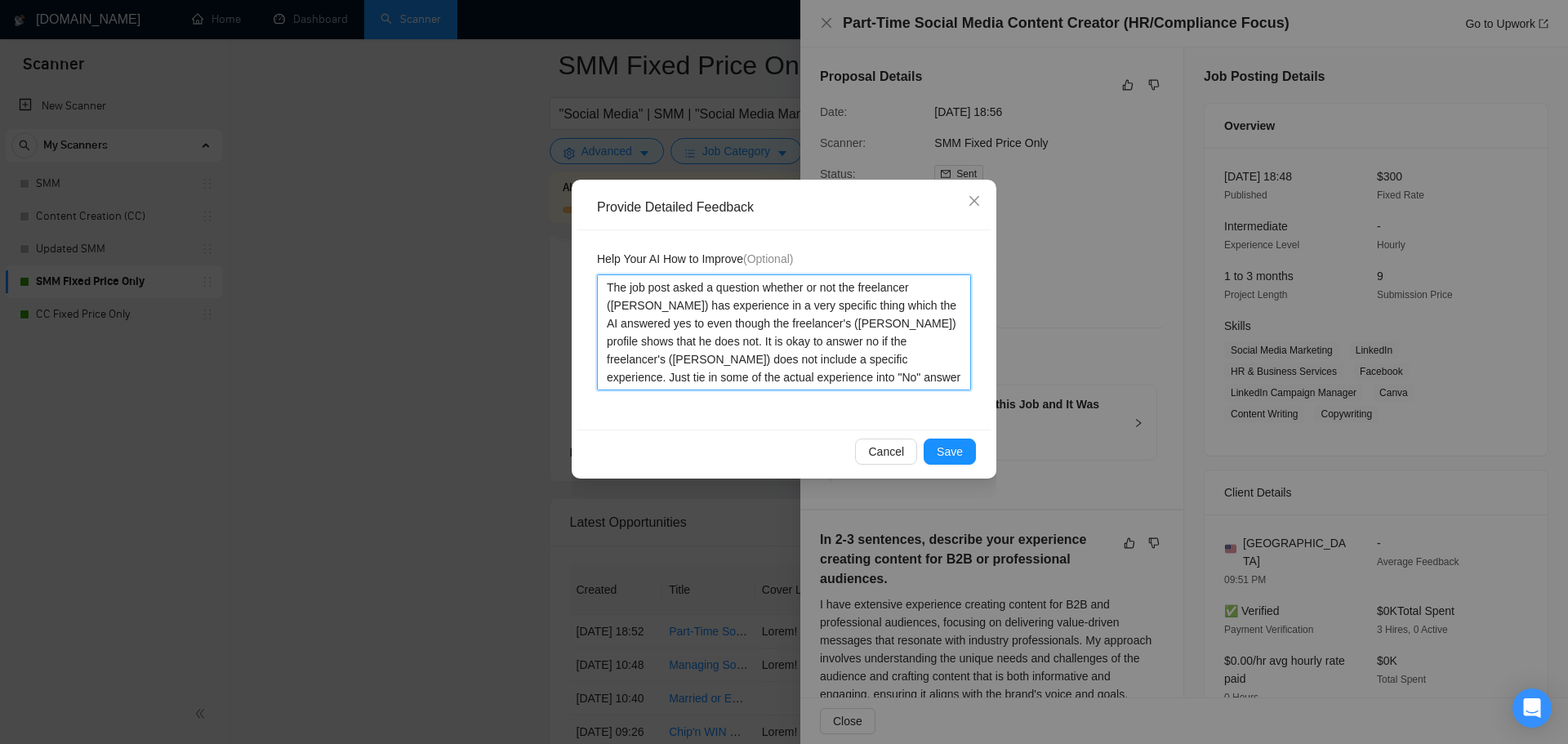
paste textarea "the freelancer ([PERSON_NAME])"
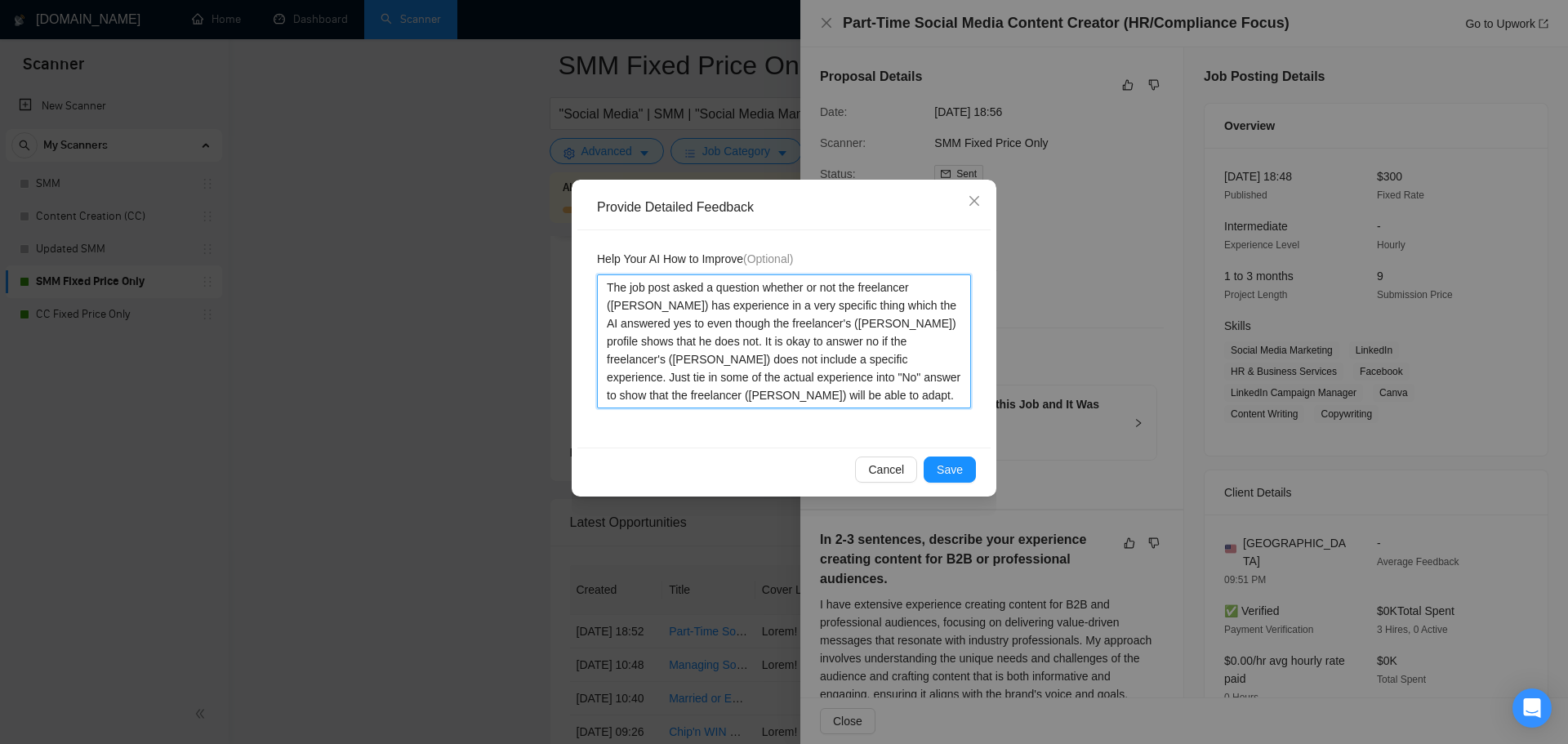
drag, startPoint x: 767, startPoint y: 379, endPoint x: 790, endPoint y: 379, distance: 23.0
click at [790, 379] on textarea "The job post asked a question whether or not the freelancer ([PERSON_NAME]) has…" at bounding box center [783, 341] width 374 height 134
click at [793, 402] on textarea "The job post asked a question whether or not the freelancer ([PERSON_NAME]) has…" at bounding box center [783, 341] width 374 height 134
click at [956, 471] on span "Save" at bounding box center [950, 469] width 26 height 18
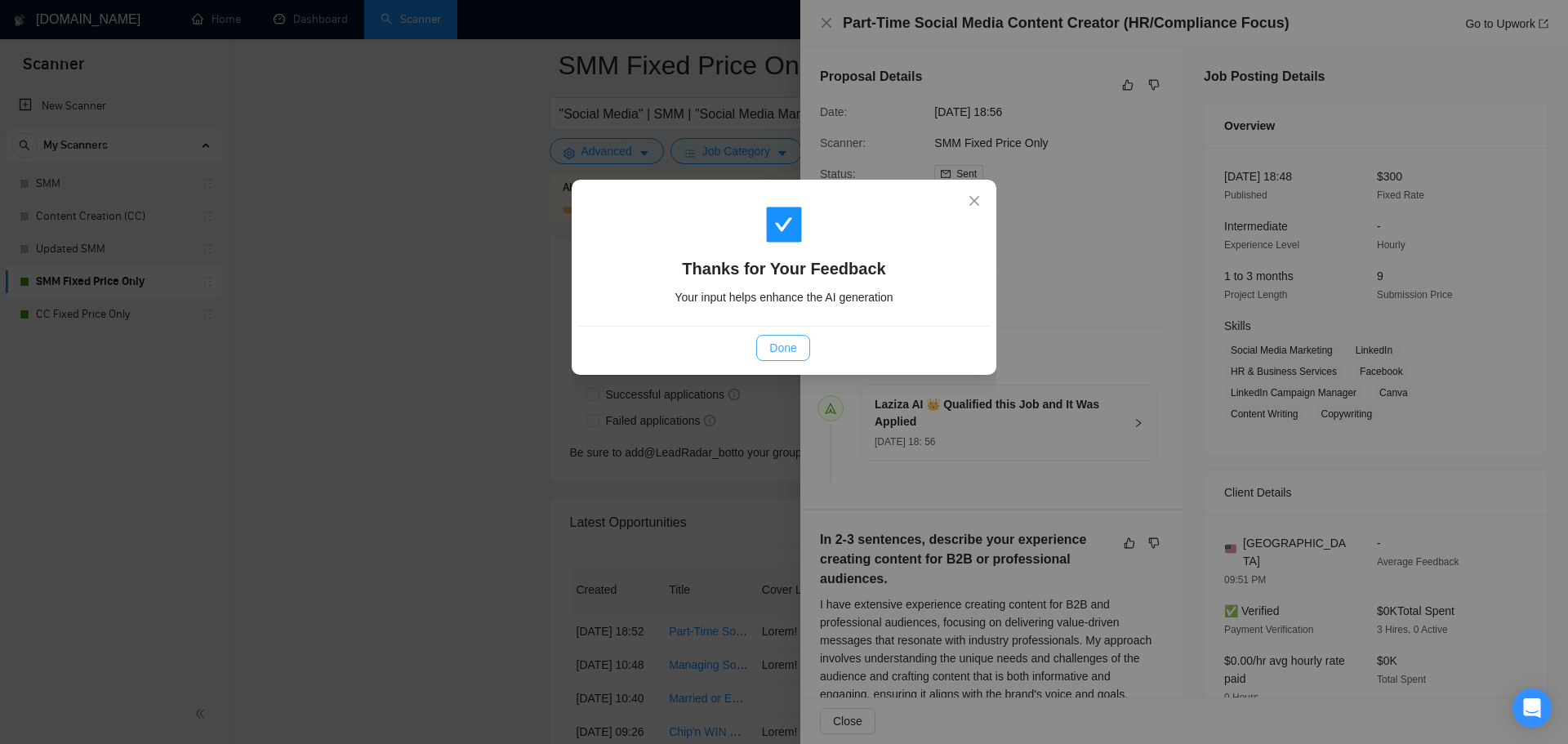
click at [770, 352] on span "Done" at bounding box center [782, 348] width 27 height 18
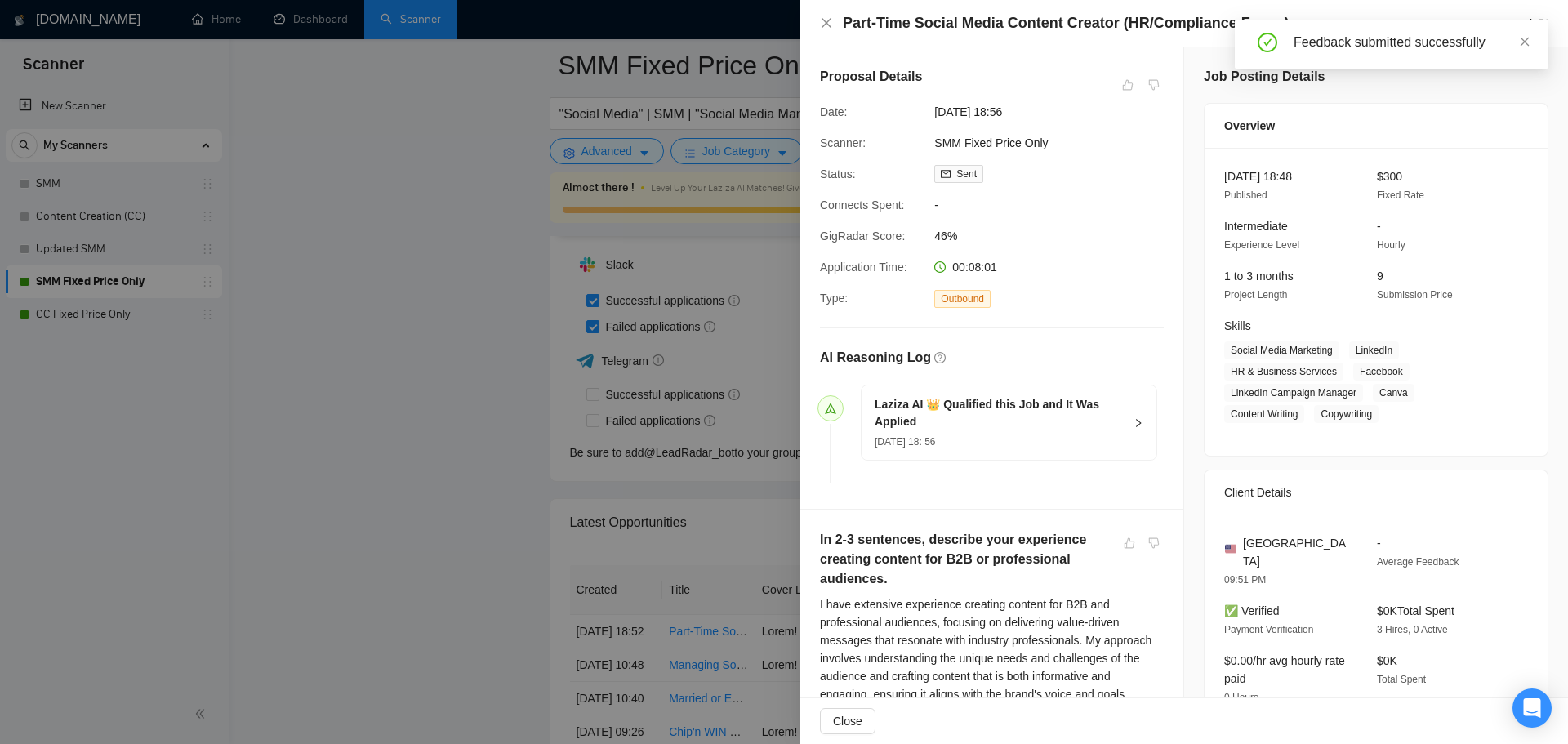
click at [515, 460] on div at bounding box center [784, 372] width 1568 height 744
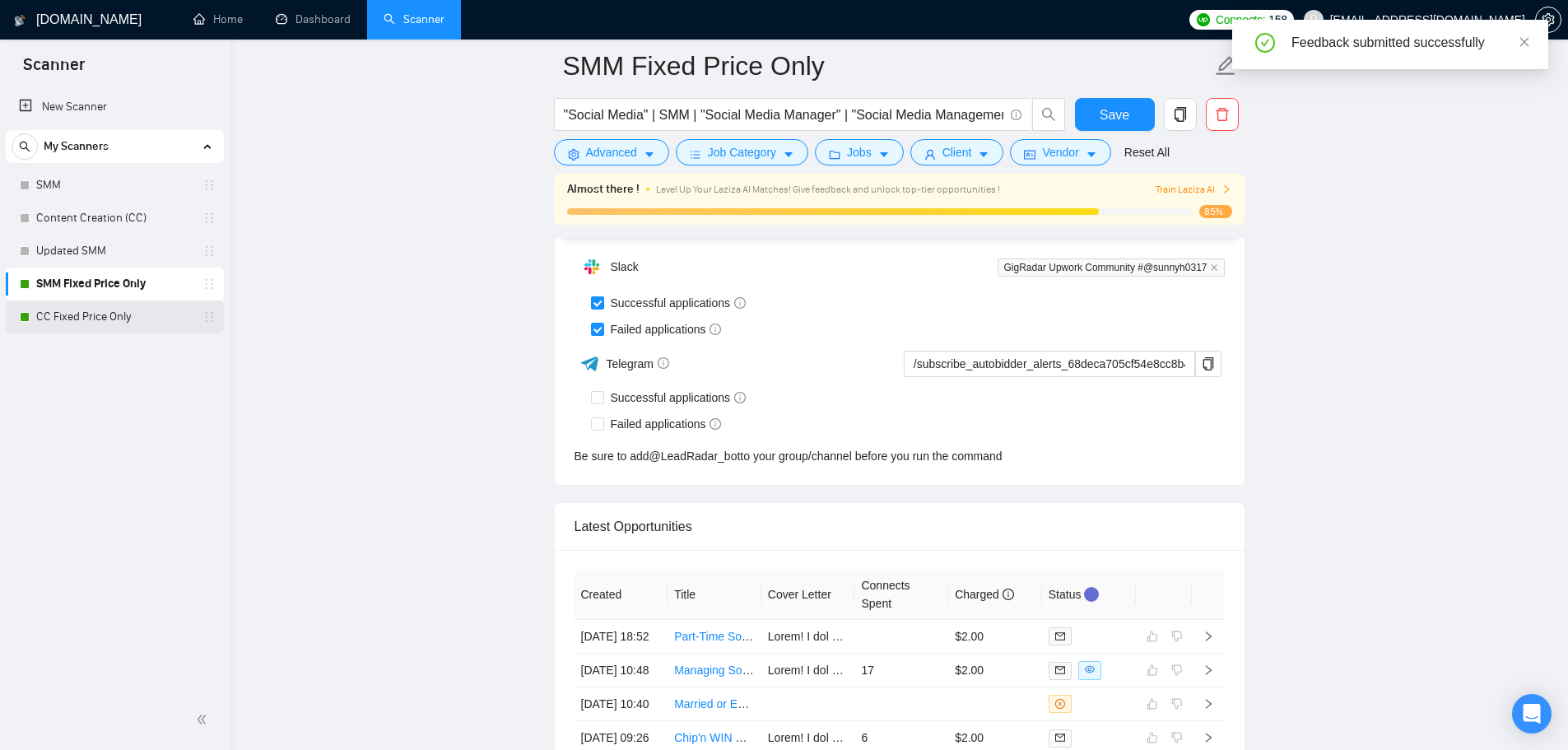
click at [143, 316] on link "CC Fixed Price Only" at bounding box center [115, 317] width 156 height 33
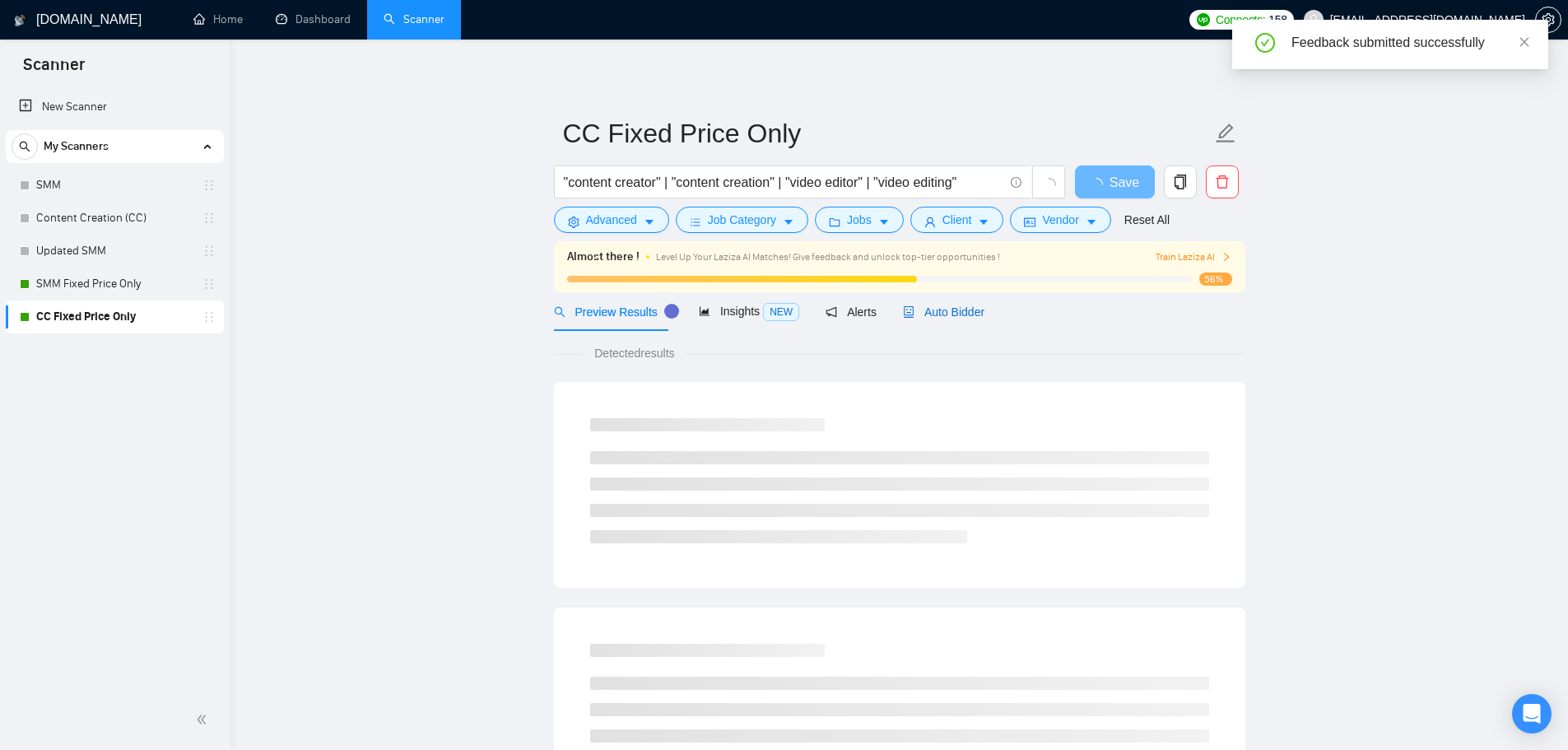
click at [951, 315] on span "Auto Bidder" at bounding box center [943, 312] width 82 height 13
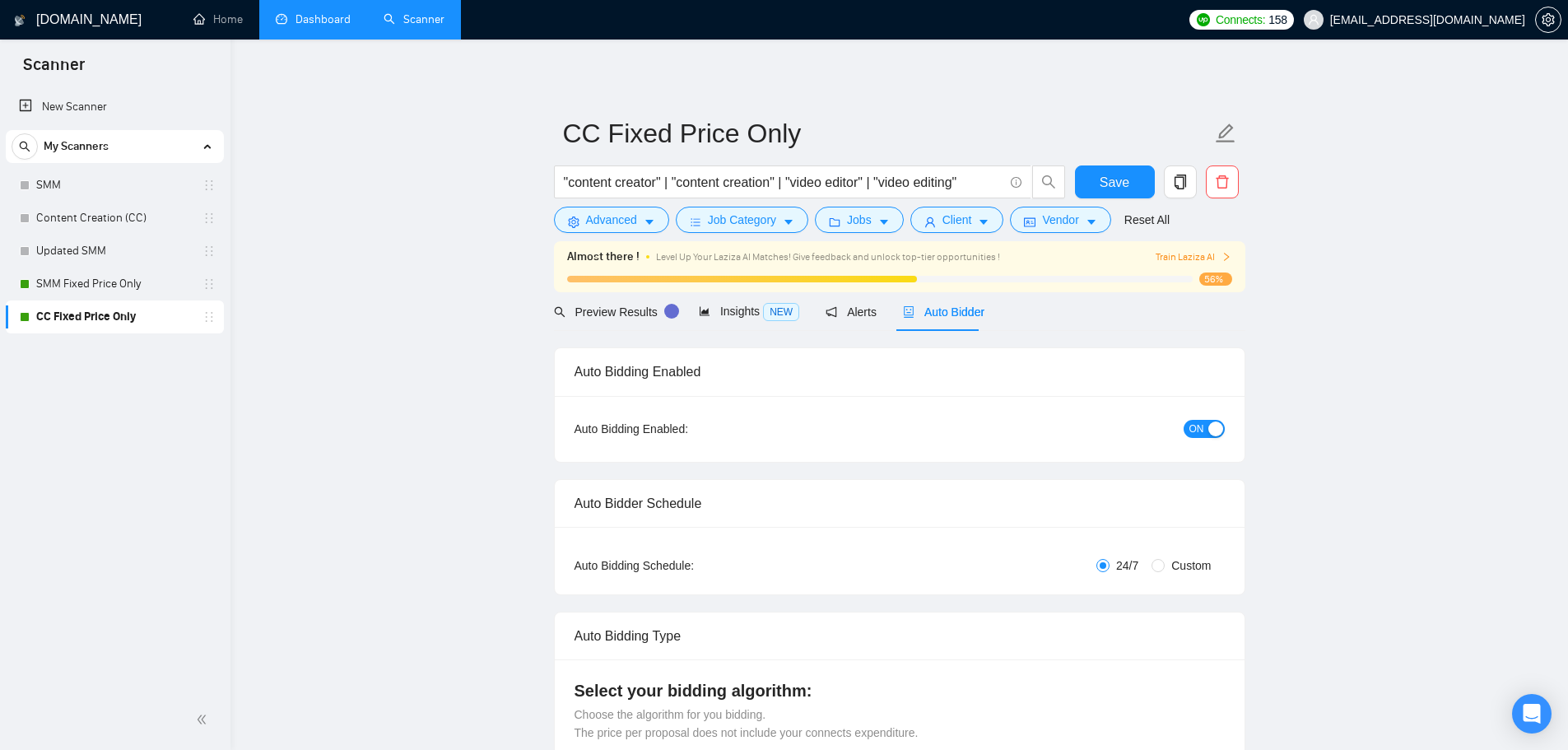
click at [294, 14] on link "Dashboard" at bounding box center [313, 19] width 75 height 14
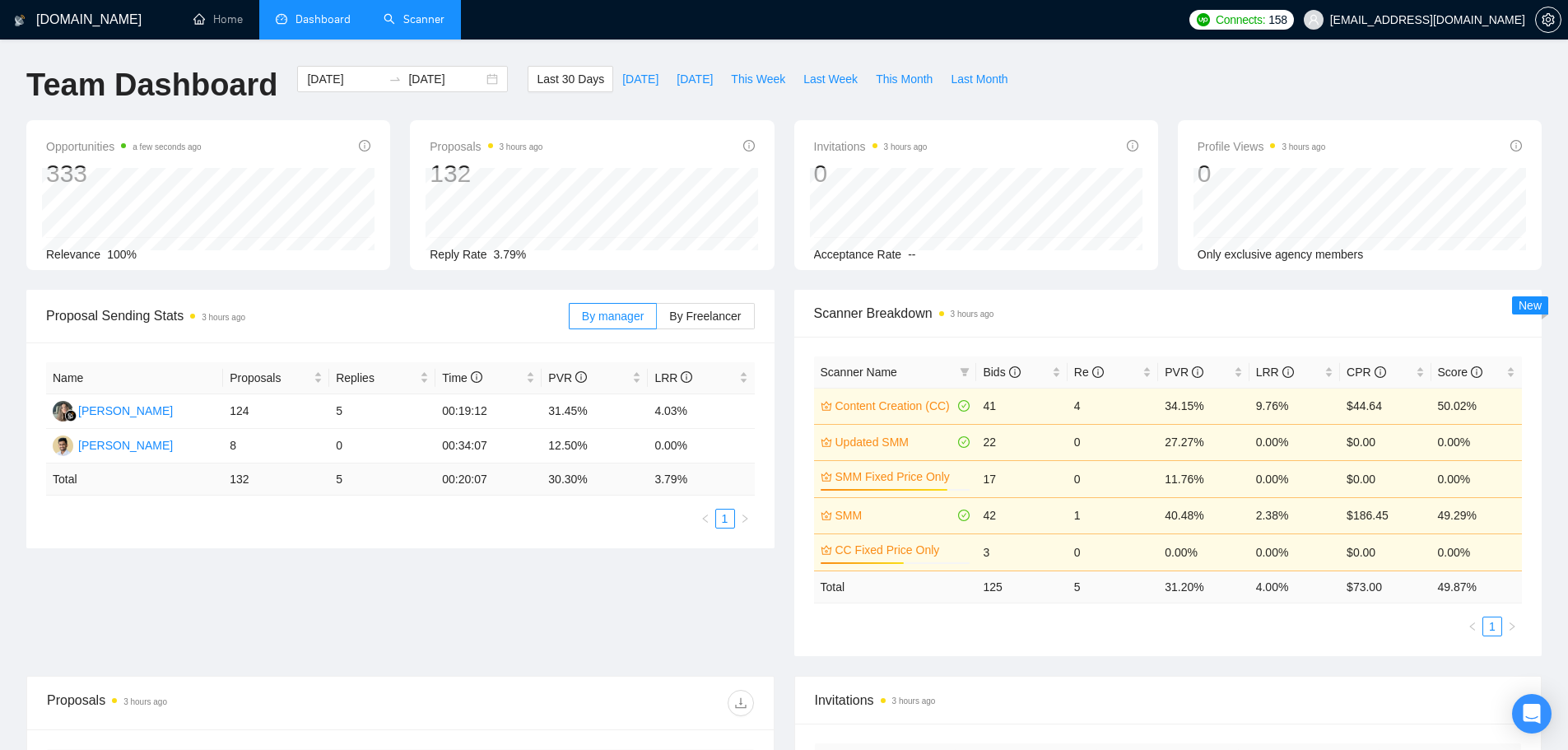
click at [413, 12] on link "Scanner" at bounding box center [413, 19] width 61 height 14
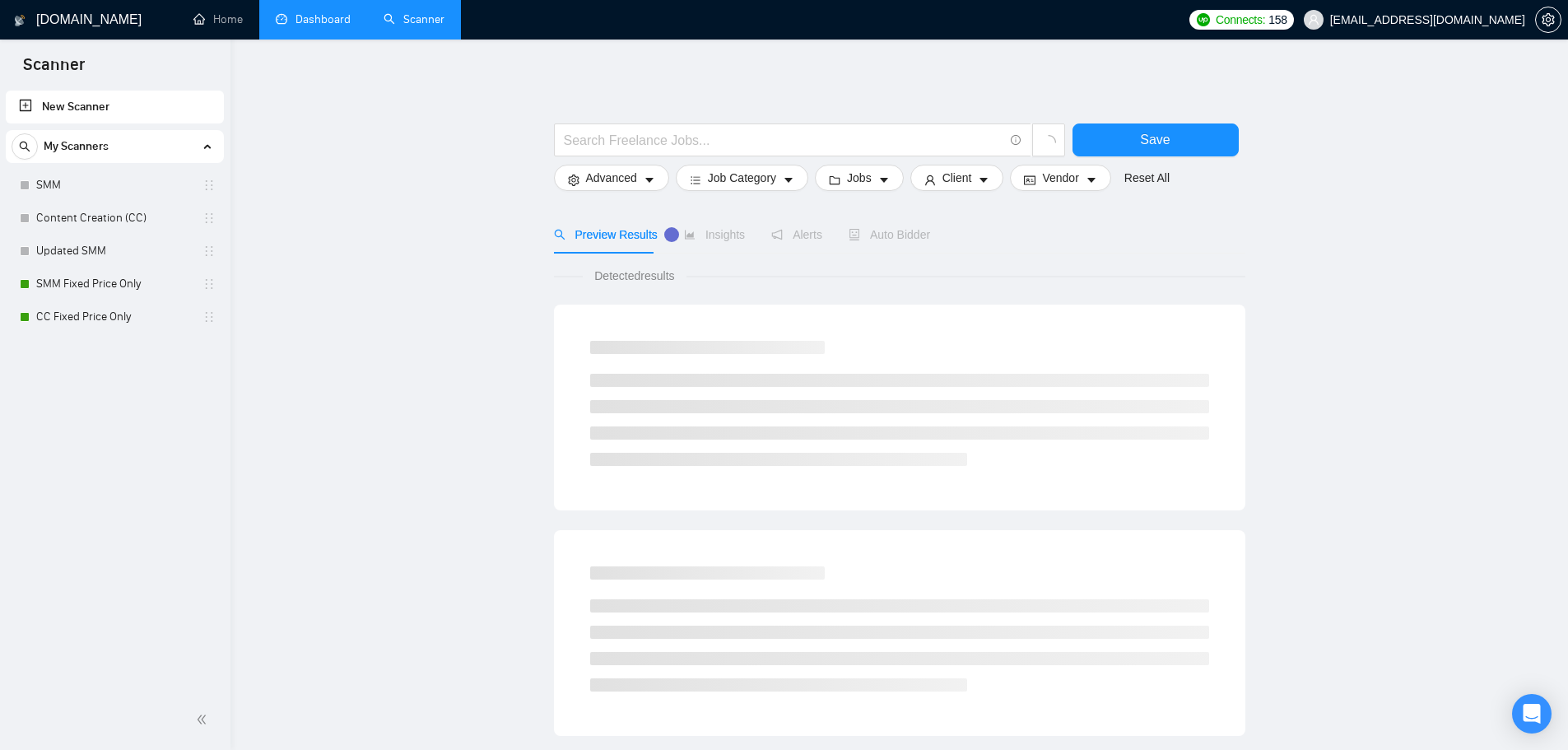
click at [311, 24] on link "Dashboard" at bounding box center [313, 19] width 75 height 14
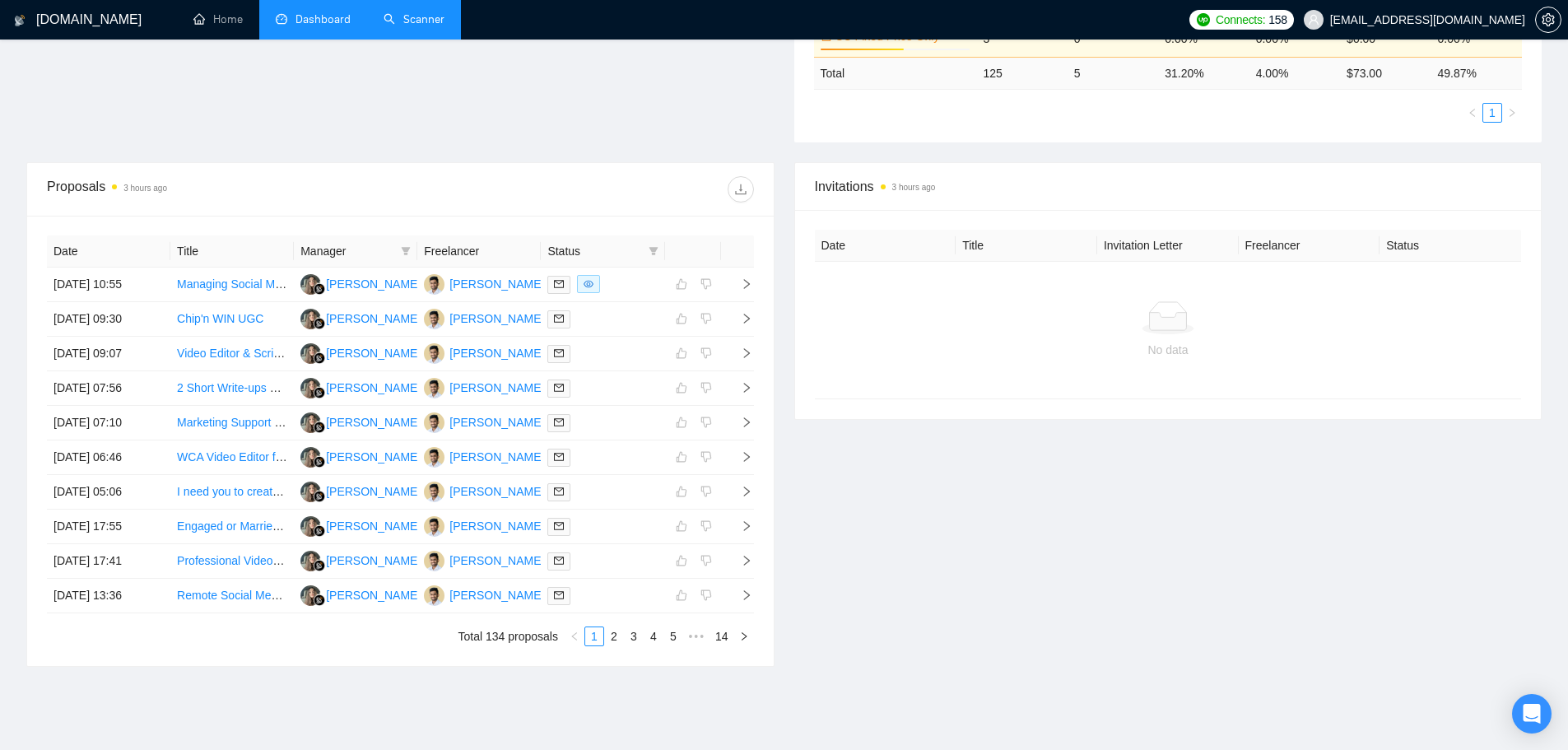
scroll to position [525, 0]
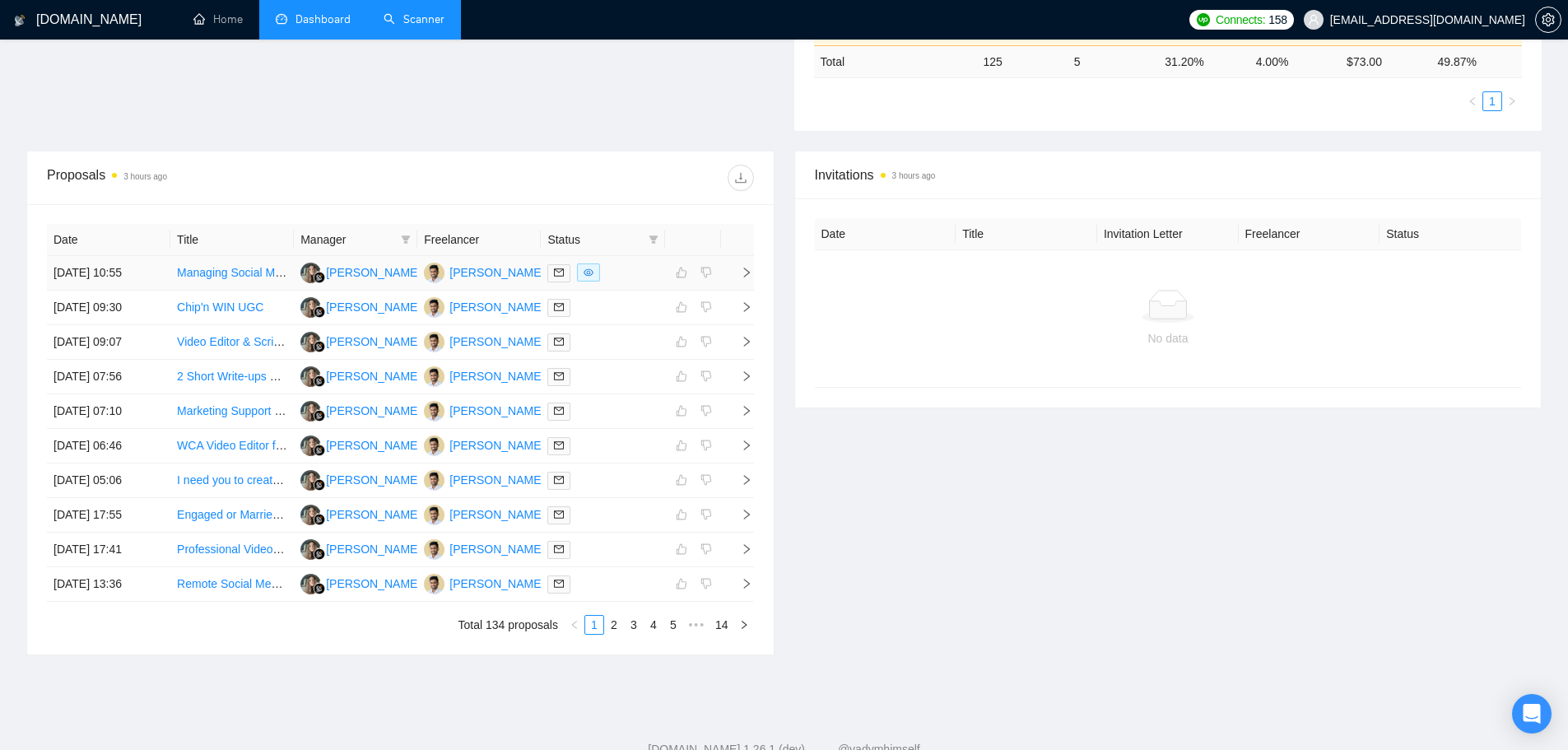
click at [611, 274] on div at bounding box center [602, 273] width 110 height 19
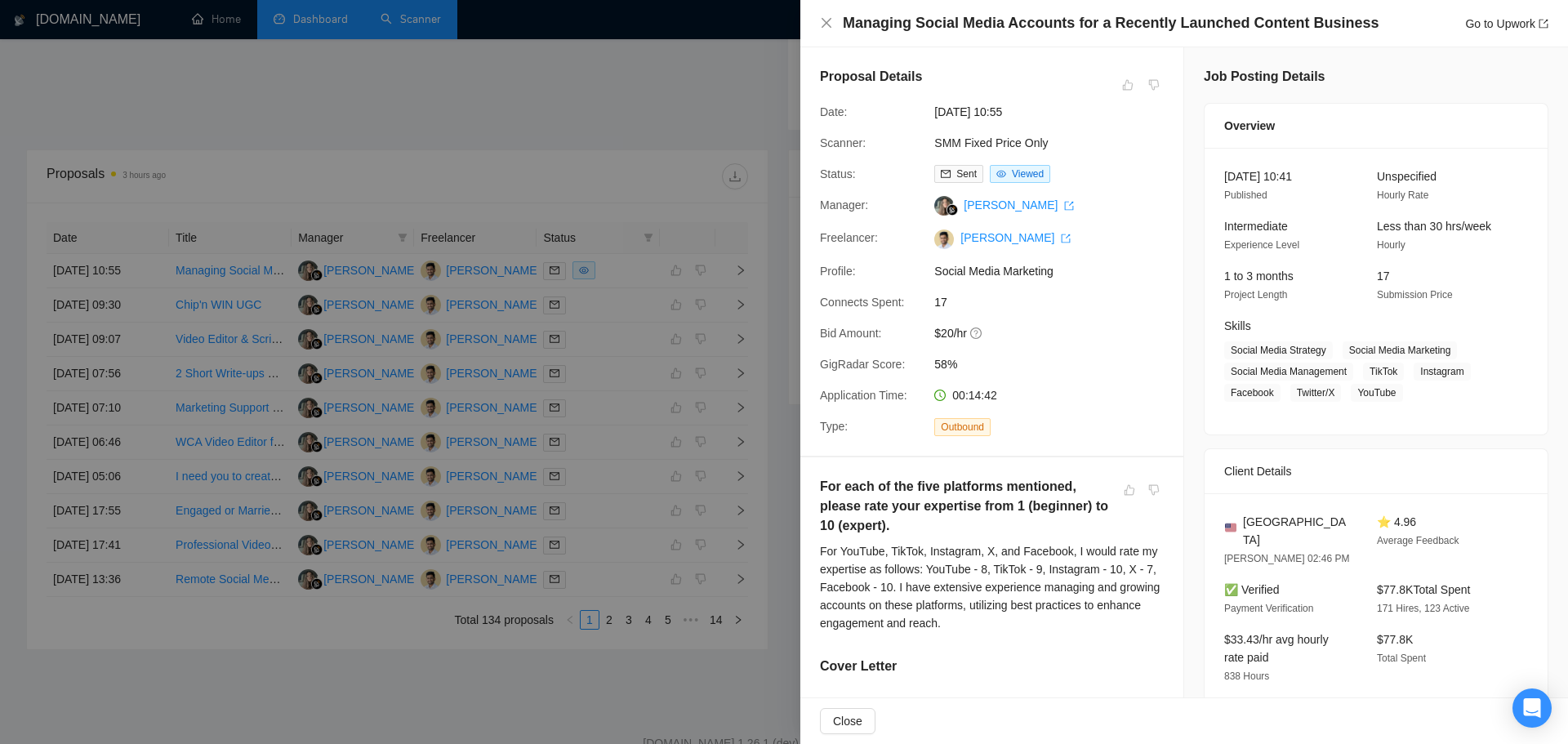
drag, startPoint x: 1202, startPoint y: 241, endPoint x: 1230, endPoint y: 219, distance: 35.6
click at [1224, 223] on div "[DATE] 10:41 Published Unspecified Hourly Rate Intermediate Experience Level Le…" at bounding box center [1376, 291] width 343 height 286
click at [482, 87] on div at bounding box center [784, 372] width 1568 height 744
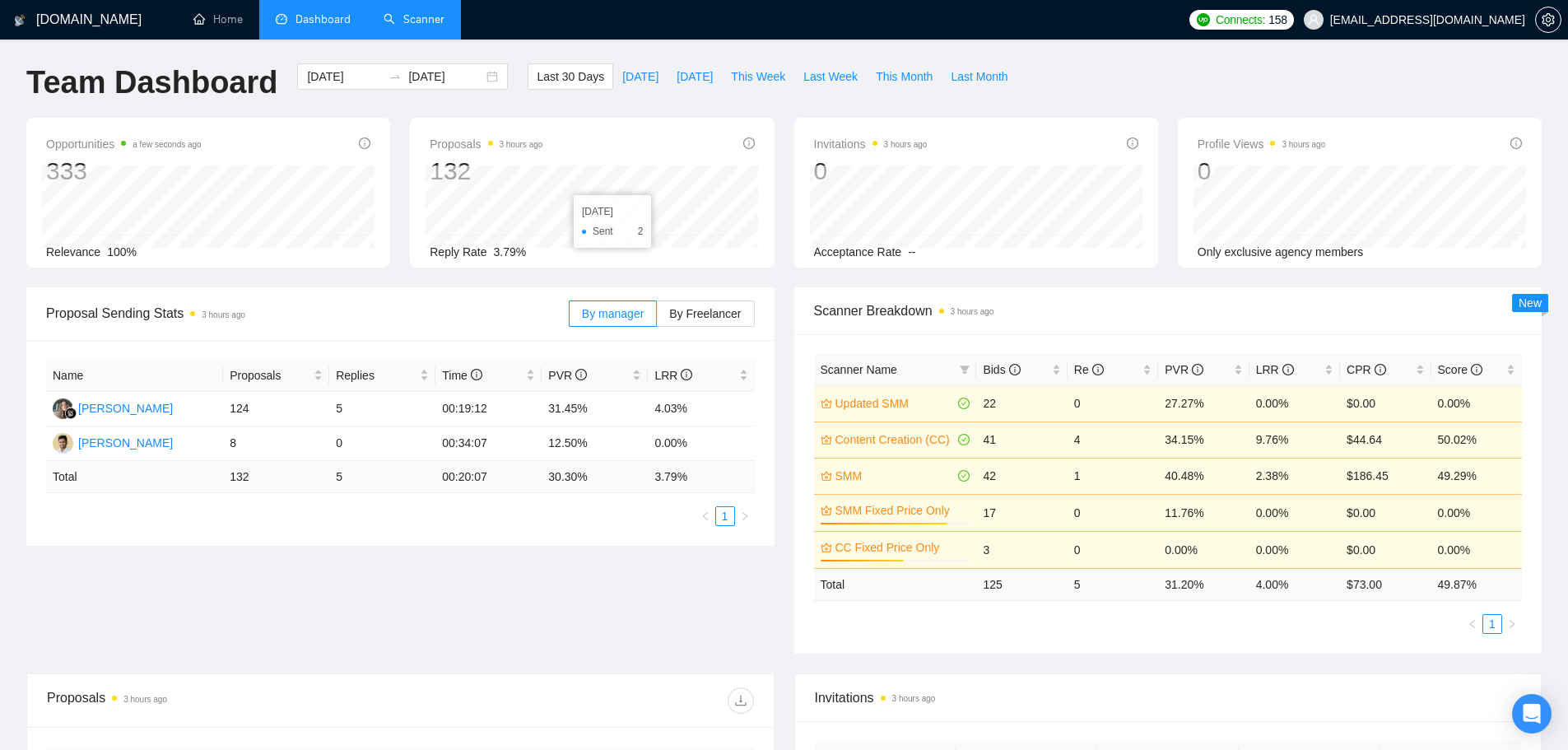
scroll to position [0, 0]
